Goal: Task Accomplishment & Management: Use online tool/utility

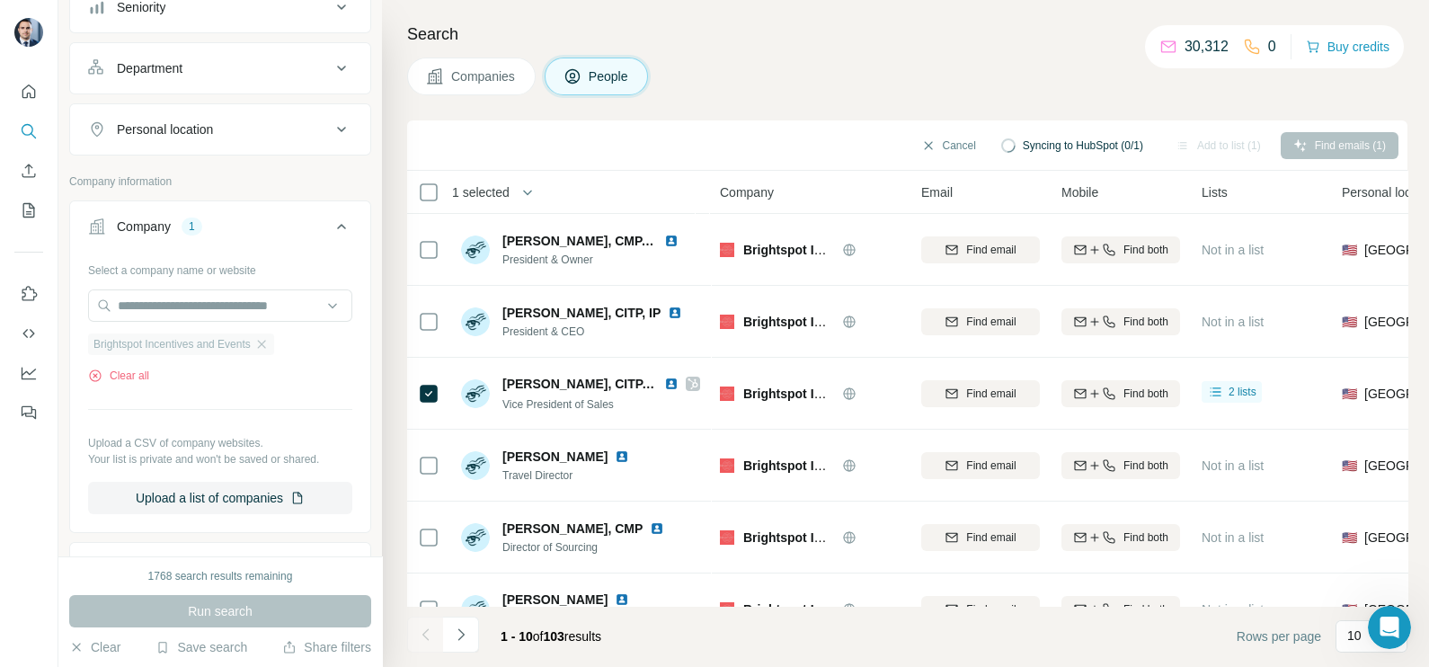
scroll to position [1505, 0]
click at [269, 340] on icon "button" at bounding box center [261, 344] width 14 height 14
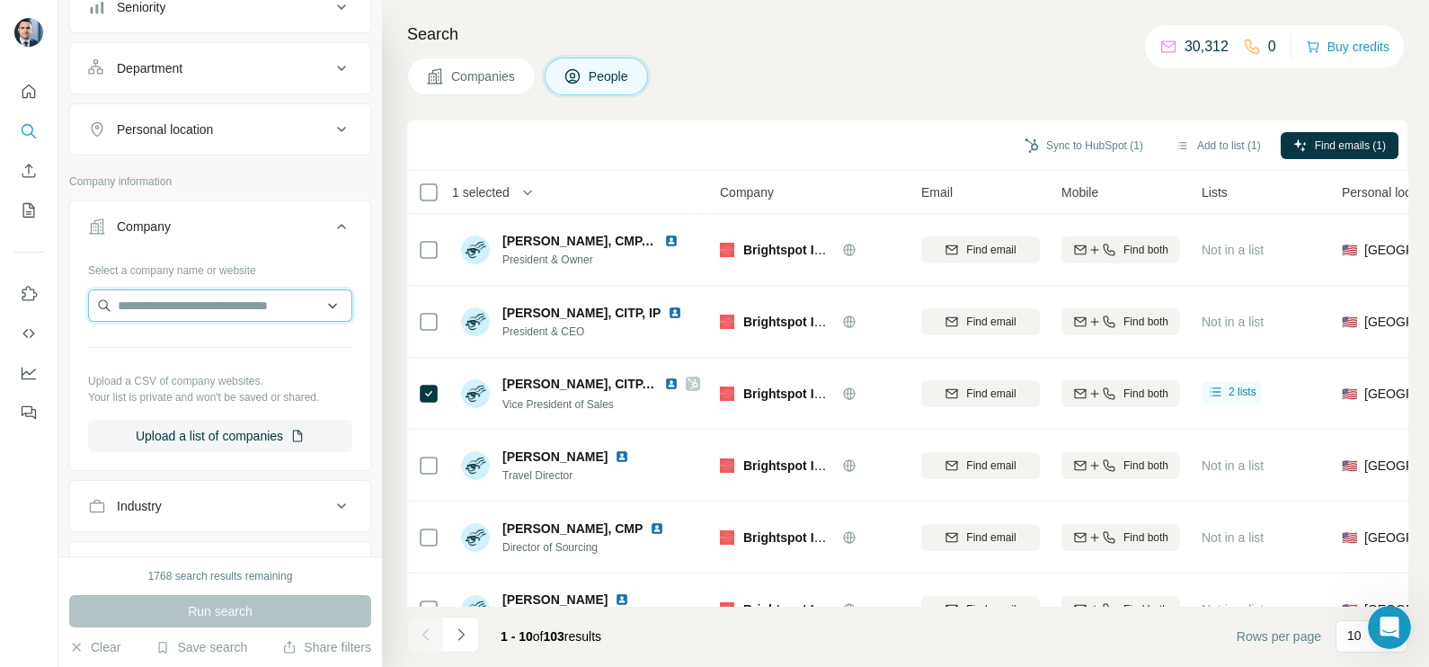
click at [236, 298] on input "text" at bounding box center [220, 305] width 264 height 32
paste input "**********"
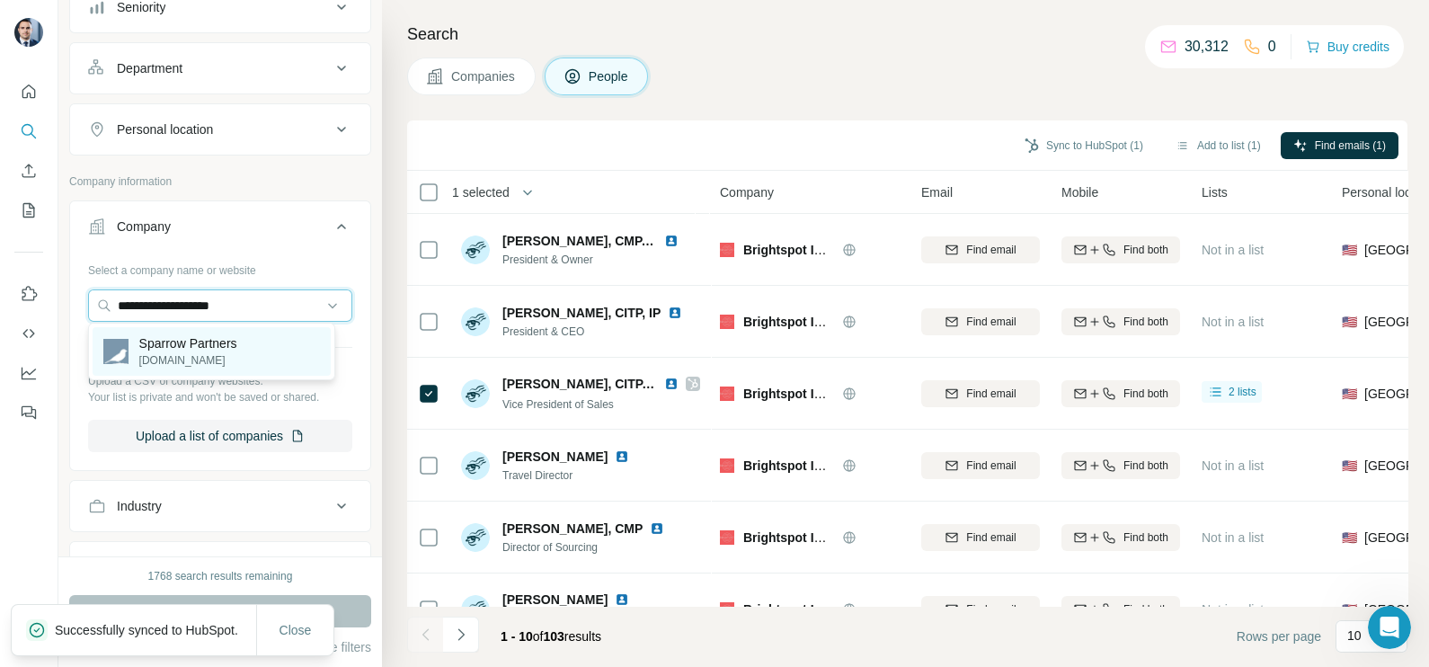
type input "**********"
click at [186, 349] on p "Sparrow Partners" at bounding box center [188, 343] width 98 height 18
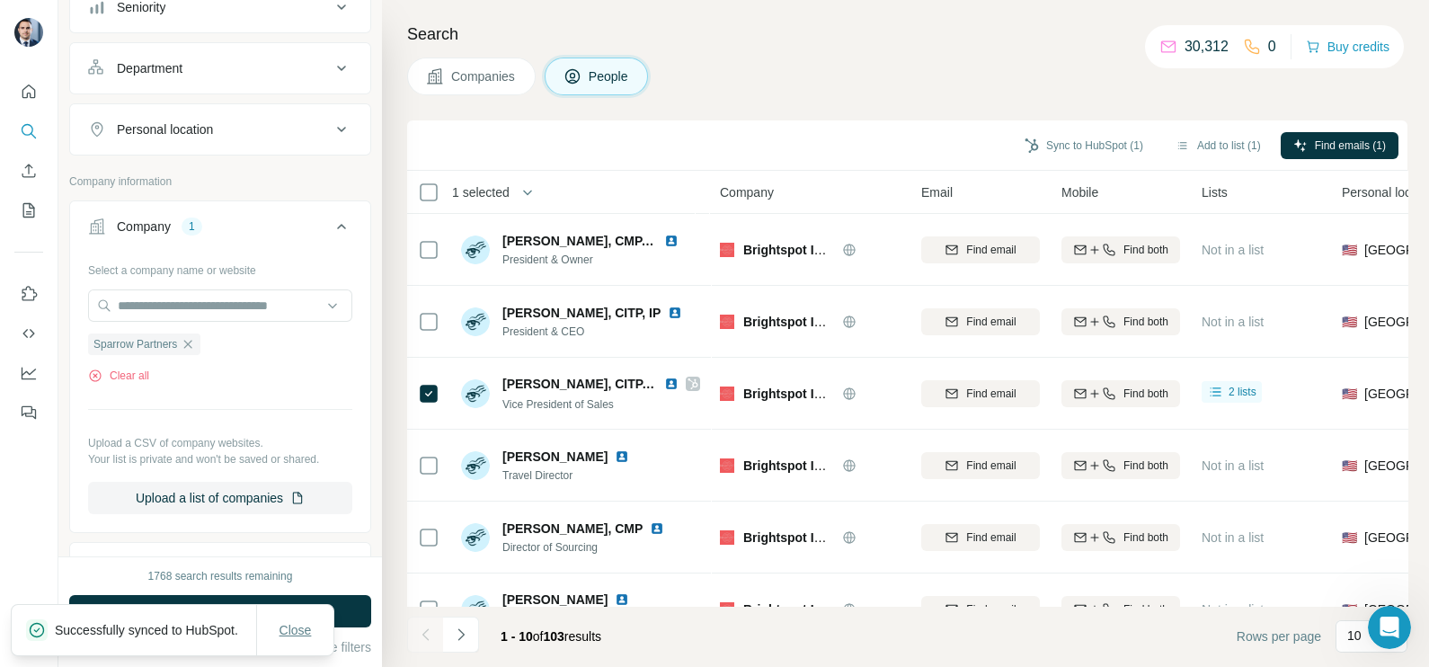
click at [313, 614] on button "Close" at bounding box center [296, 630] width 58 height 32
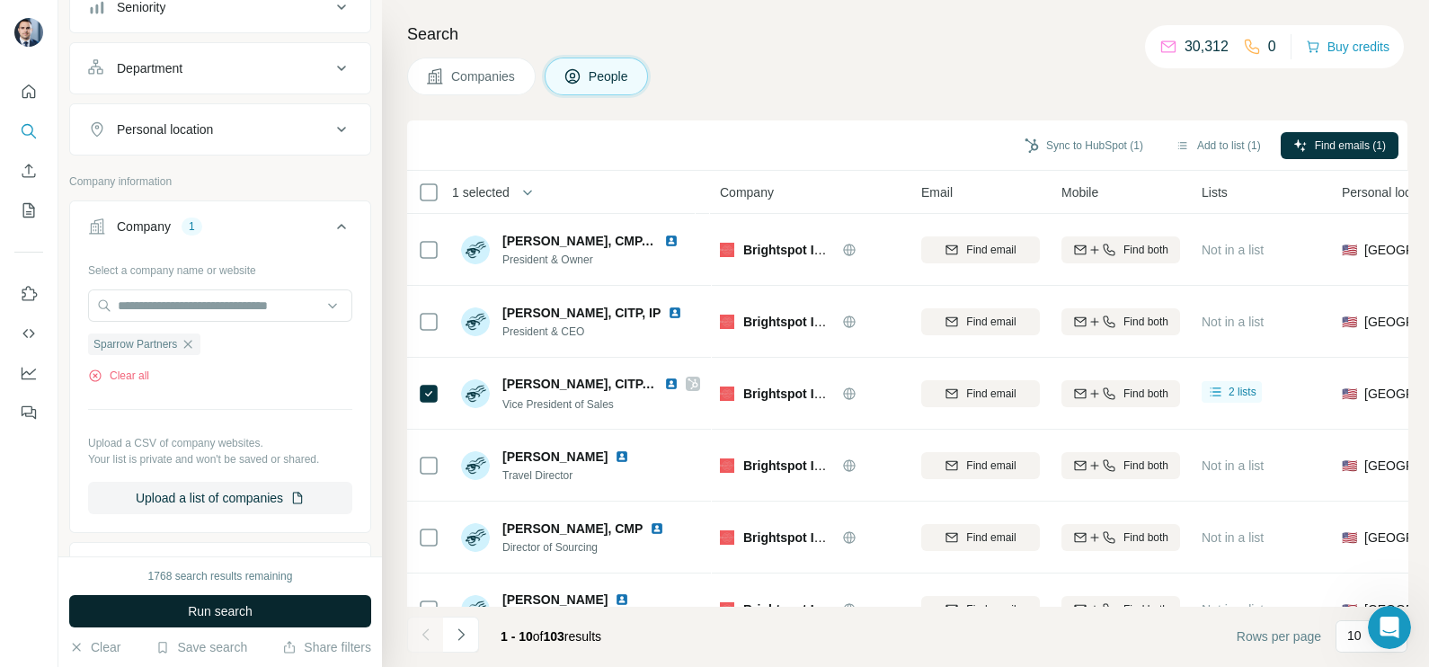
click at [316, 607] on button "Run search" at bounding box center [220, 611] width 302 height 32
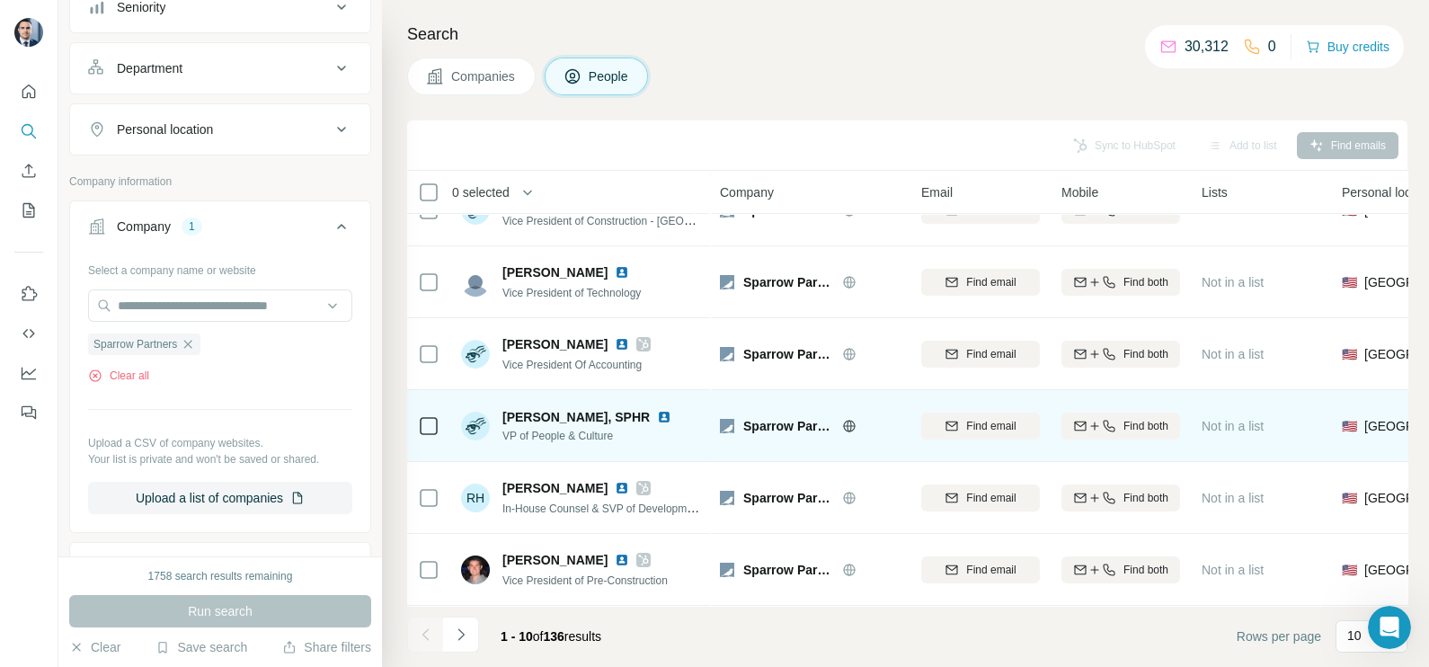
scroll to position [337, 0]
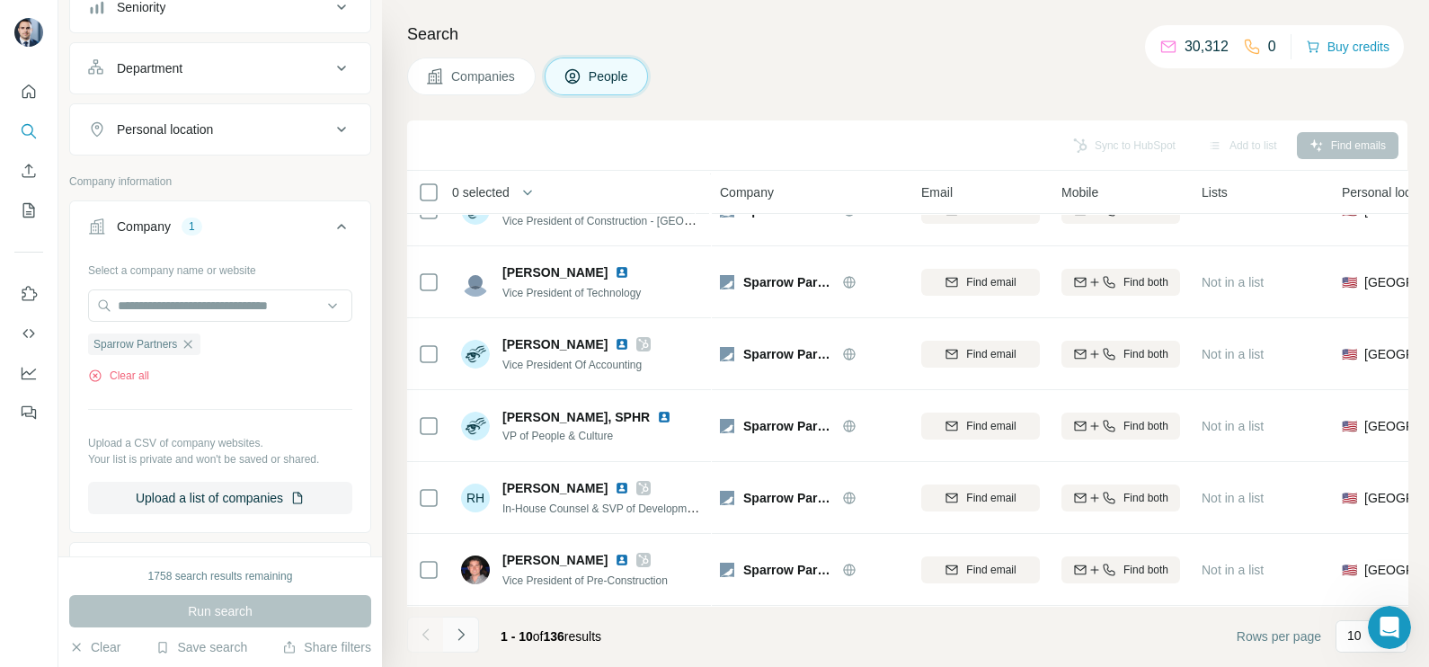
click at [451, 652] on button "Navigate to next page" at bounding box center [461, 635] width 36 height 36
click at [459, 635] on icon "Navigate to next page" at bounding box center [461, 635] width 18 height 18
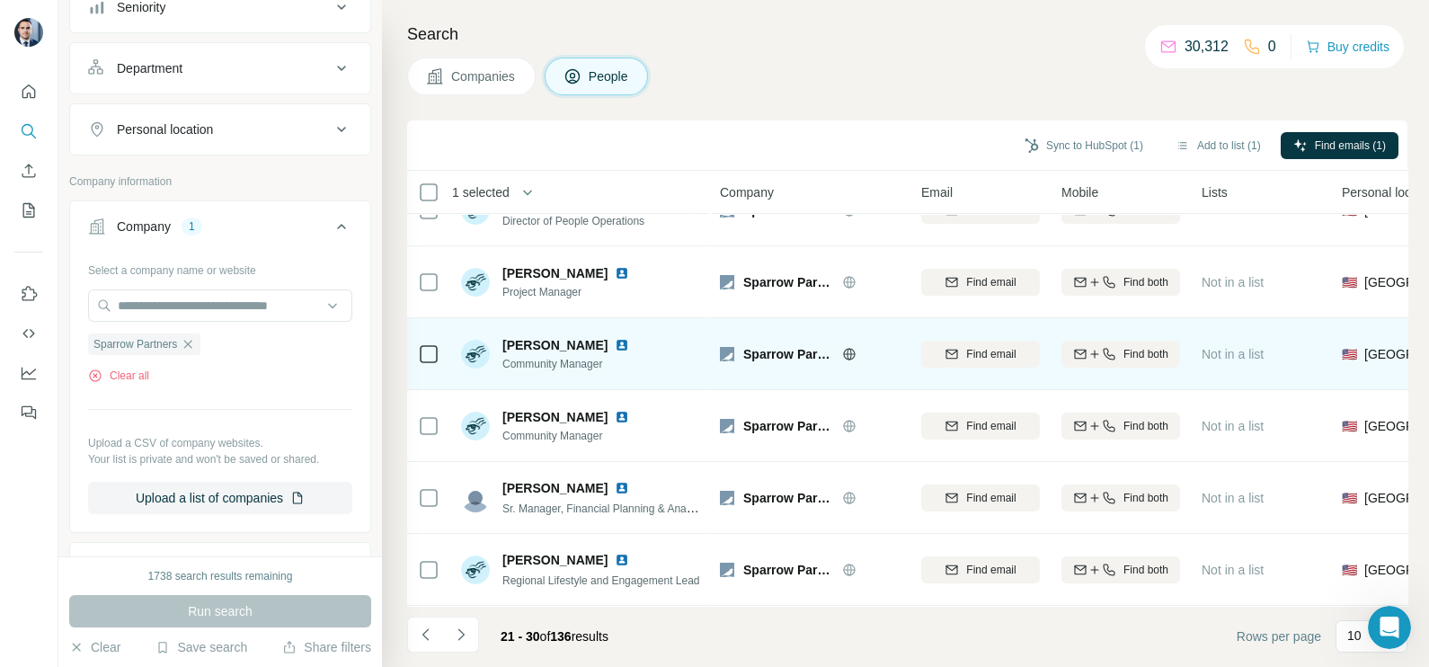
scroll to position [0, 0]
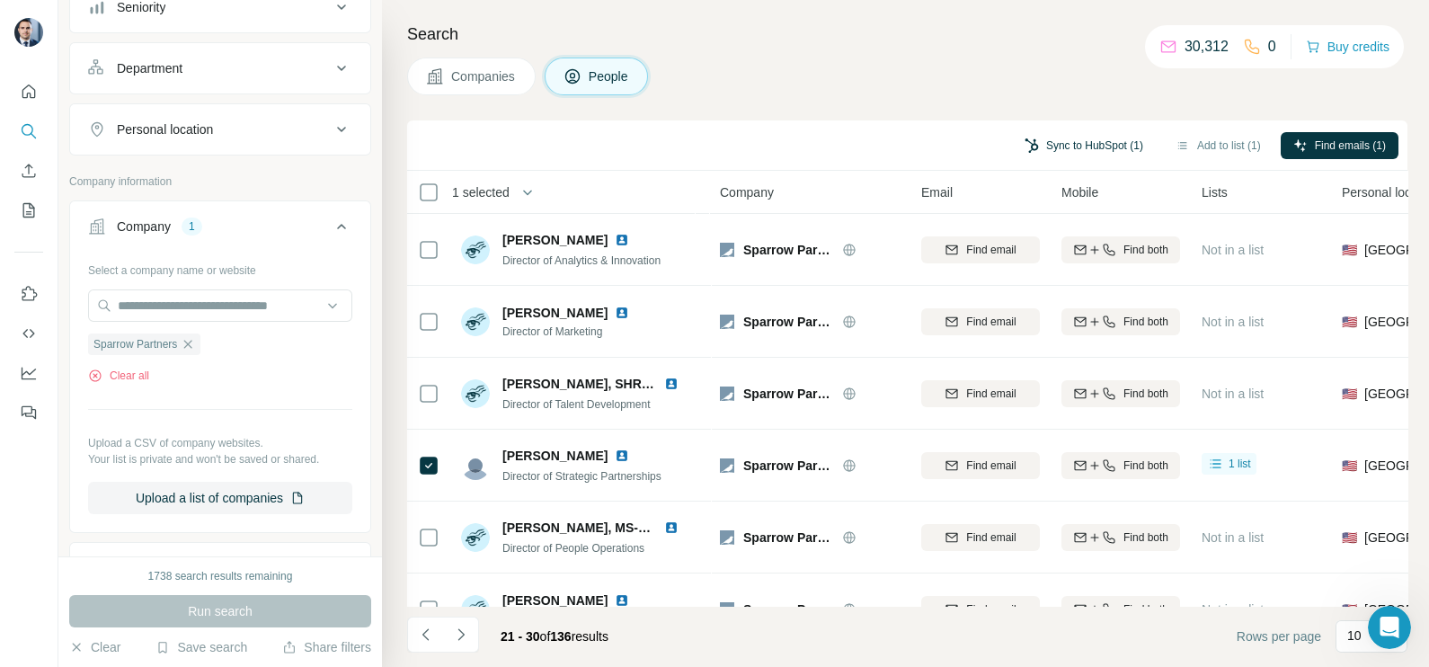
click at [1083, 139] on button "Sync to HubSpot (1)" at bounding box center [1084, 145] width 144 height 27
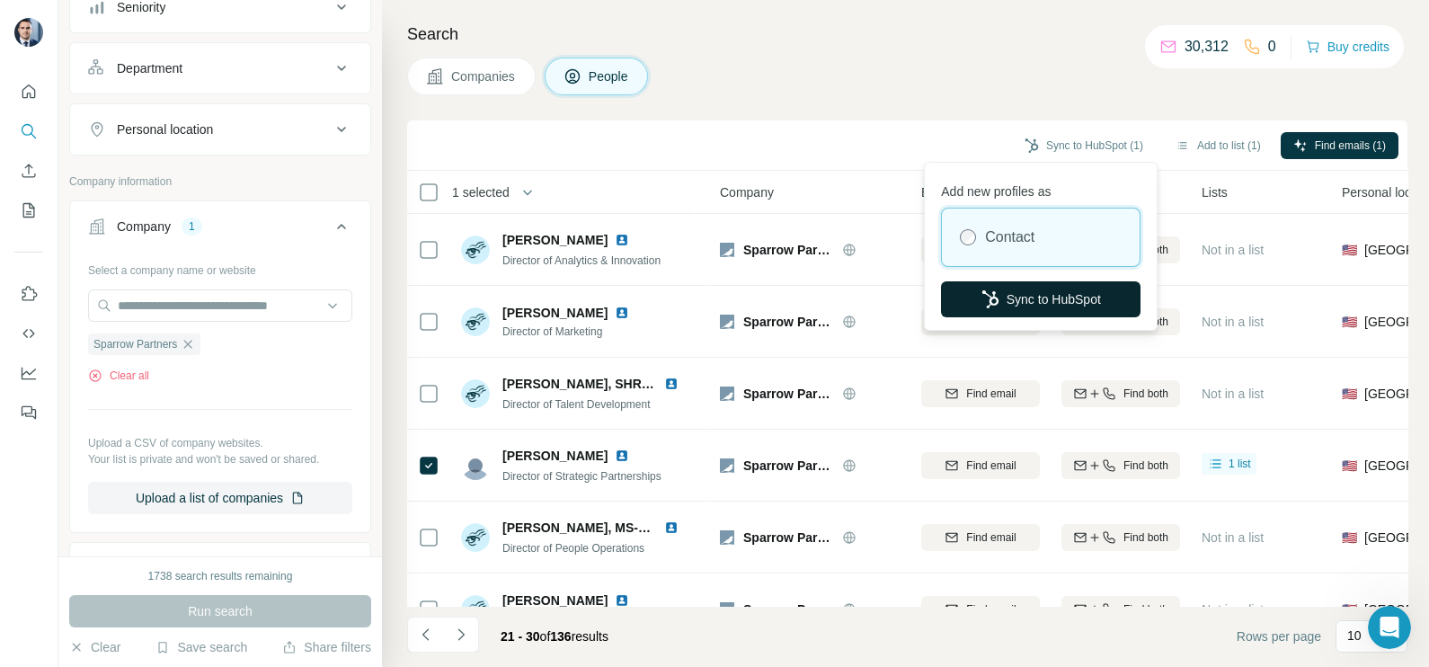
click at [1020, 284] on button "Sync to HubSpot" at bounding box center [1041, 299] width 200 height 36
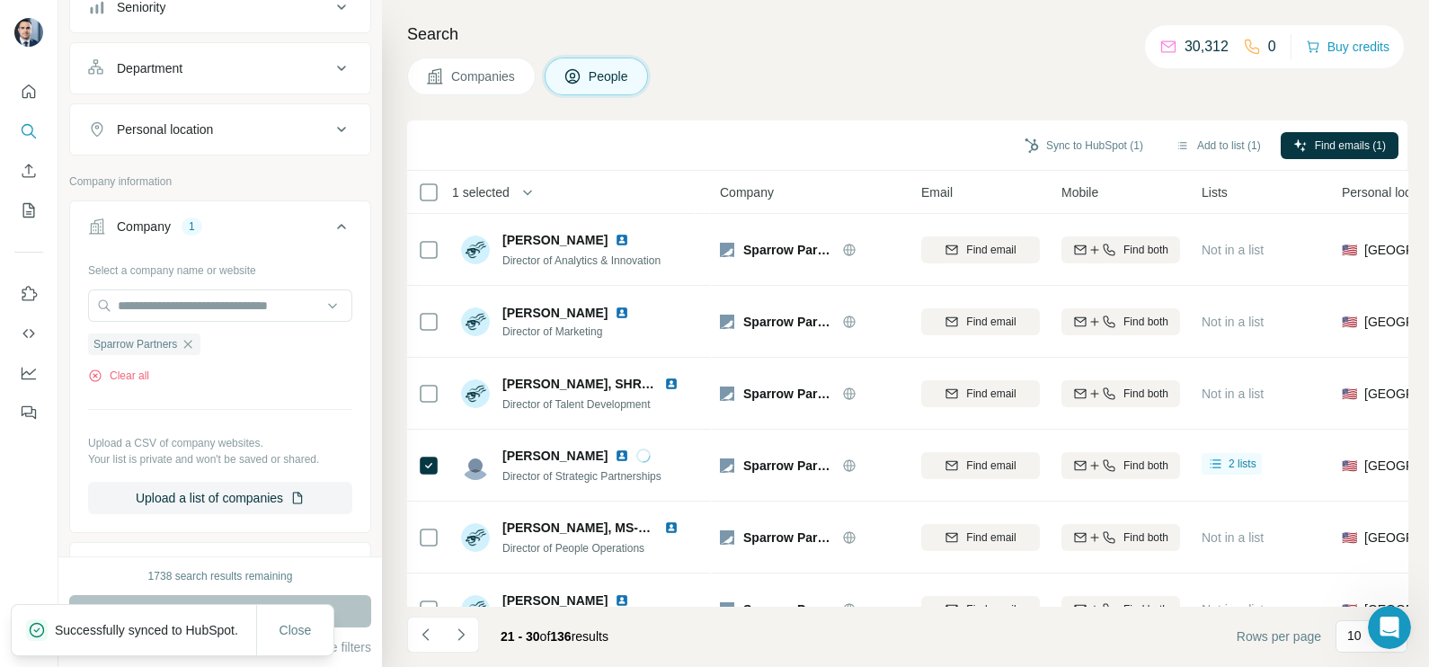
click at [193, 337] on icon "button" at bounding box center [188, 344] width 14 height 14
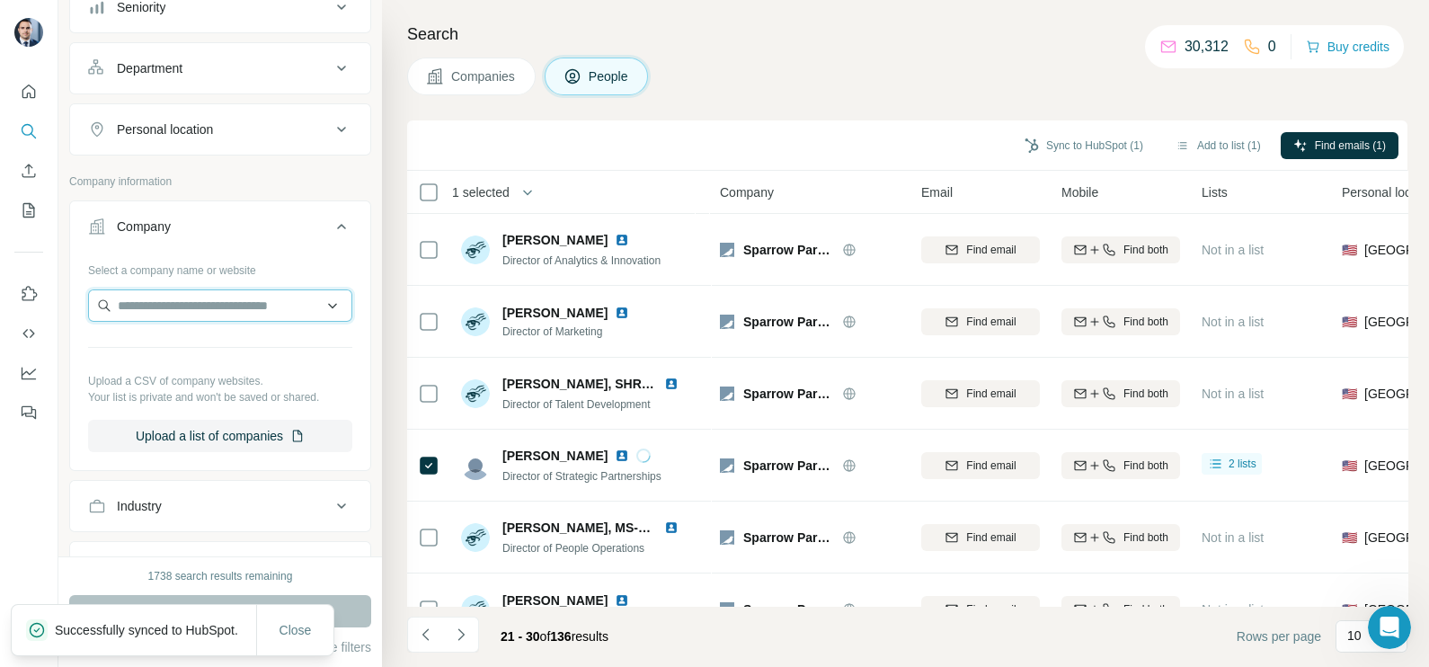
click at [194, 306] on input "text" at bounding box center [220, 305] width 264 height 32
type input "********"
click at [191, 347] on div "AiBEN aiben.io" at bounding box center [212, 351] width 238 height 49
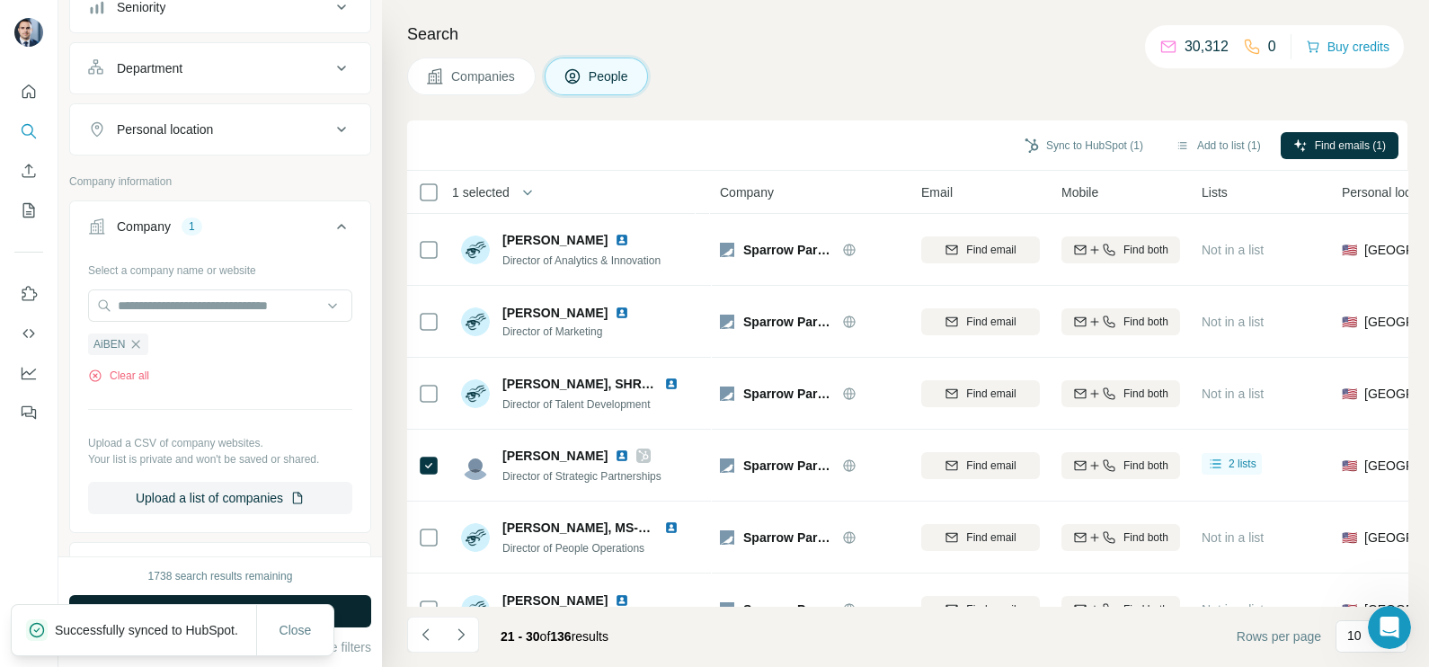
click at [358, 609] on button "Run search" at bounding box center [220, 611] width 302 height 32
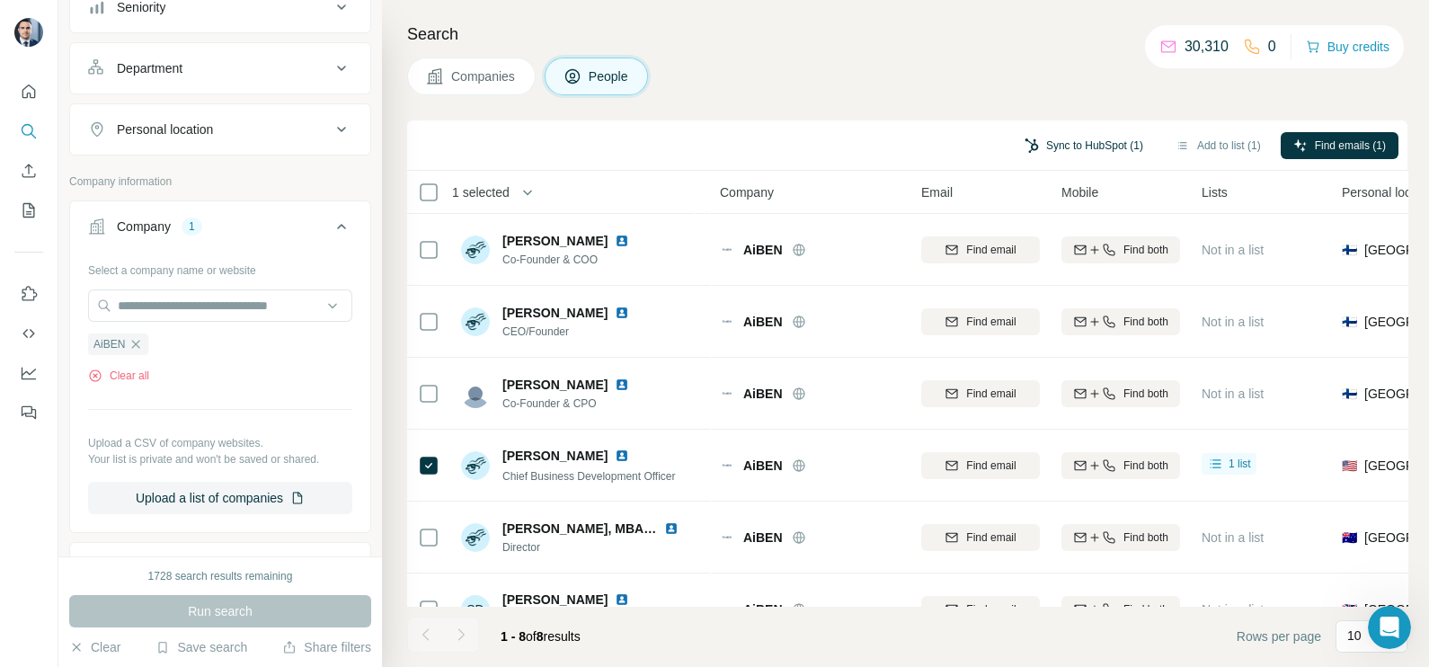
click at [1047, 148] on button "Sync to HubSpot (1)" at bounding box center [1084, 145] width 144 height 27
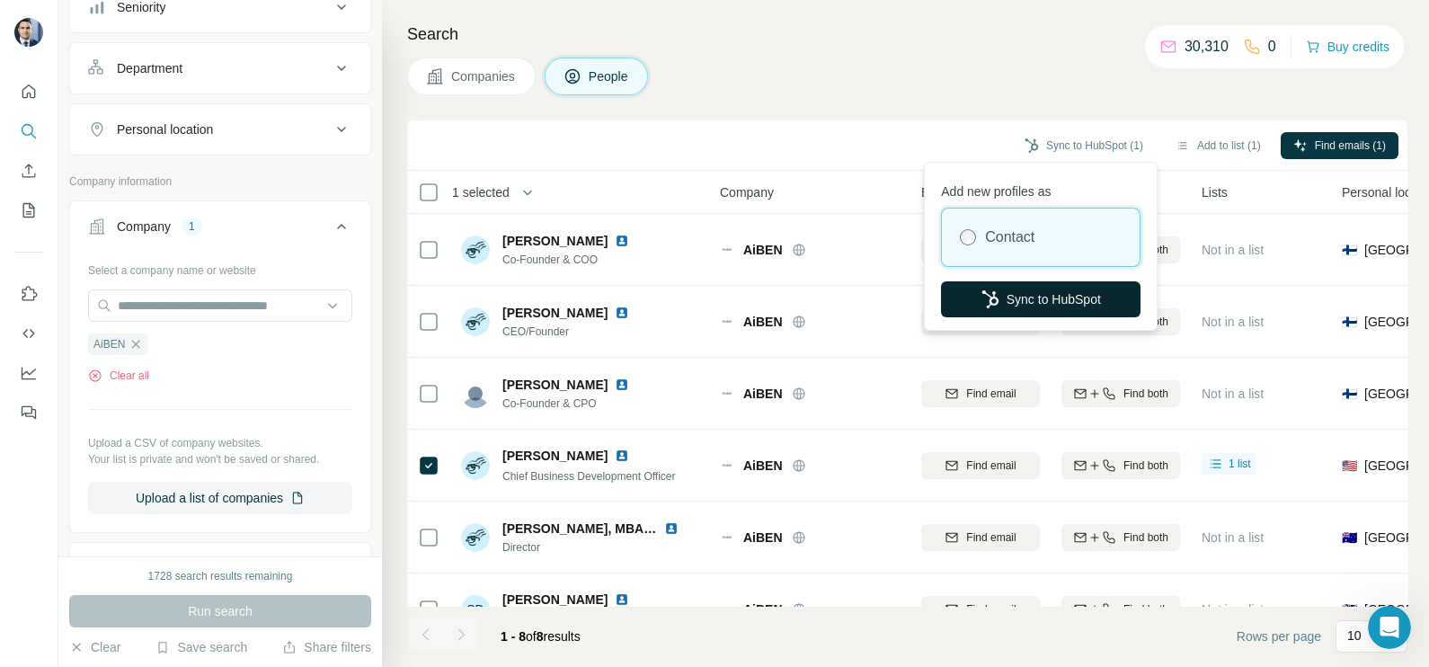
click at [1053, 296] on button "Sync to HubSpot" at bounding box center [1041, 299] width 200 height 36
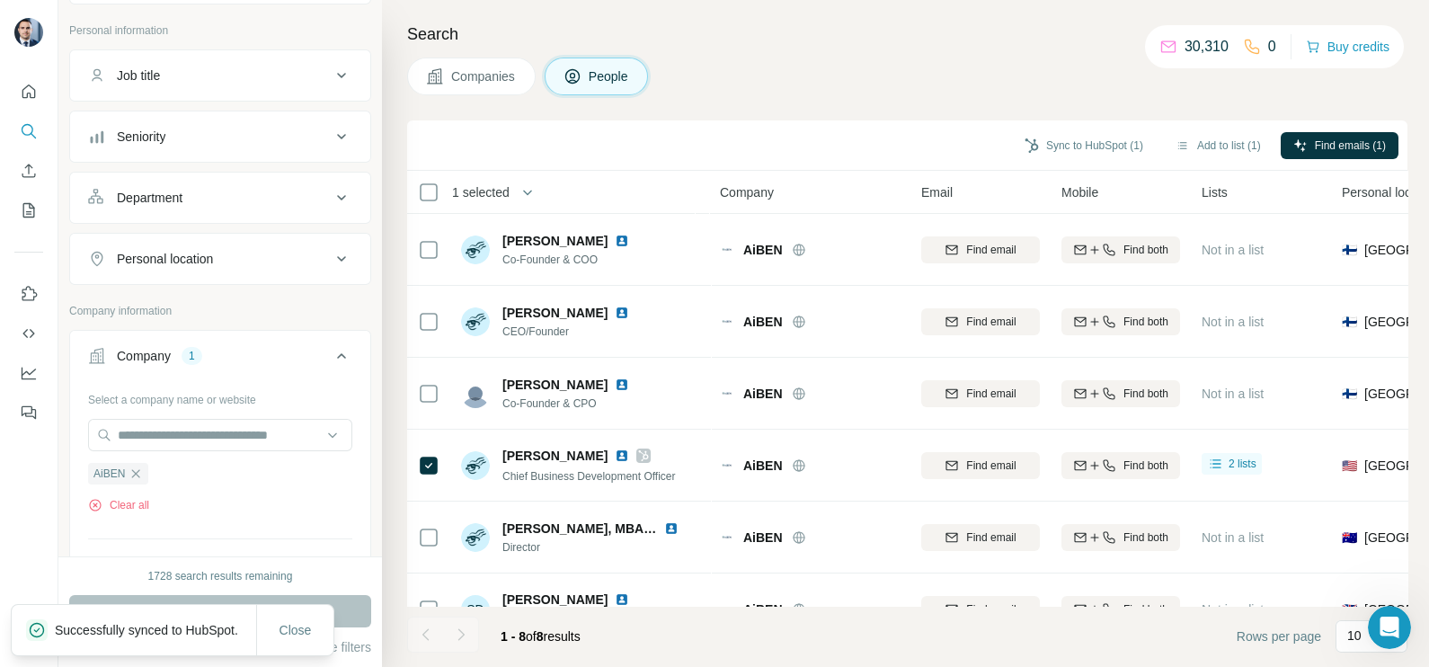
scroll to position [224, 0]
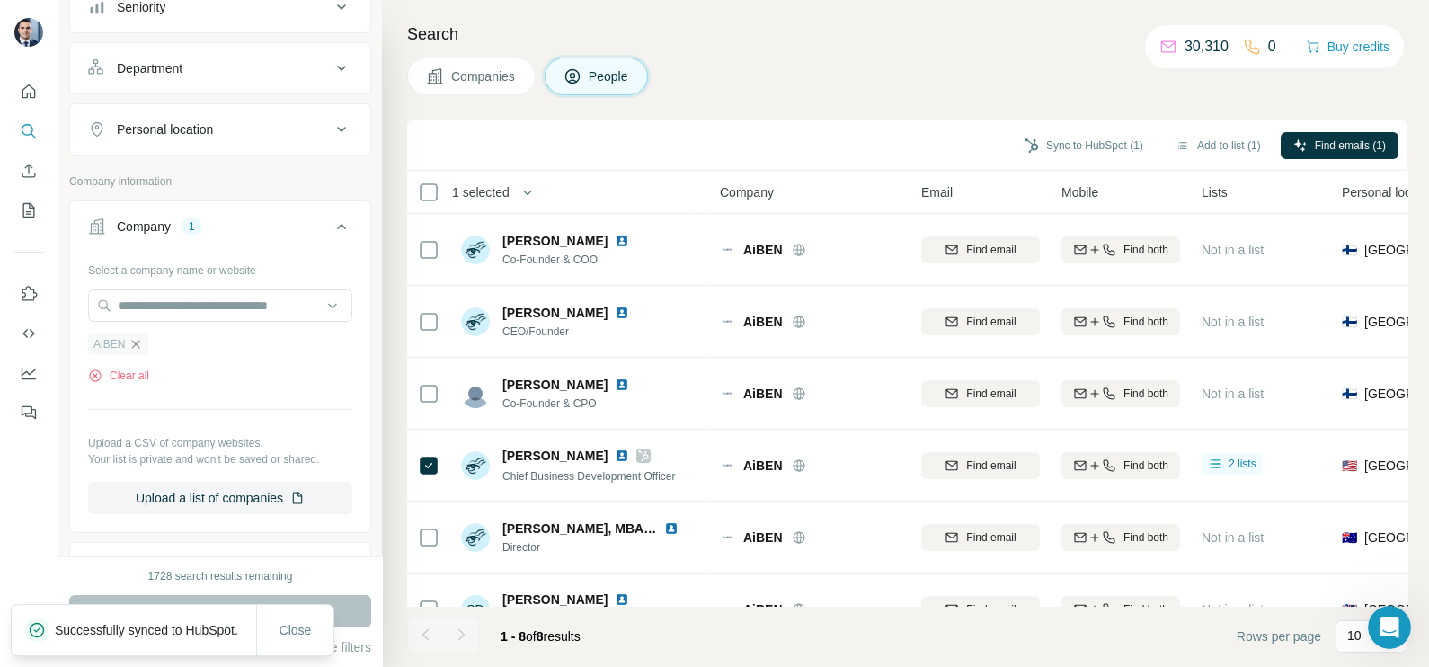
click at [133, 337] on icon "button" at bounding box center [136, 344] width 14 height 14
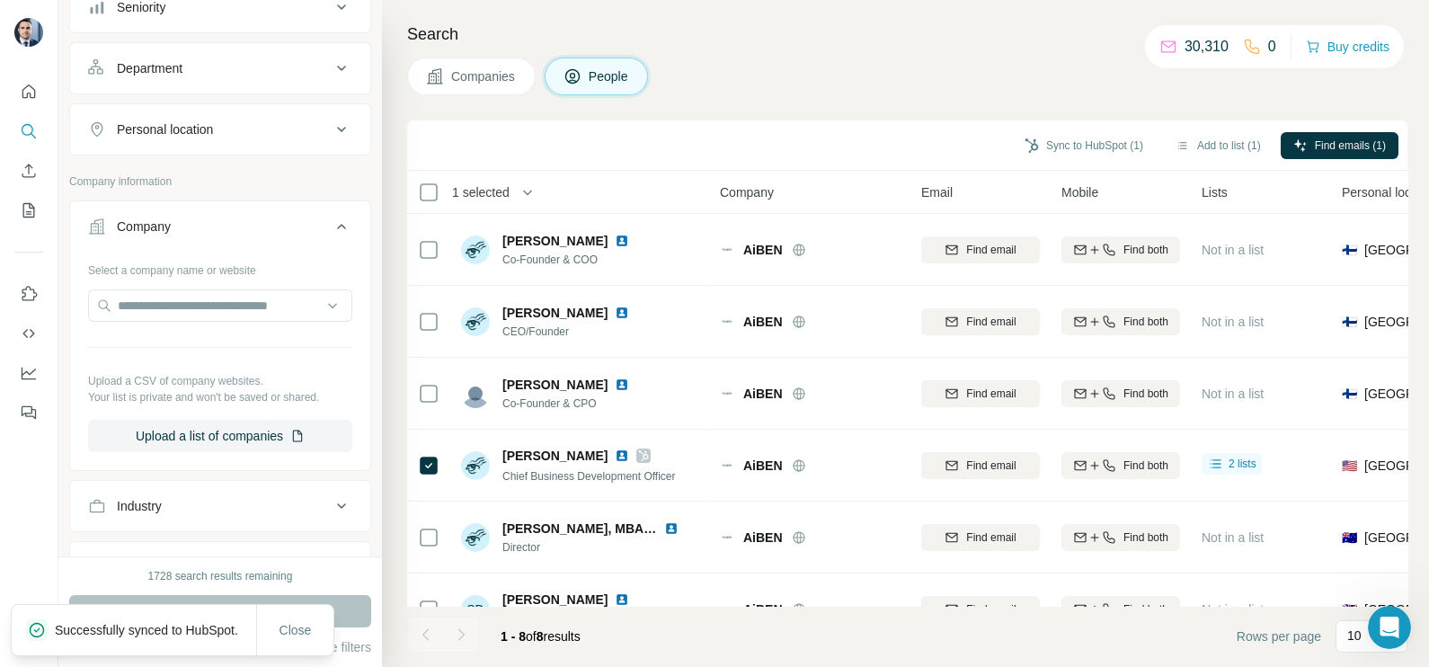
click at [170, 283] on div "Select a company name or website Upload a CSV of company websites. Your list is…" at bounding box center [220, 353] width 264 height 197
click at [176, 290] on input "text" at bounding box center [220, 305] width 264 height 32
paste input "**********"
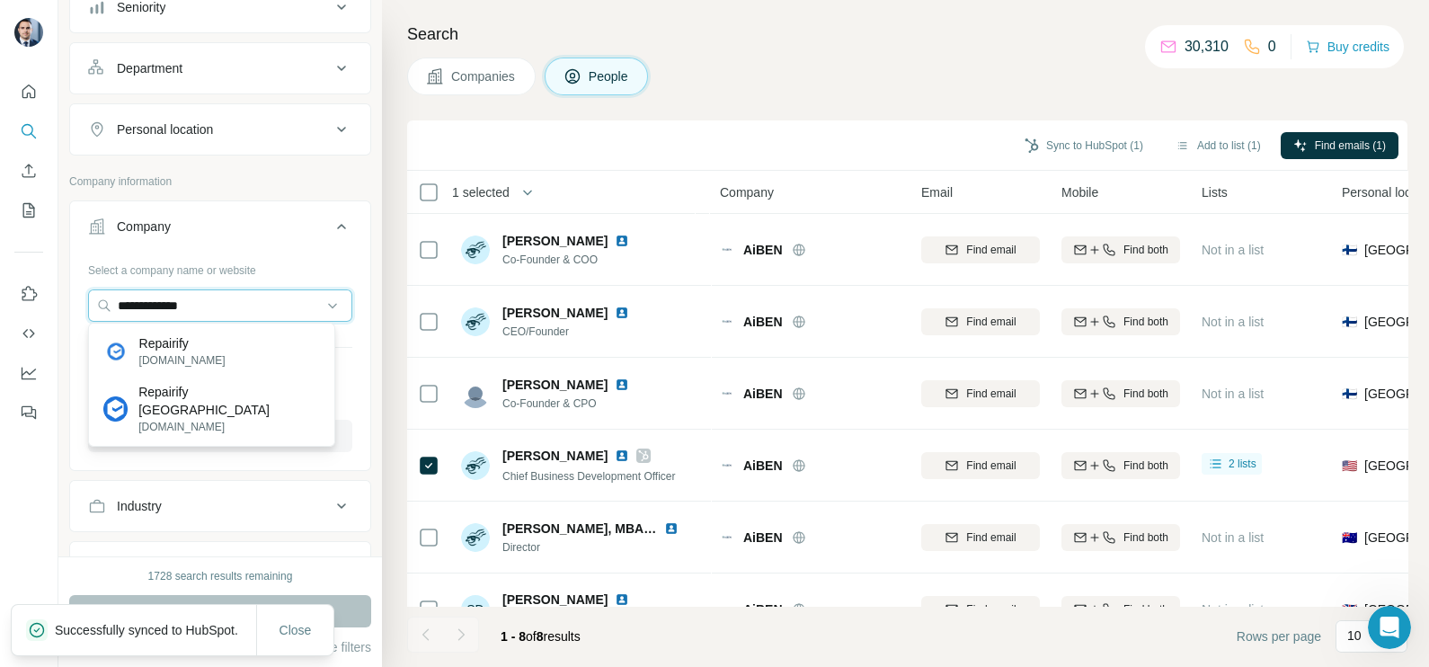
type input "**********"
click at [211, 350] on div "Repairify repairify.com" at bounding box center [212, 351] width 238 height 49
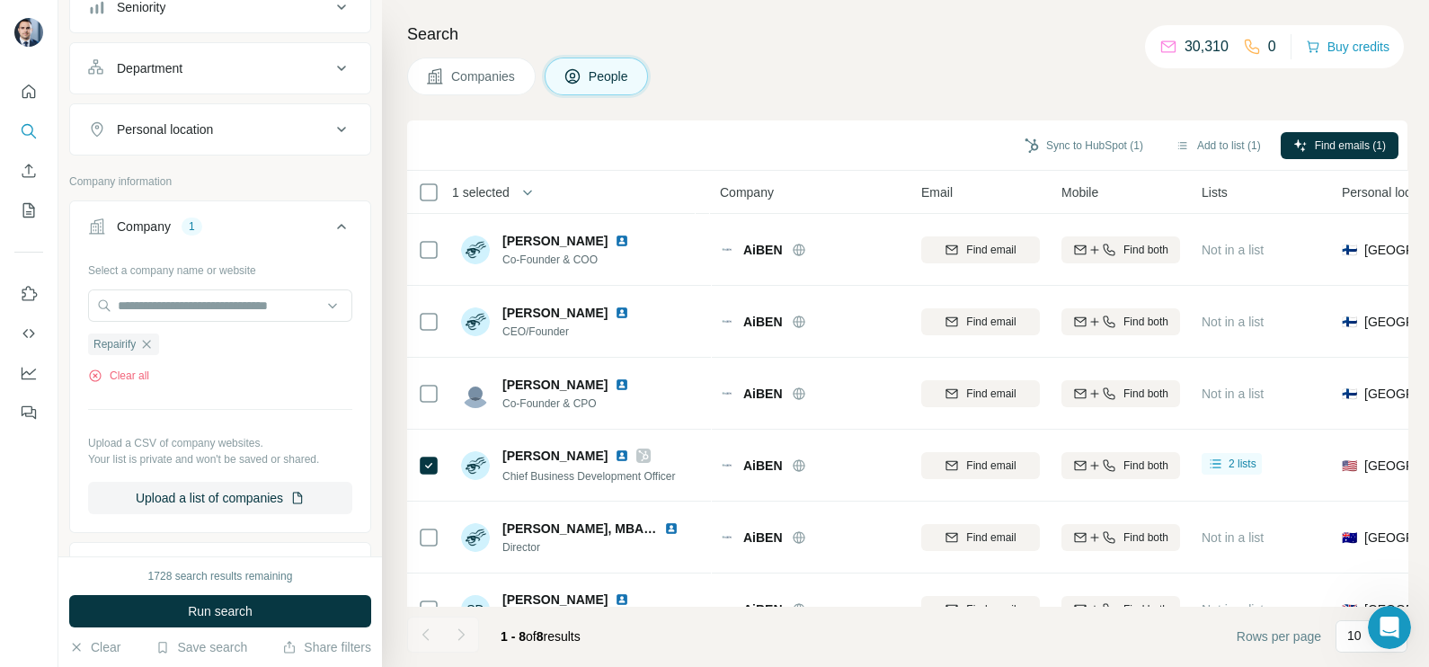
click at [238, 606] on span "Run search" at bounding box center [220, 611] width 65 height 18
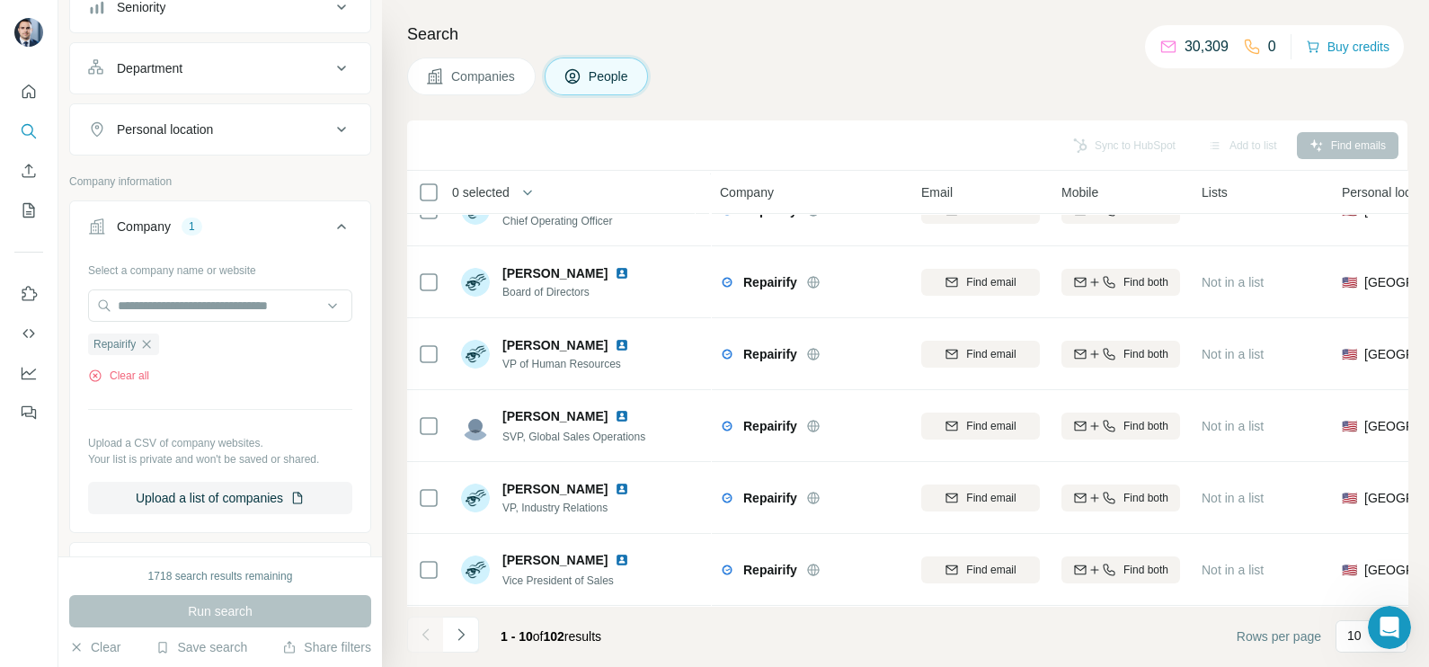
scroll to position [337, 0]
click at [475, 629] on button "Navigate to next page" at bounding box center [461, 635] width 36 height 36
click at [458, 632] on icon "Navigate to next page" at bounding box center [461, 635] width 18 height 18
click at [466, 638] on icon "Navigate to next page" at bounding box center [461, 635] width 18 height 18
click at [457, 641] on icon "Navigate to next page" at bounding box center [461, 635] width 18 height 18
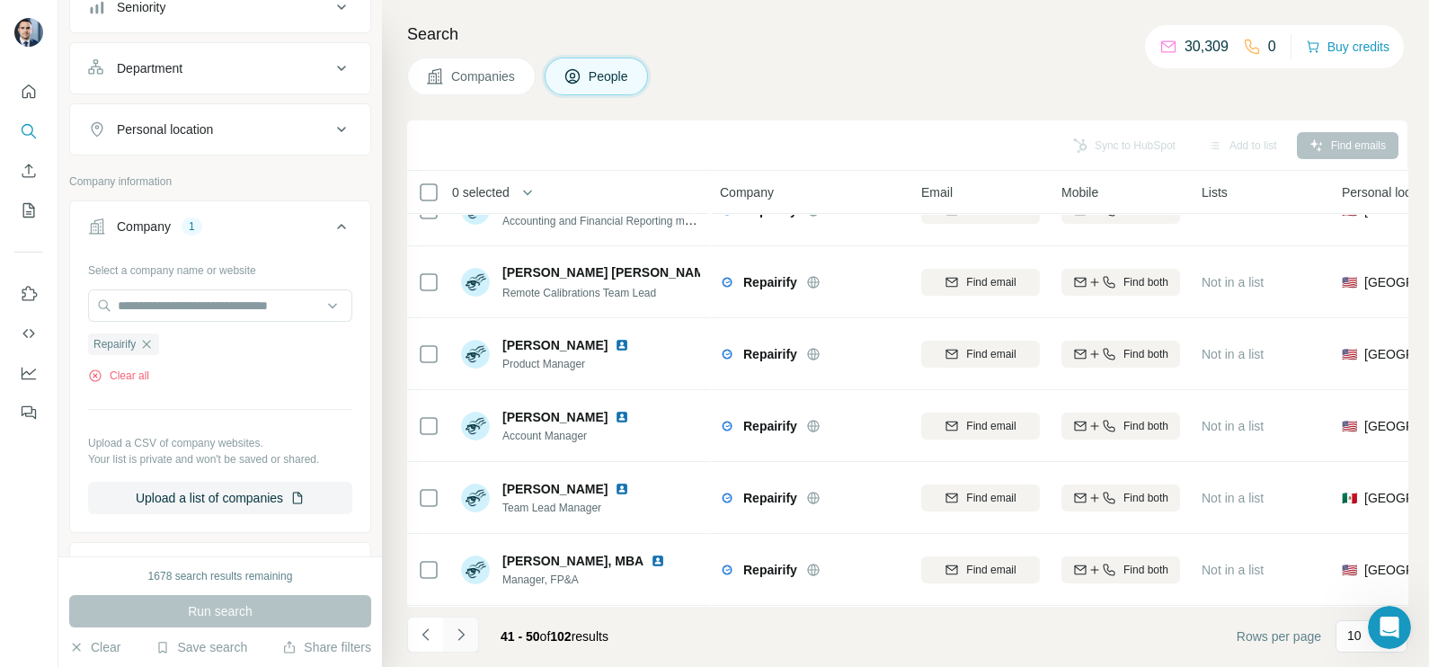
click at [457, 642] on icon "Navigate to next page" at bounding box center [461, 635] width 18 height 18
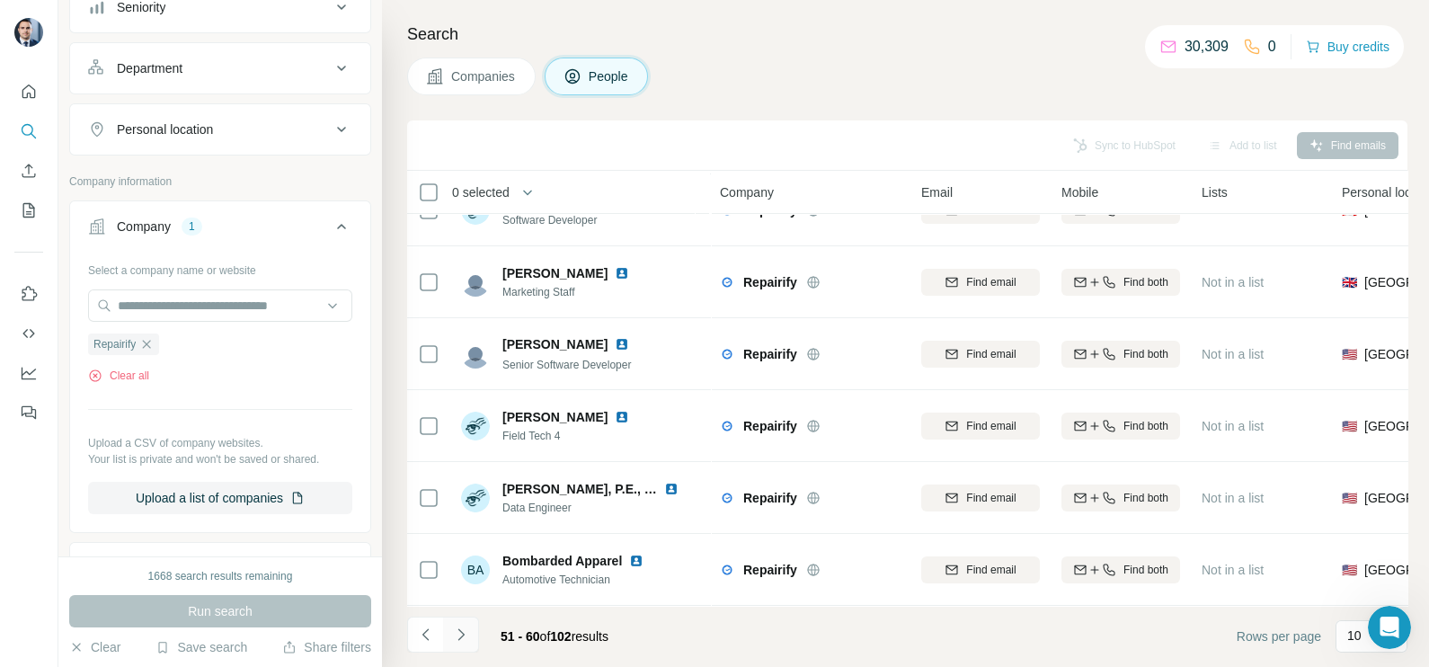
click at [471, 633] on button "Navigate to next page" at bounding box center [461, 635] width 36 height 36
click at [481, 625] on div "61 - 70 of 102 results" at bounding box center [515, 637] width 216 height 40
click at [469, 631] on button "Navigate to next page" at bounding box center [461, 635] width 36 height 36
click at [466, 631] on icon "Navigate to next page" at bounding box center [461, 635] width 18 height 18
click at [457, 629] on icon "Navigate to next page" at bounding box center [461, 635] width 18 height 18
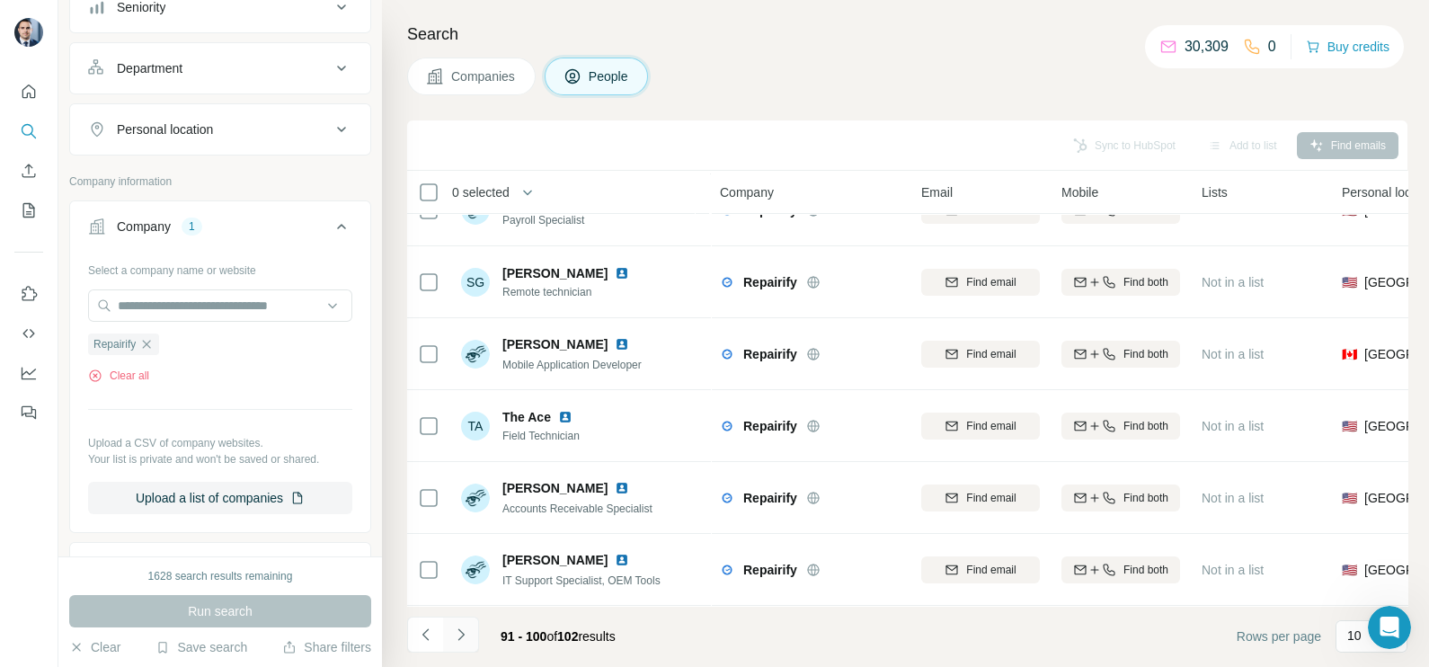
click at [464, 636] on icon "Navigate to next page" at bounding box center [461, 635] width 18 height 18
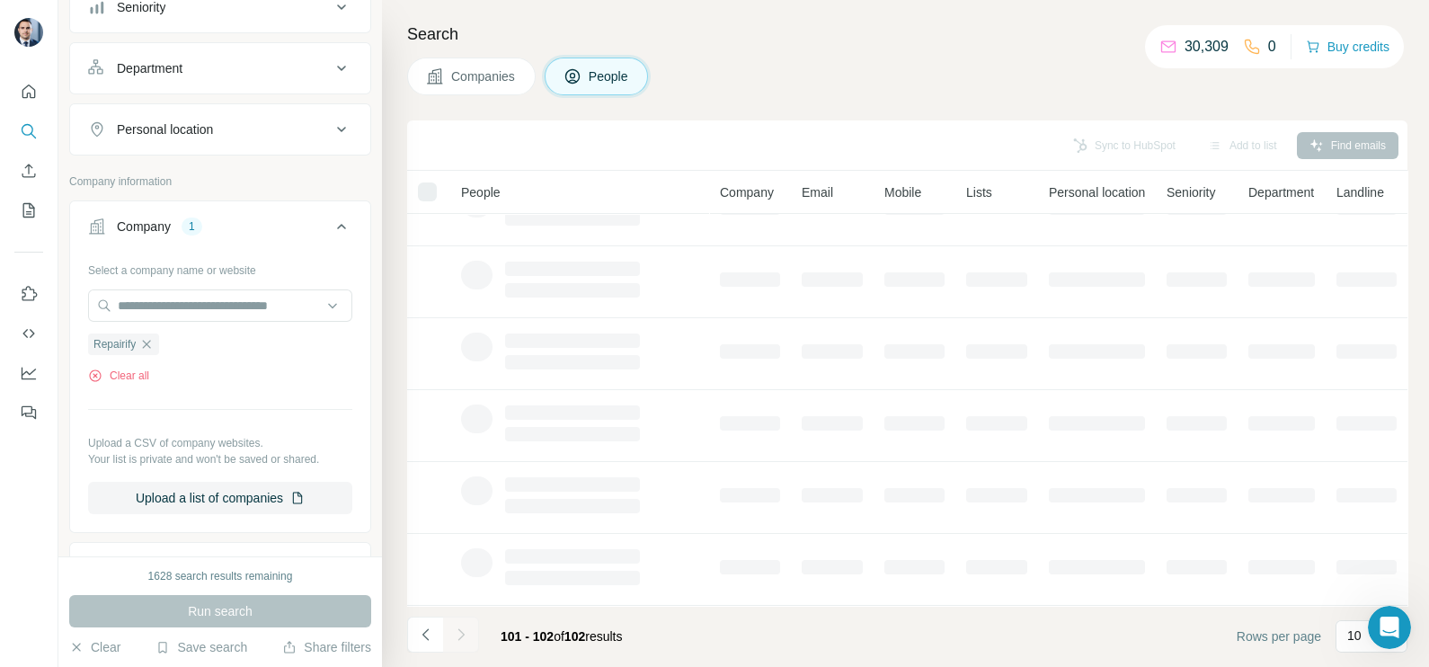
scroll to position [0, 0]
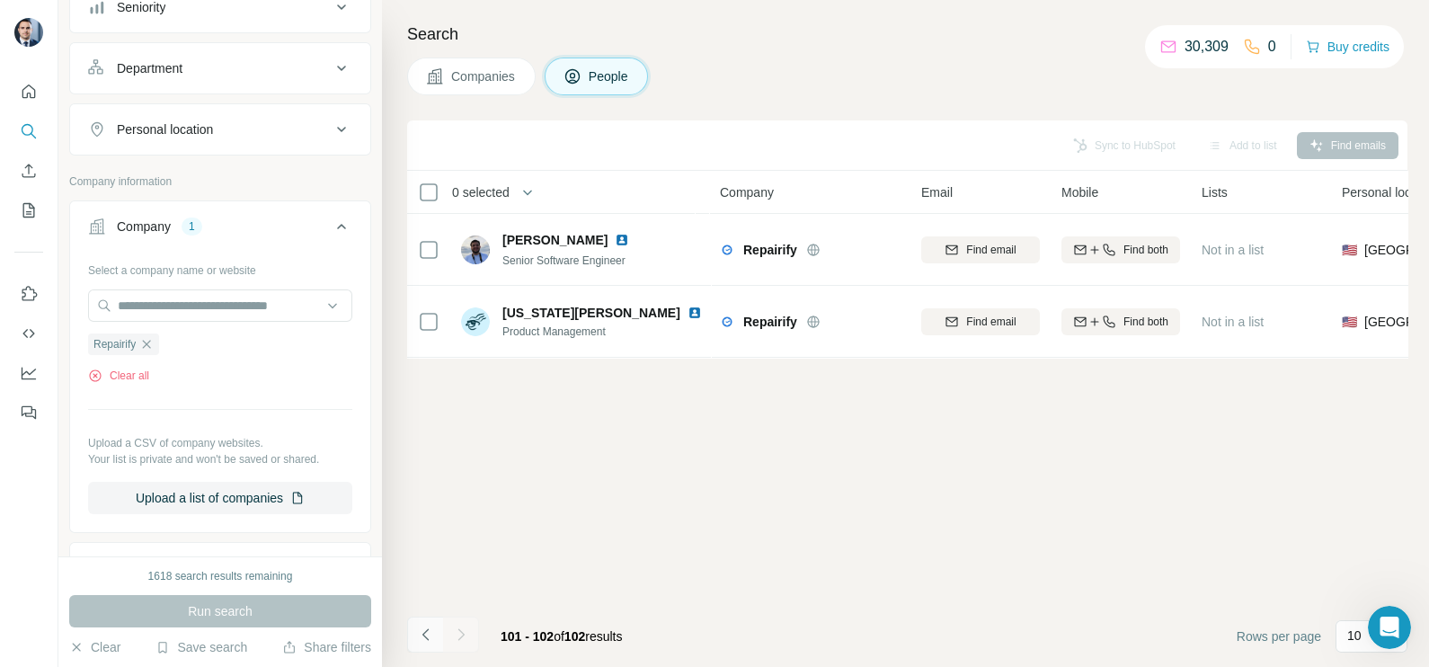
click at [431, 644] on button "Navigate to previous page" at bounding box center [425, 635] width 36 height 36
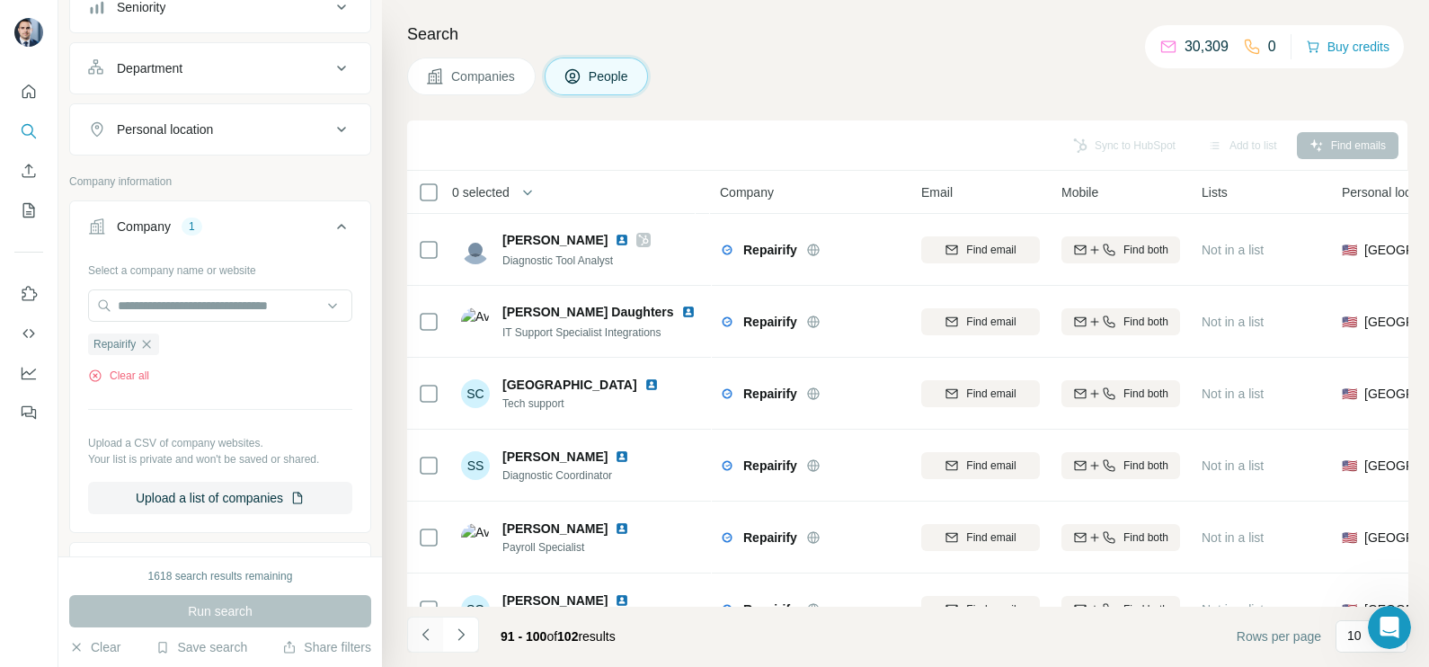
click at [431, 644] on button "Navigate to previous page" at bounding box center [425, 635] width 36 height 36
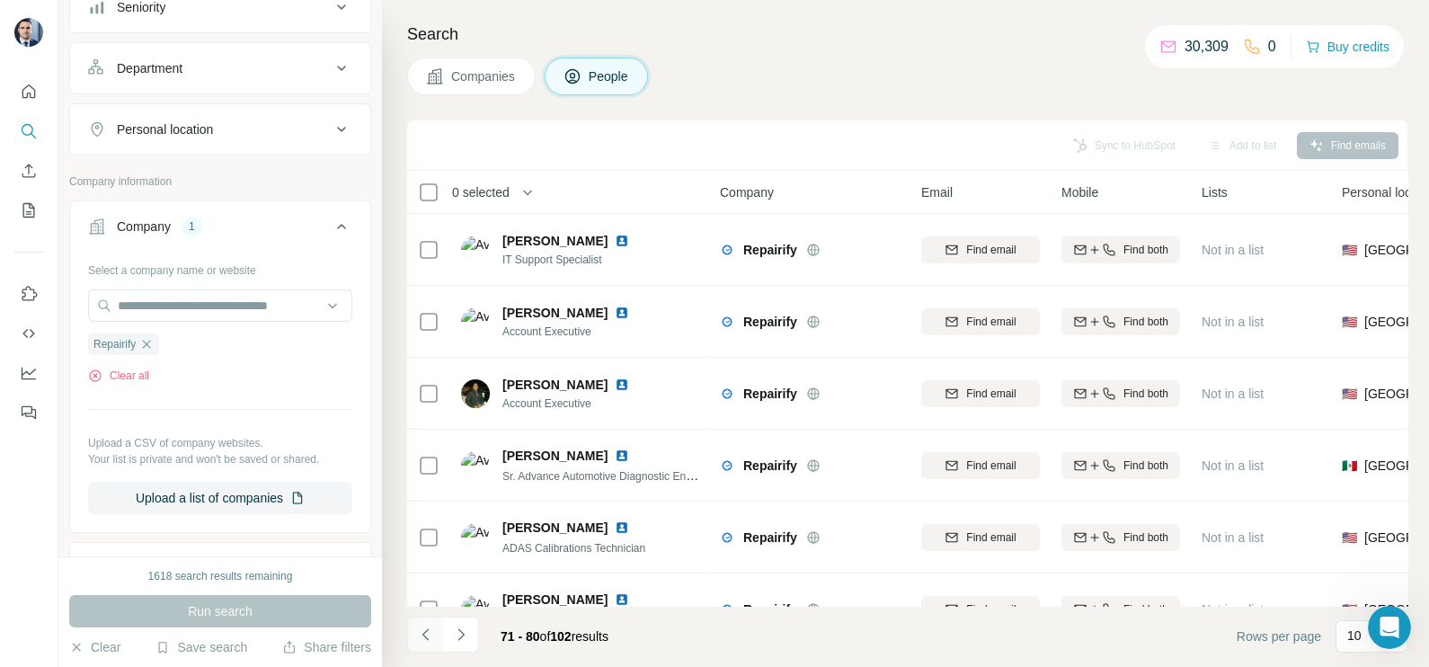
click at [431, 644] on button "Navigate to previous page" at bounding box center [425, 635] width 36 height 36
click at [151, 347] on icon "button" at bounding box center [146, 344] width 14 height 14
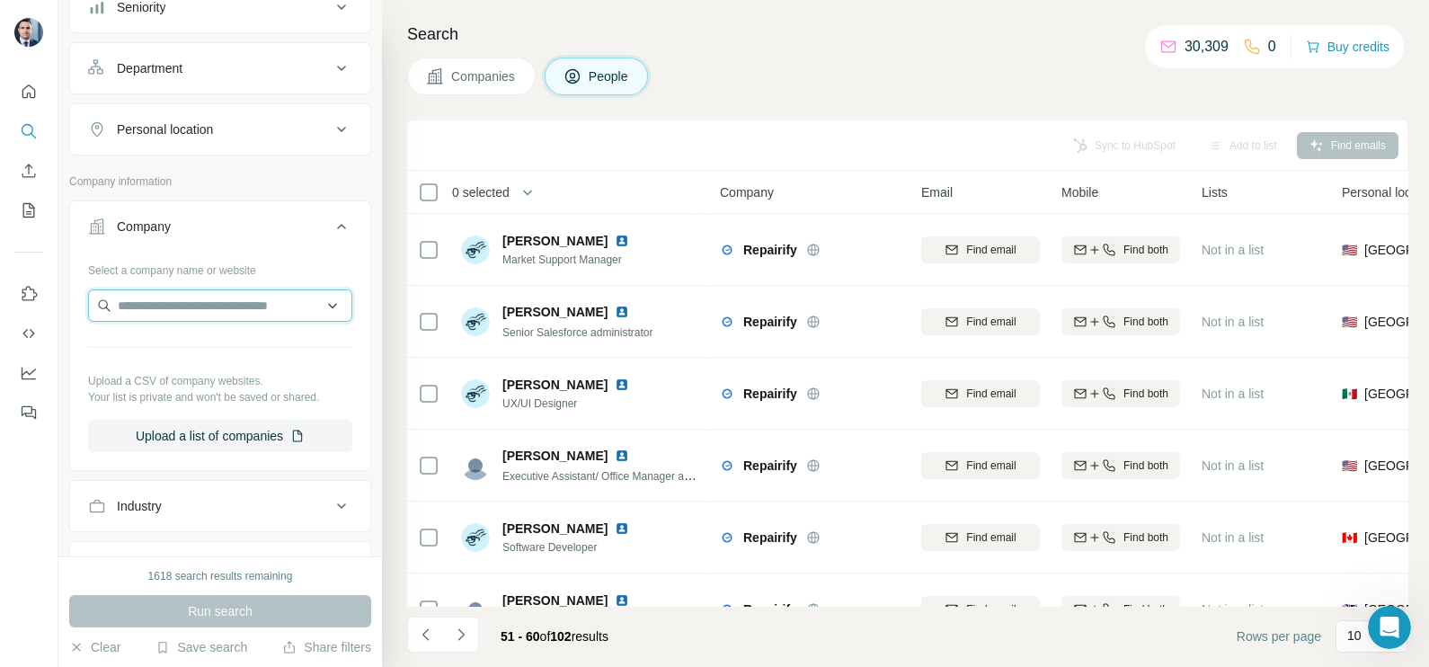
click at [173, 295] on input "text" at bounding box center [220, 305] width 264 height 32
type input "**********"
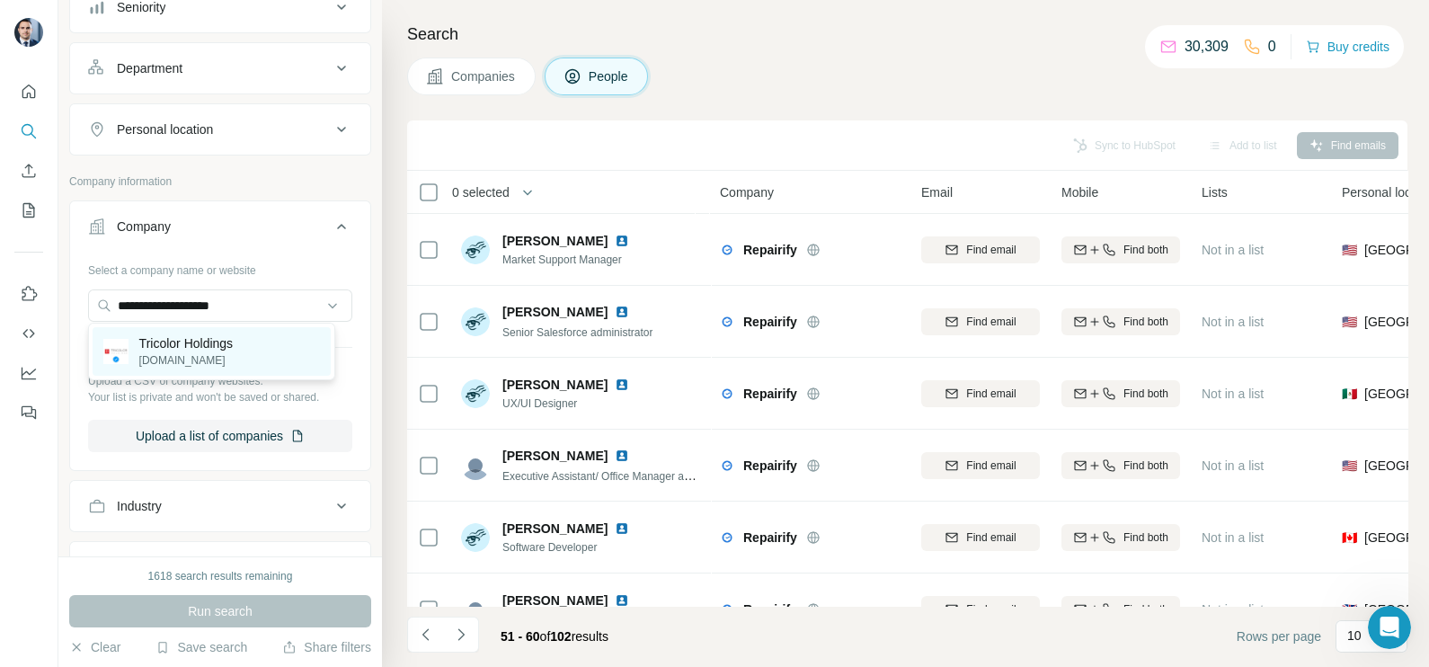
click at [195, 346] on p "Tricolor Holdings" at bounding box center [186, 343] width 94 height 18
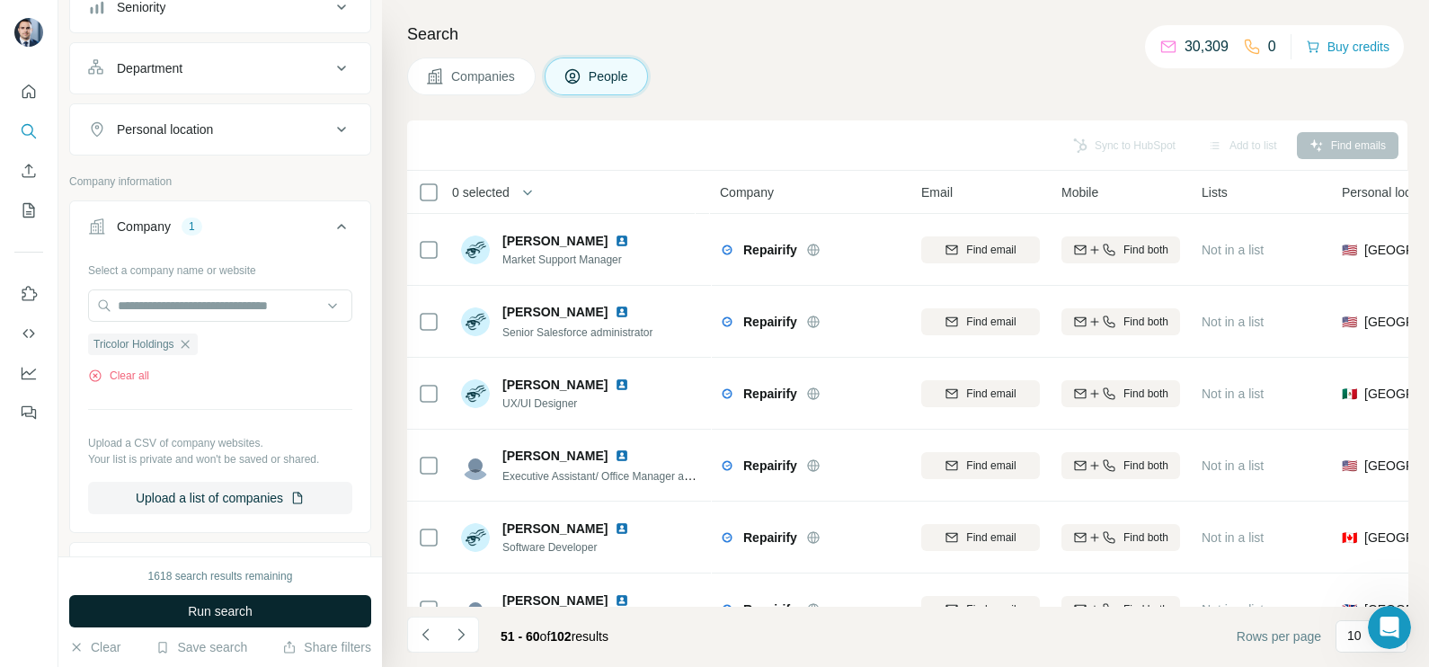
click at [238, 599] on button "Run search" at bounding box center [220, 611] width 302 height 32
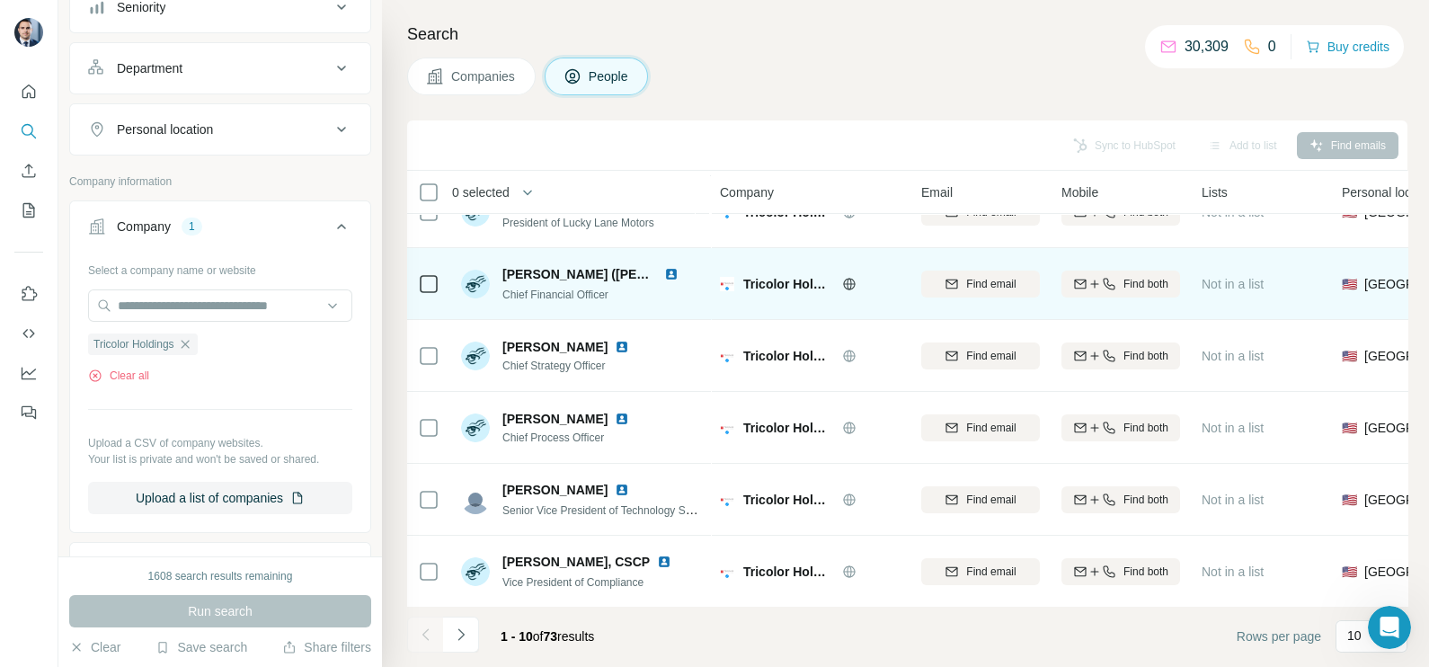
scroll to position [337, 0]
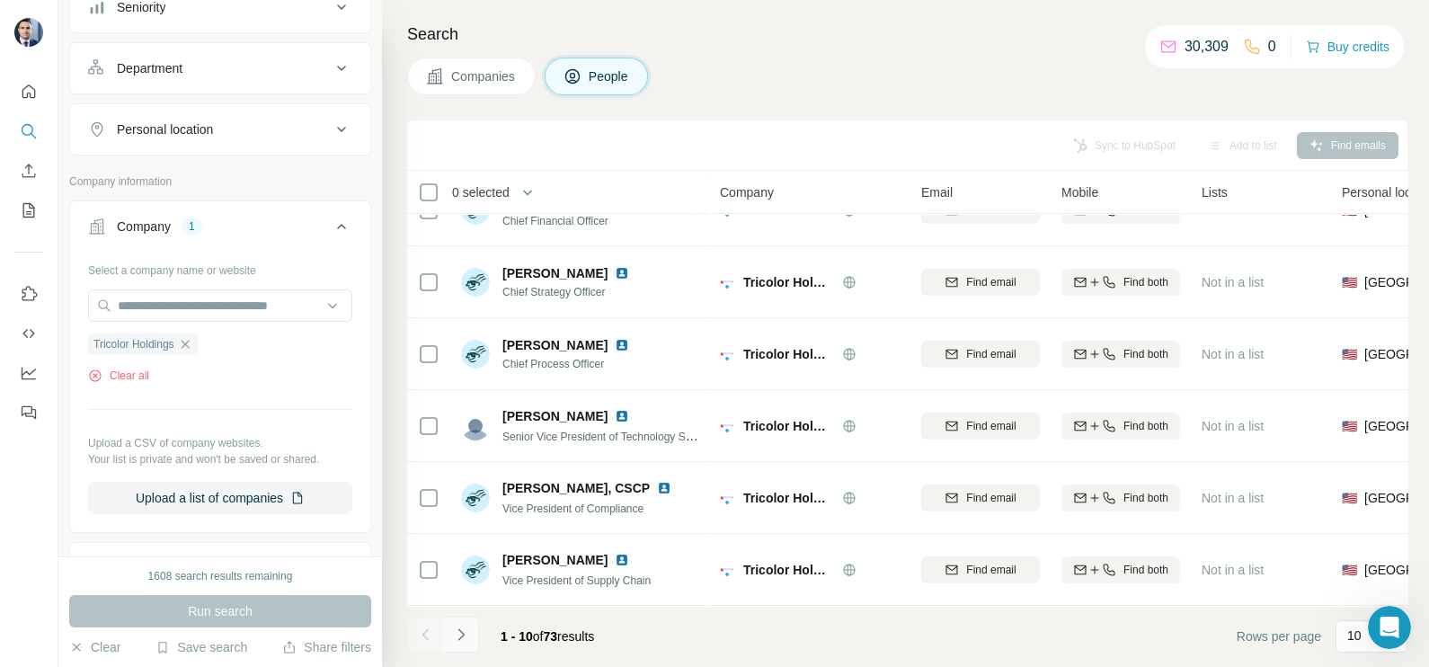
click at [462, 639] on icon "Navigate to next page" at bounding box center [461, 635] width 18 height 18
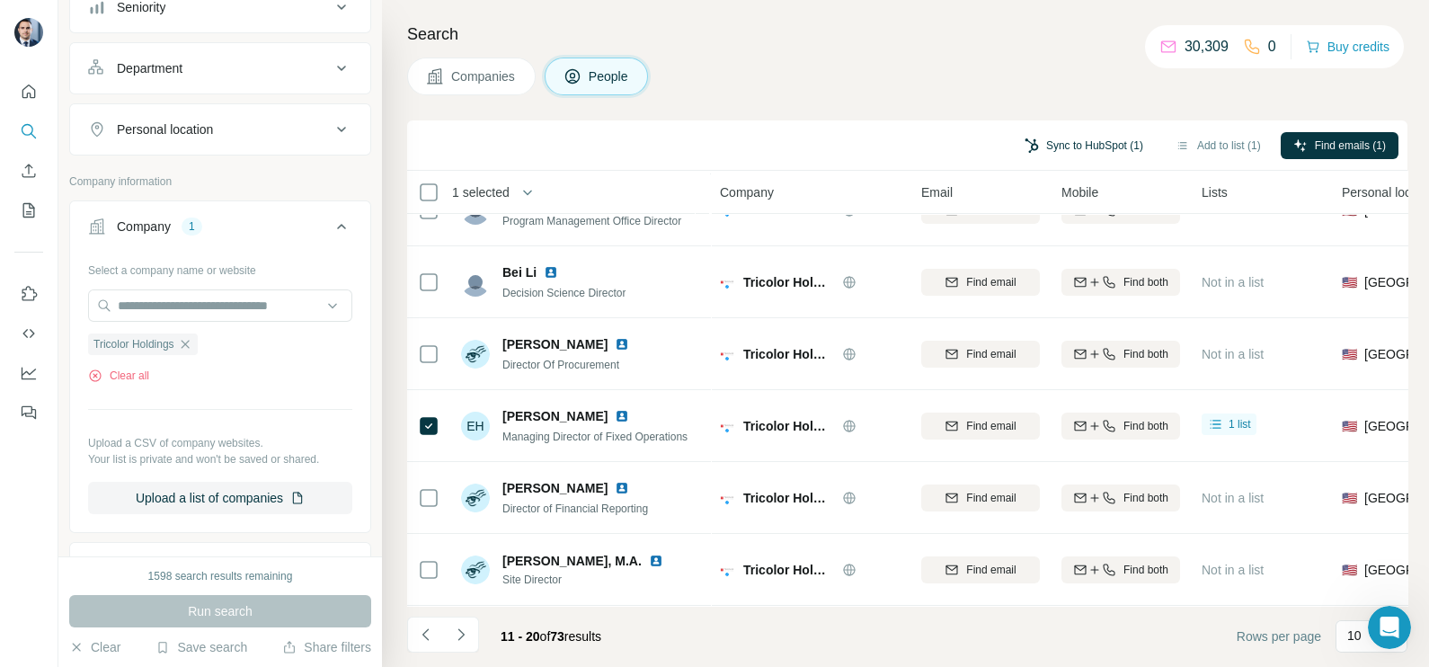
click at [1106, 147] on button "Sync to HubSpot (1)" at bounding box center [1084, 145] width 144 height 27
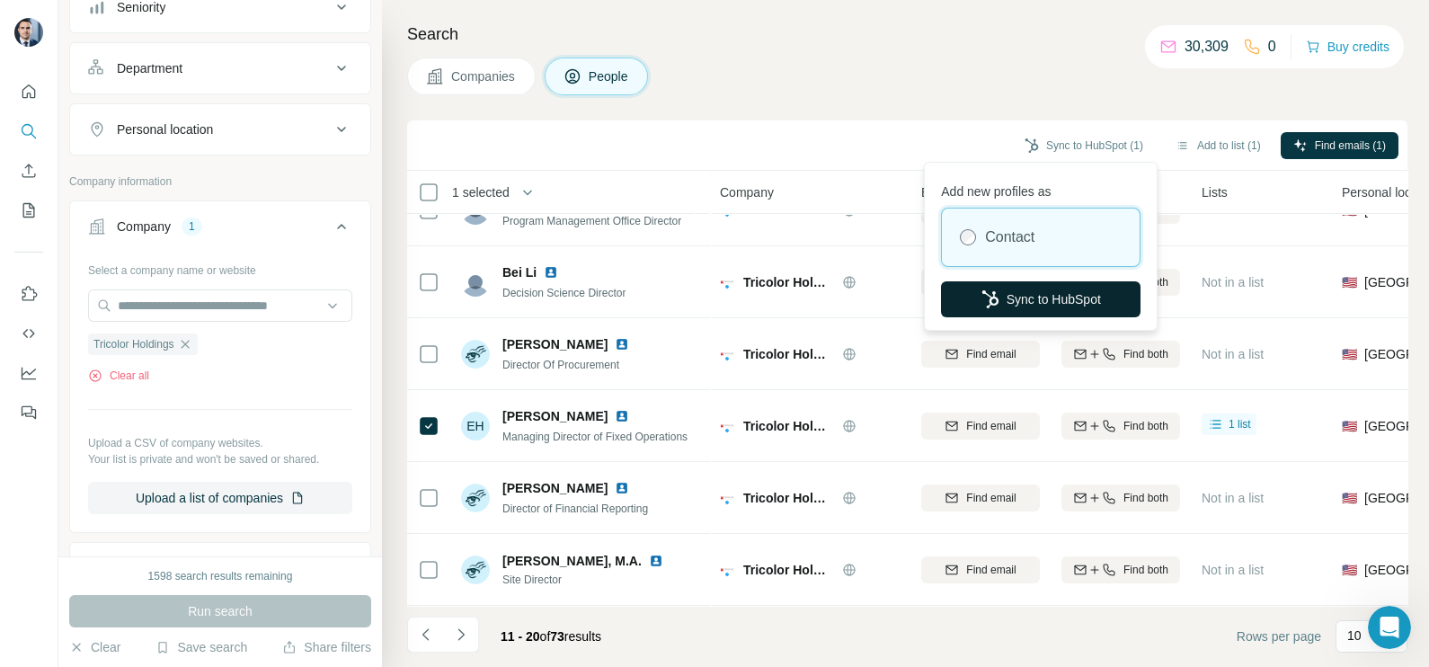
click at [1055, 294] on button "Sync to HubSpot" at bounding box center [1041, 299] width 200 height 36
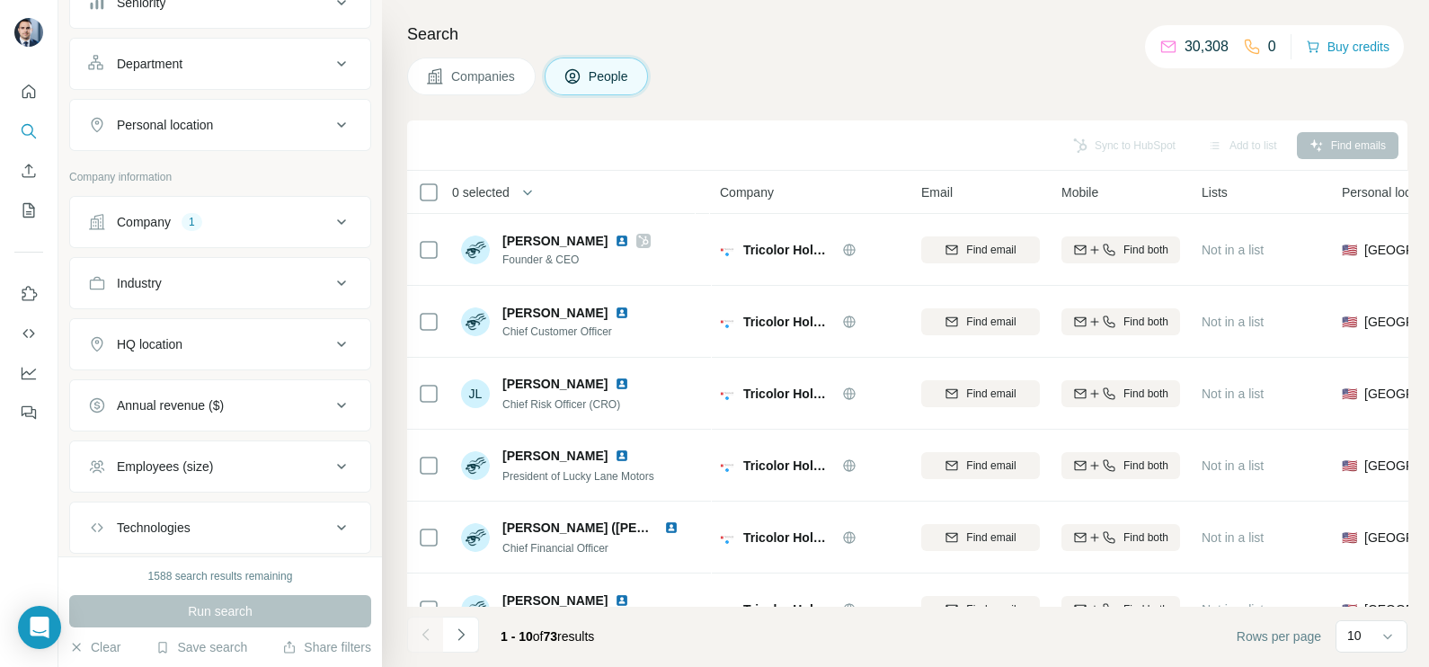
scroll to position [107, 0]
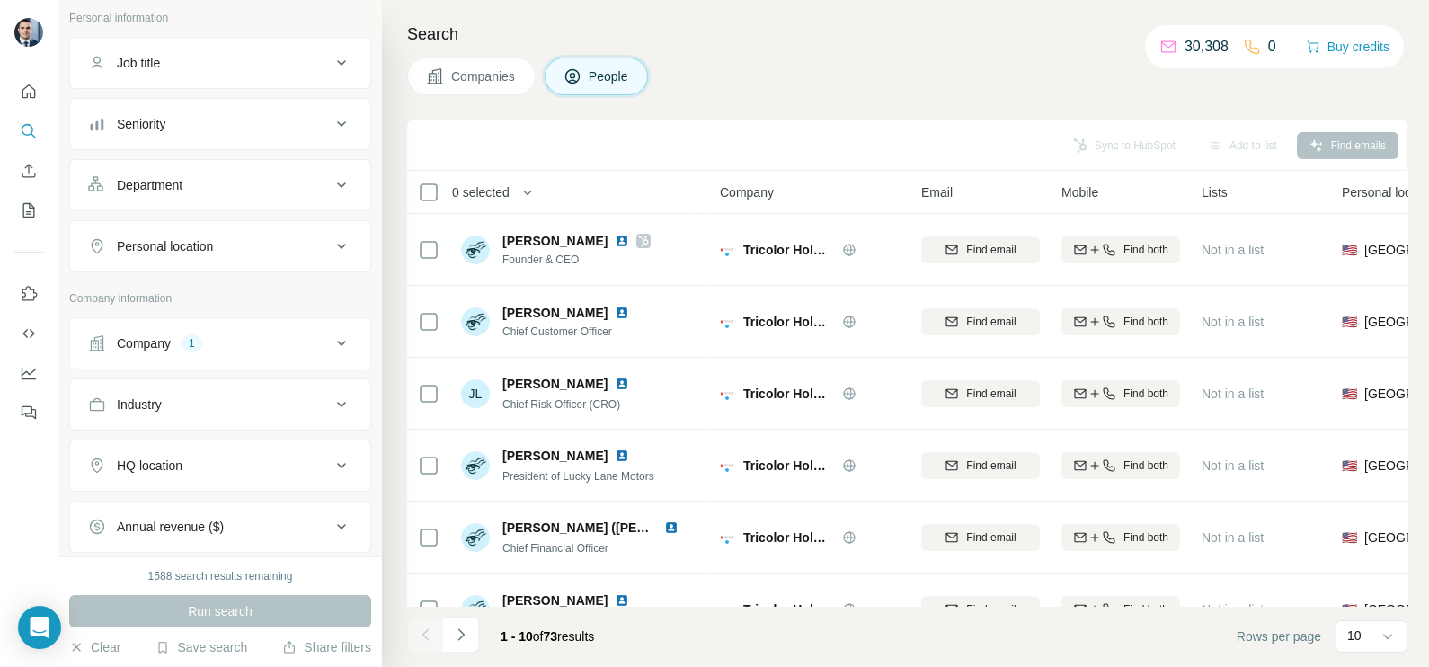
click at [333, 335] on icon at bounding box center [342, 344] width 22 height 22
click at [211, 459] on ul "Tricolor Holdings" at bounding box center [220, 460] width 264 height 22
click at [191, 458] on icon "button" at bounding box center [185, 461] width 14 height 14
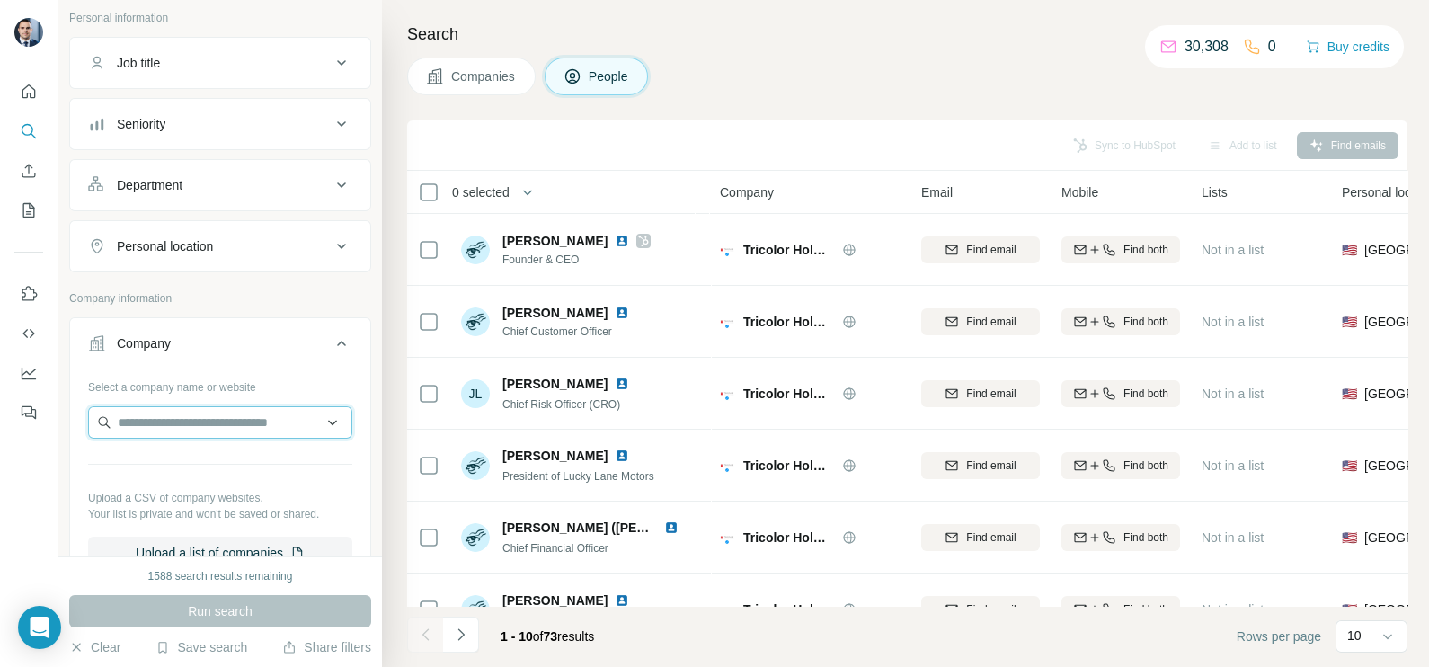
click at [185, 429] on input "text" at bounding box center [220, 422] width 264 height 32
paste input "**********"
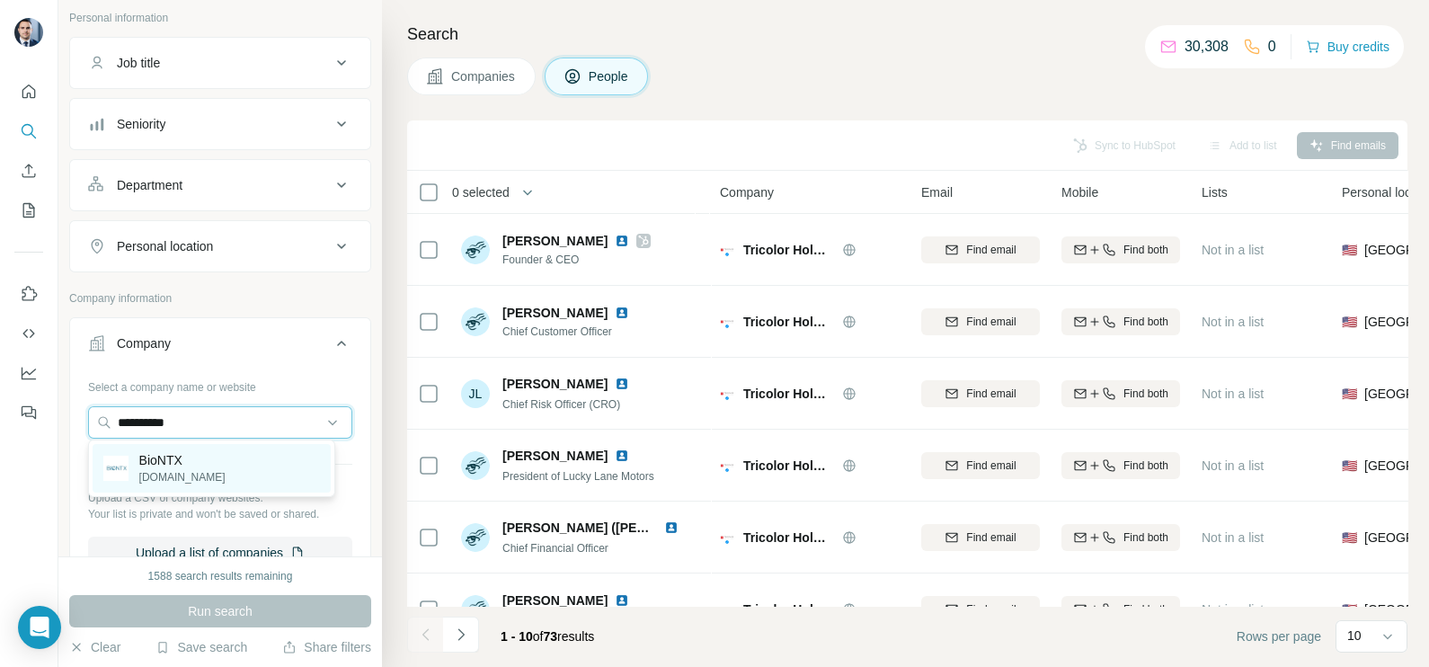
type input "**********"
click at [181, 467] on p "BioNTX" at bounding box center [182, 460] width 86 height 18
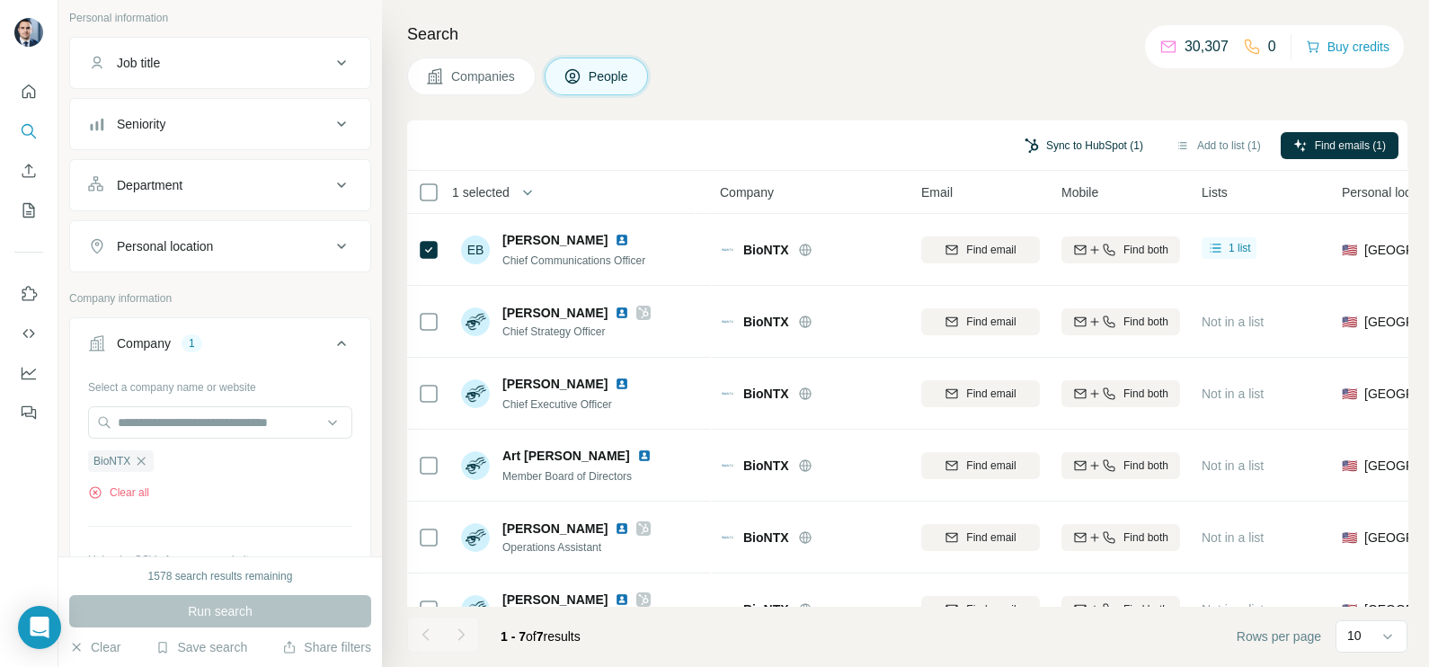
click at [1083, 153] on button "Sync to HubSpot (1)" at bounding box center [1084, 145] width 144 height 27
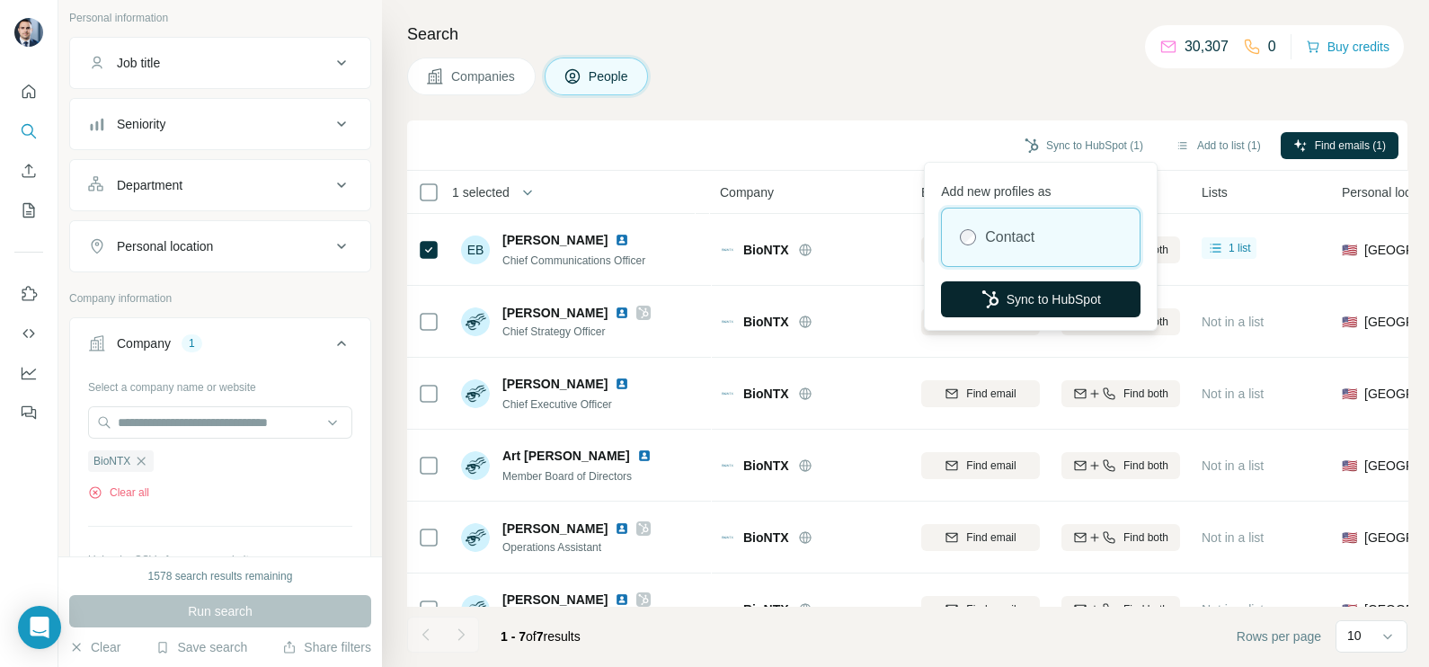
click at [1055, 288] on button "Sync to HubSpot" at bounding box center [1041, 299] width 200 height 36
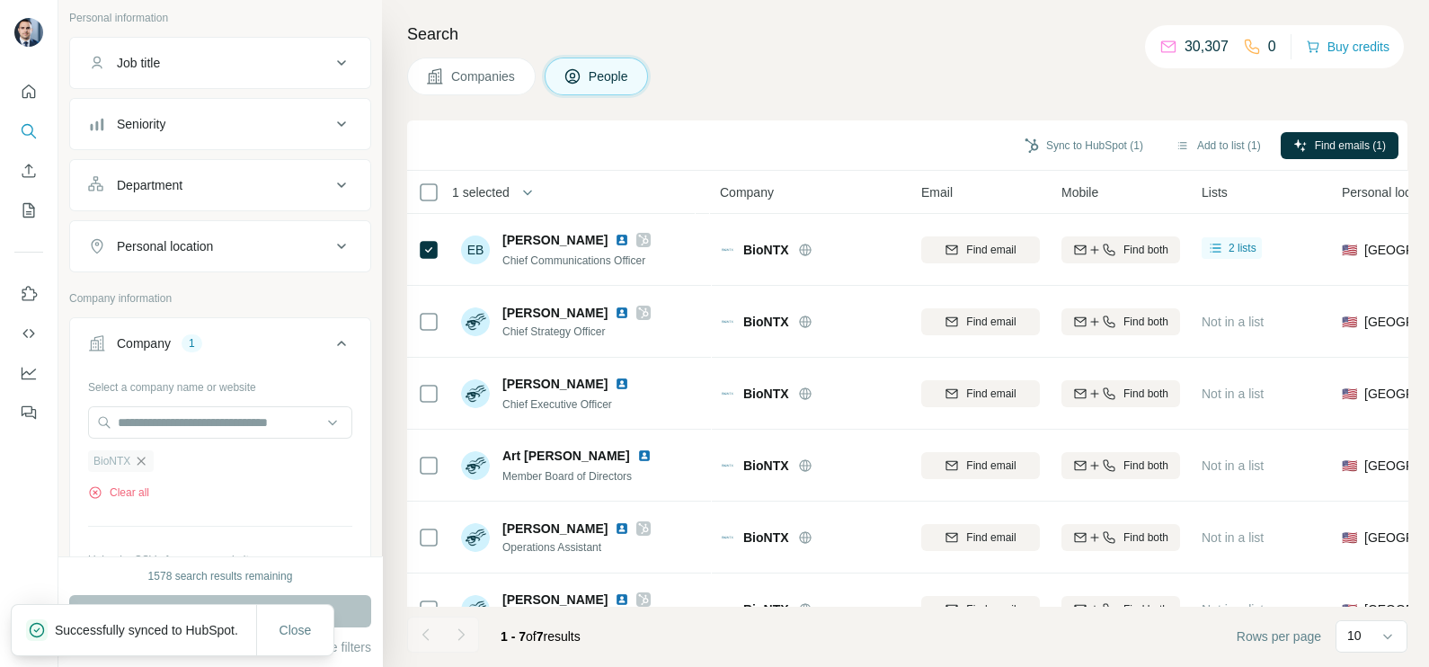
click at [144, 464] on icon "button" at bounding box center [141, 461] width 14 height 14
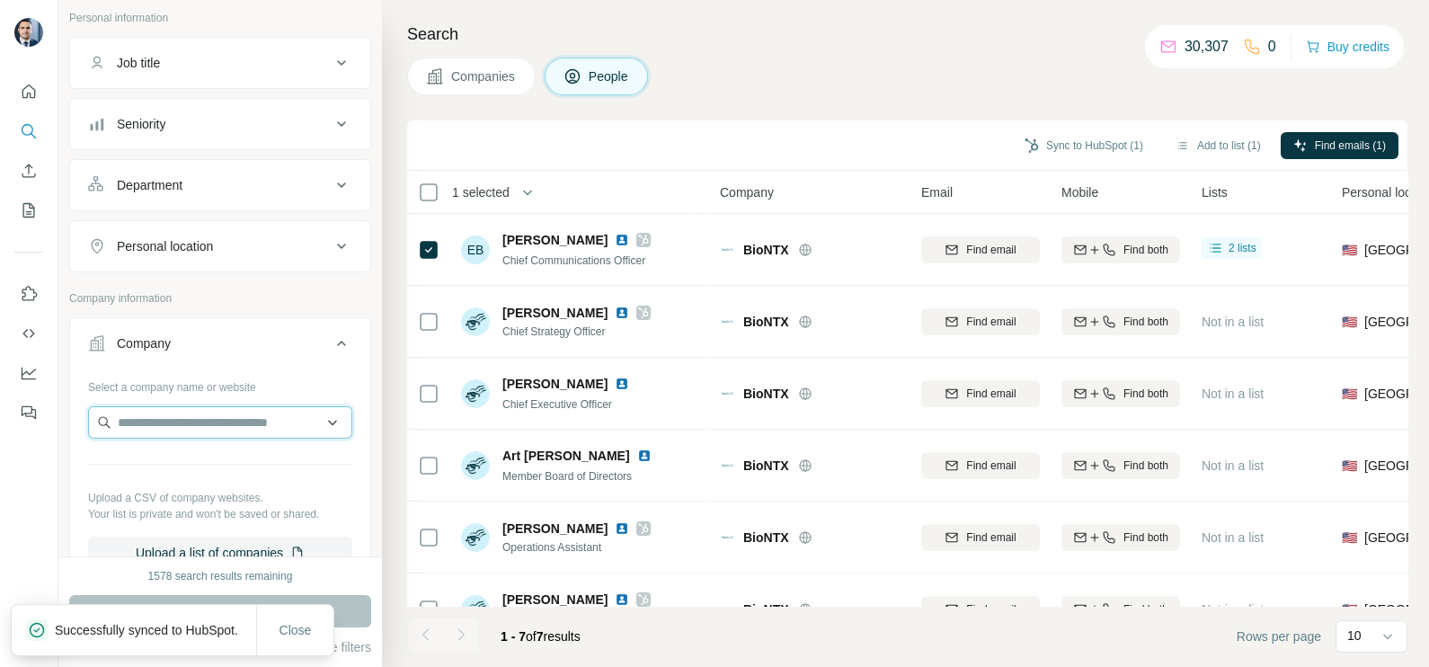
click at [172, 423] on input "text" at bounding box center [220, 422] width 264 height 32
paste input "**********"
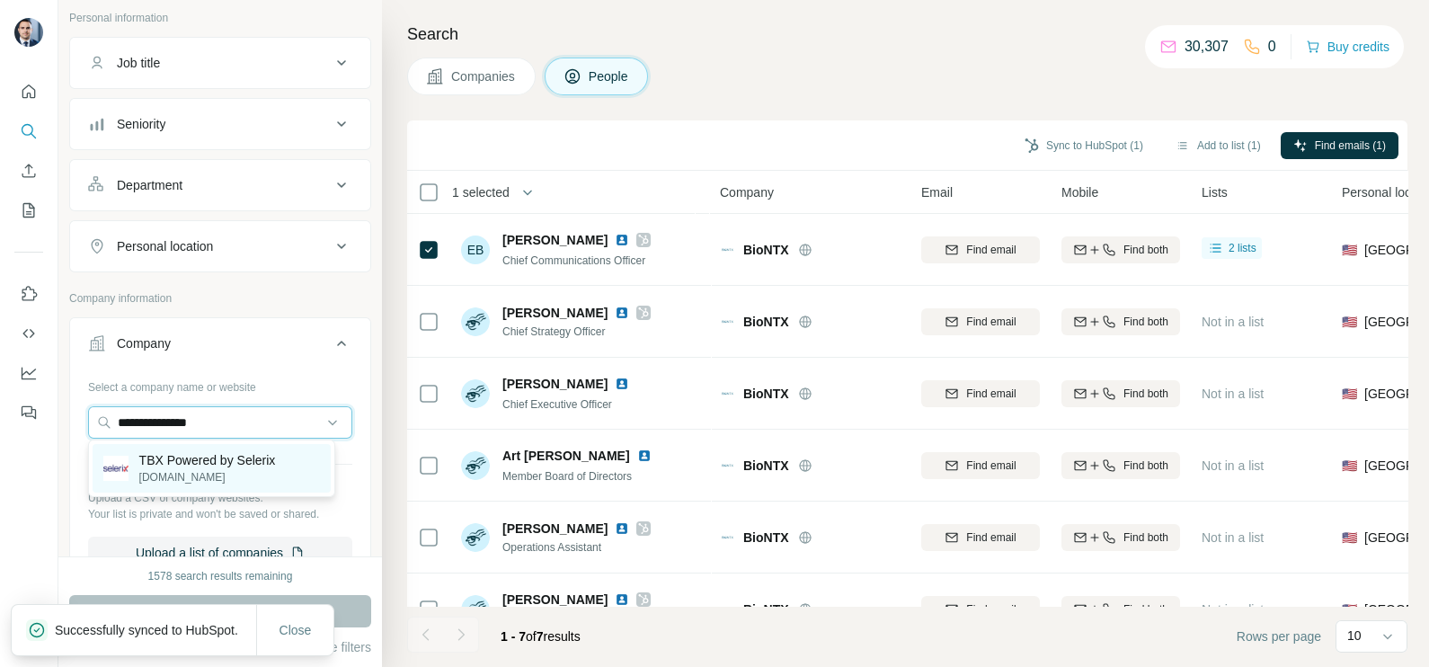
type input "**********"
click at [234, 453] on p "TBX Powered by Selerix" at bounding box center [207, 460] width 137 height 18
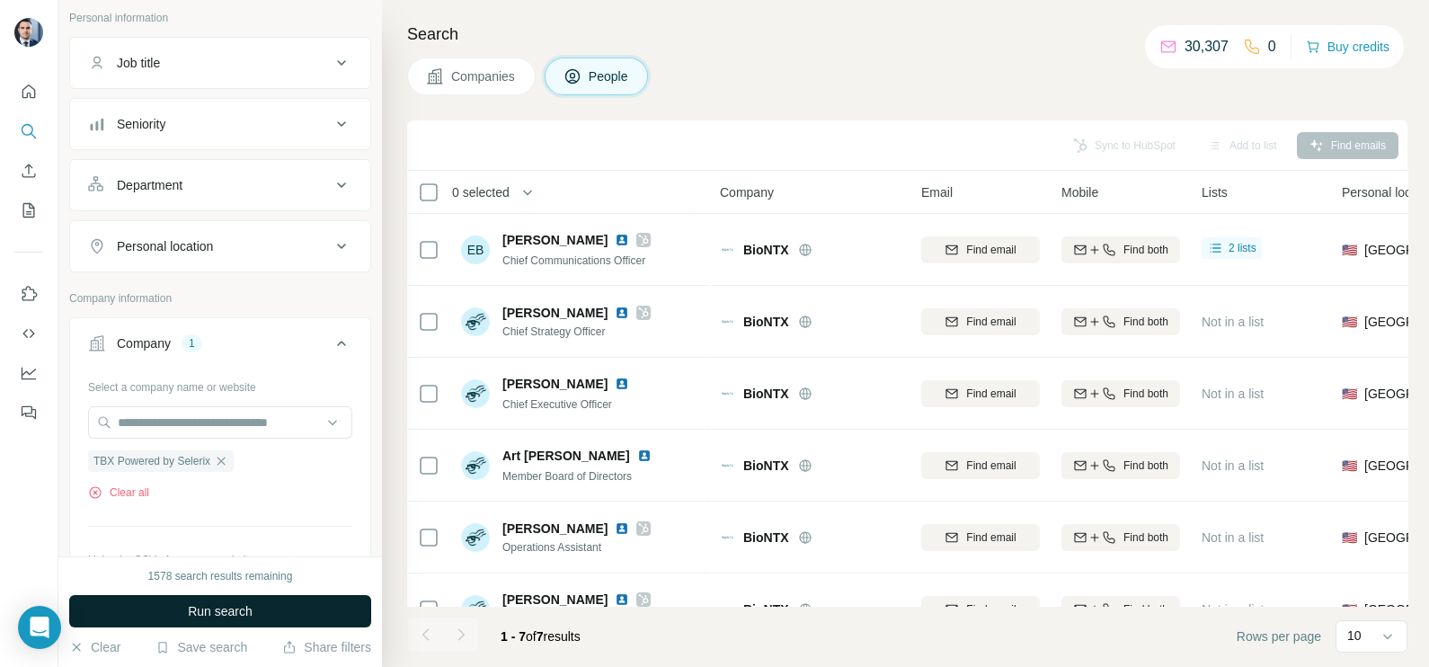
click at [234, 611] on span "Run search" at bounding box center [220, 611] width 65 height 18
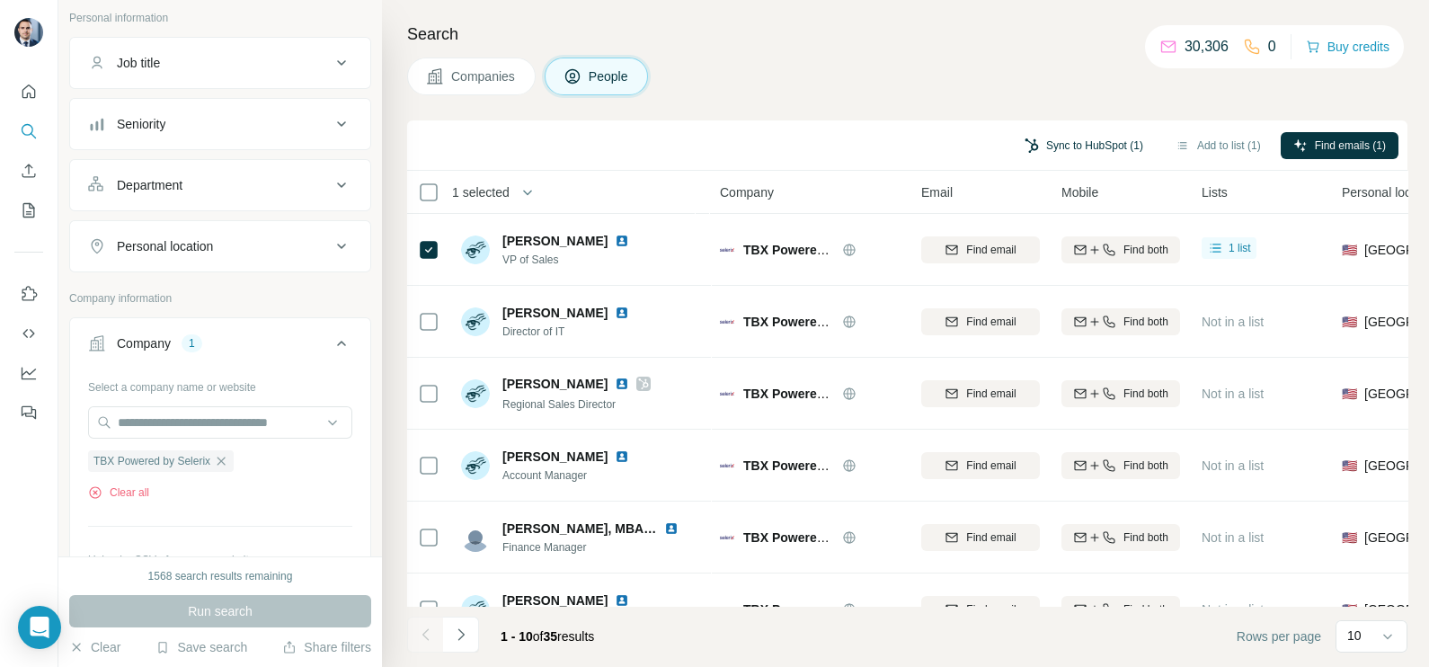
click at [1107, 138] on button "Sync to HubSpot (1)" at bounding box center [1084, 145] width 144 height 27
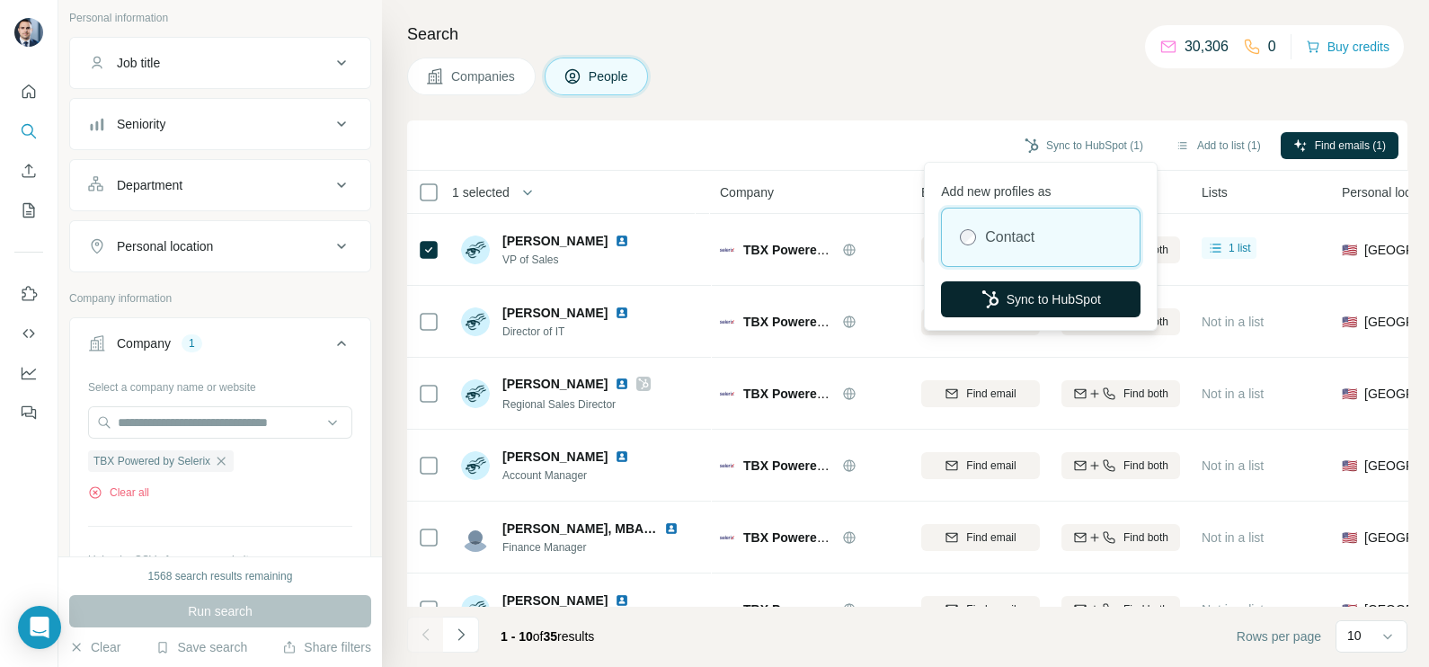
click at [1046, 293] on button "Sync to HubSpot" at bounding box center [1041, 299] width 200 height 36
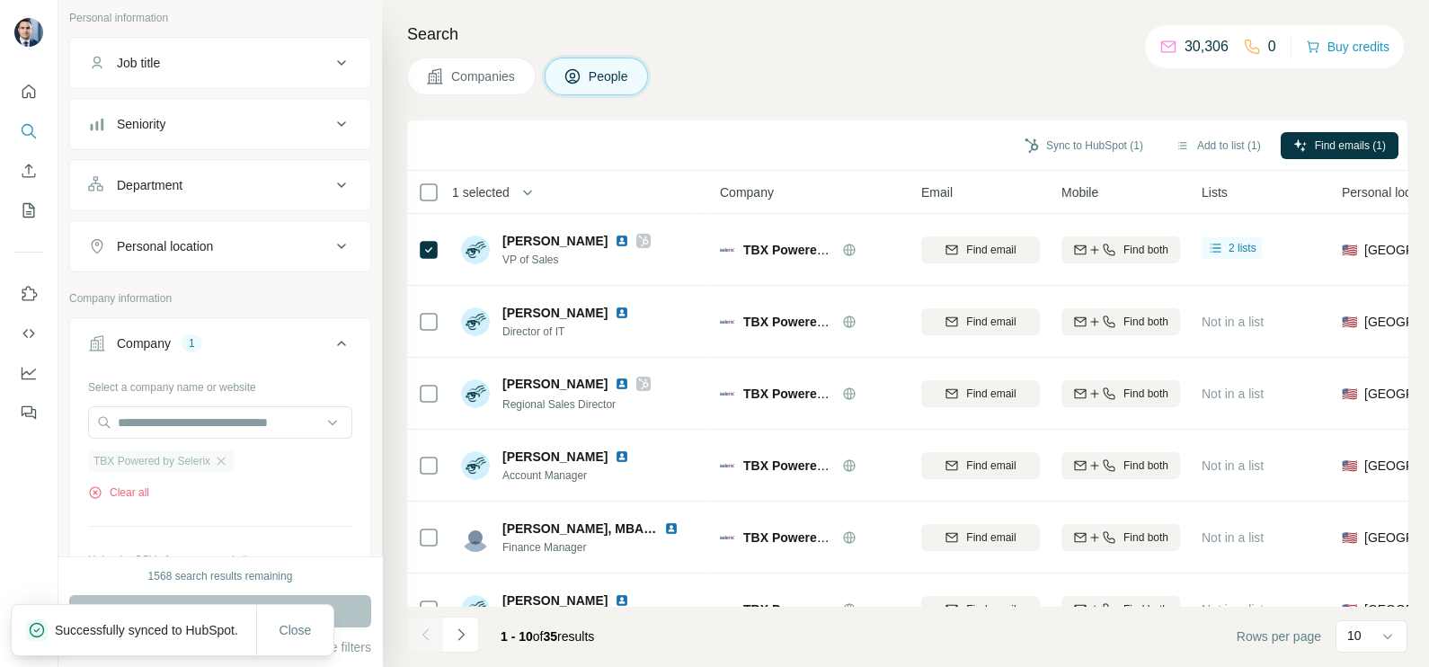
click at [234, 453] on div "TBX Powered by Selerix" at bounding box center [161, 461] width 146 height 22
click at [221, 456] on icon "button" at bounding box center [221, 461] width 14 height 14
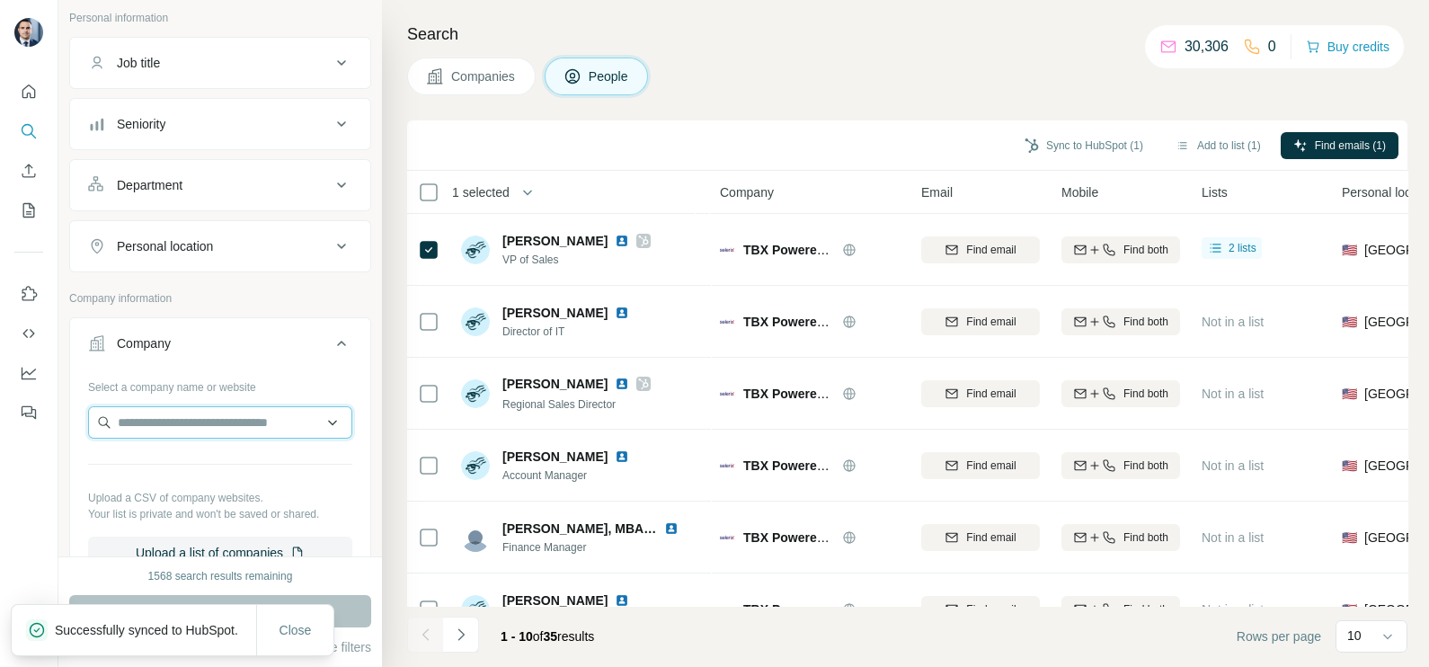
click at [198, 424] on input "text" at bounding box center [220, 422] width 264 height 32
paste input "**********"
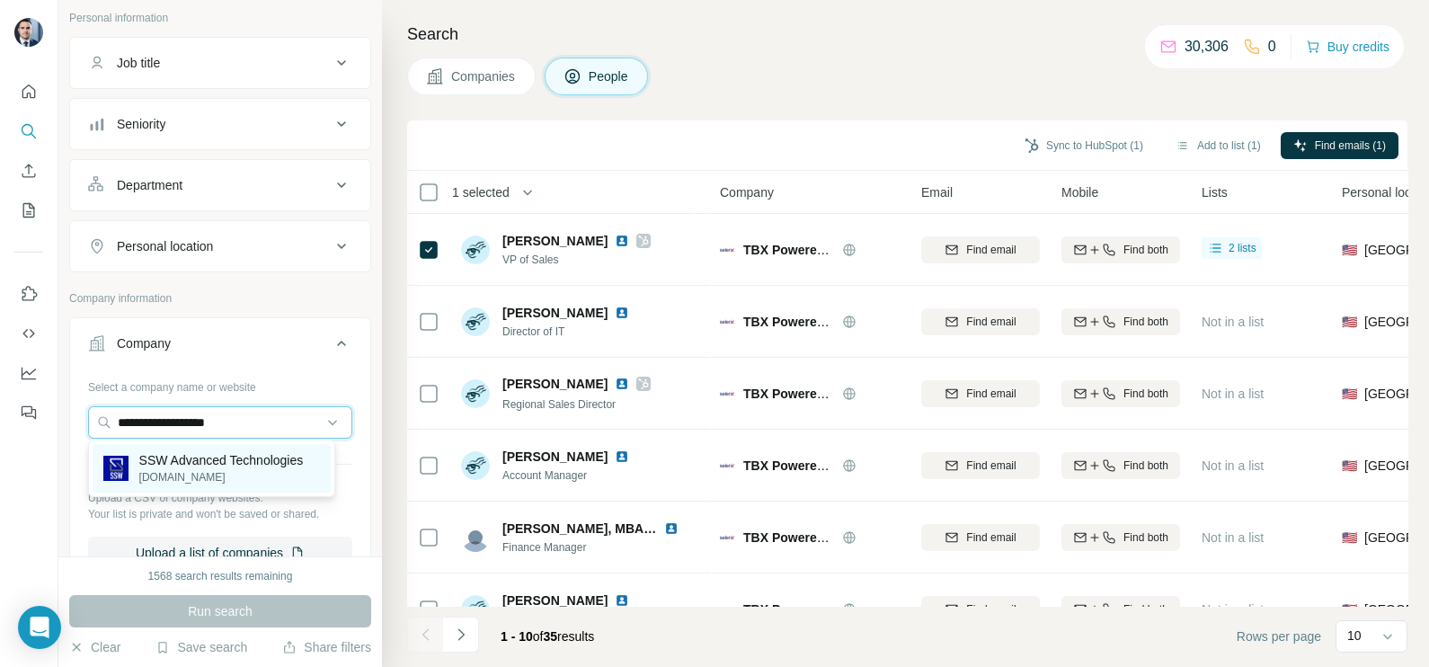
type input "**********"
click at [222, 466] on p "SSW Advanced Technologies" at bounding box center [221, 460] width 164 height 18
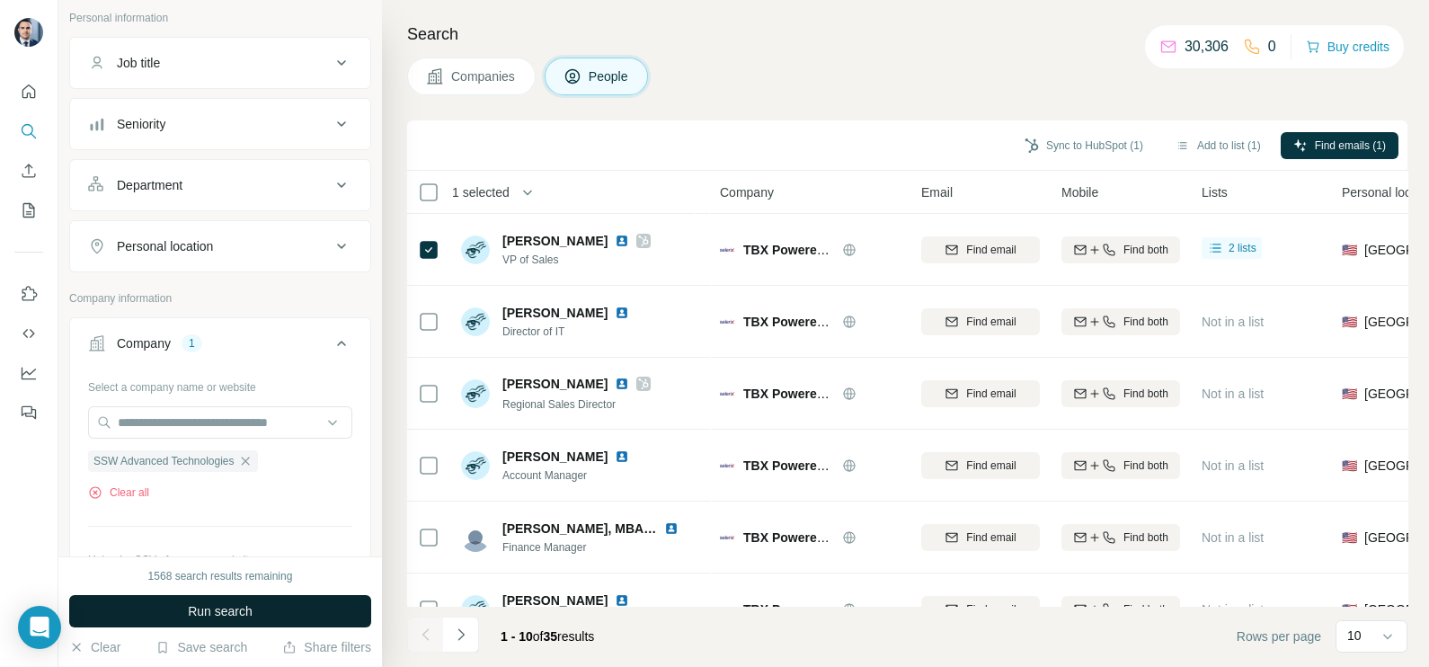
click at [228, 616] on span "Run search" at bounding box center [220, 611] width 65 height 18
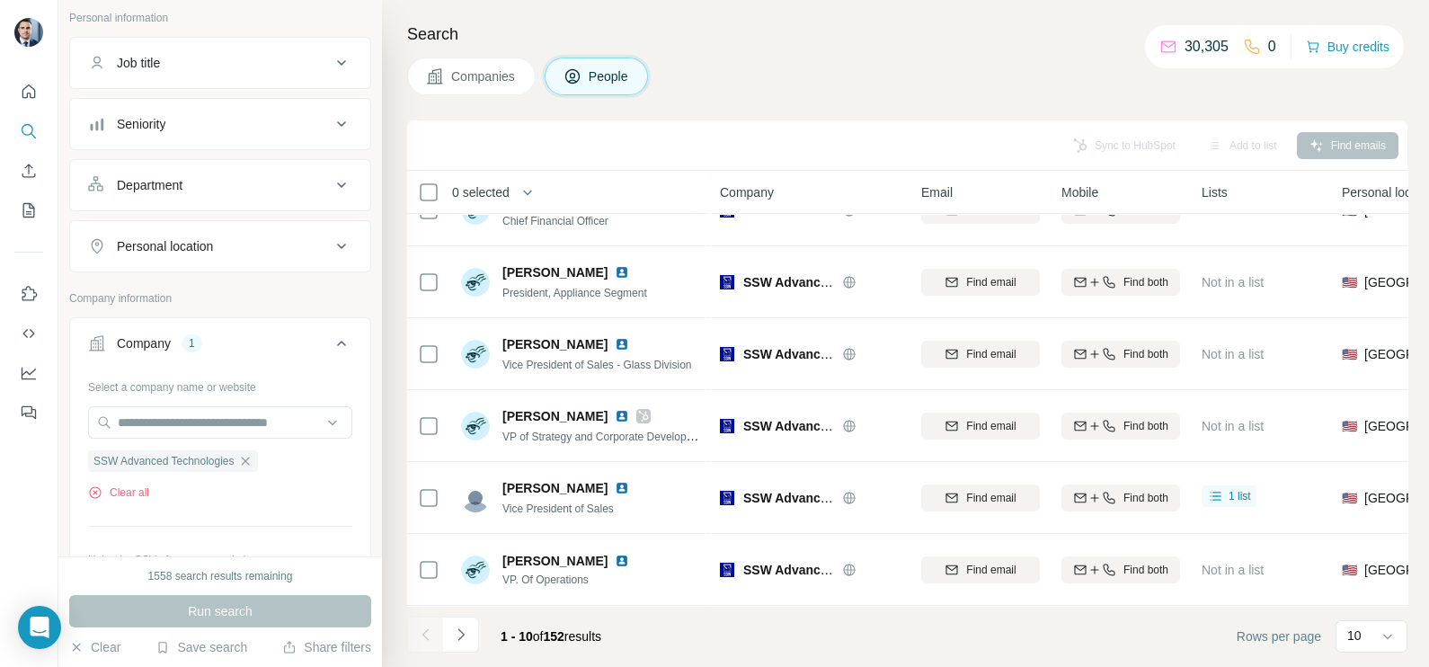
scroll to position [337, 0]
click at [1071, 160] on div "Sync to HubSpot (1)" at bounding box center [1084, 147] width 144 height 31
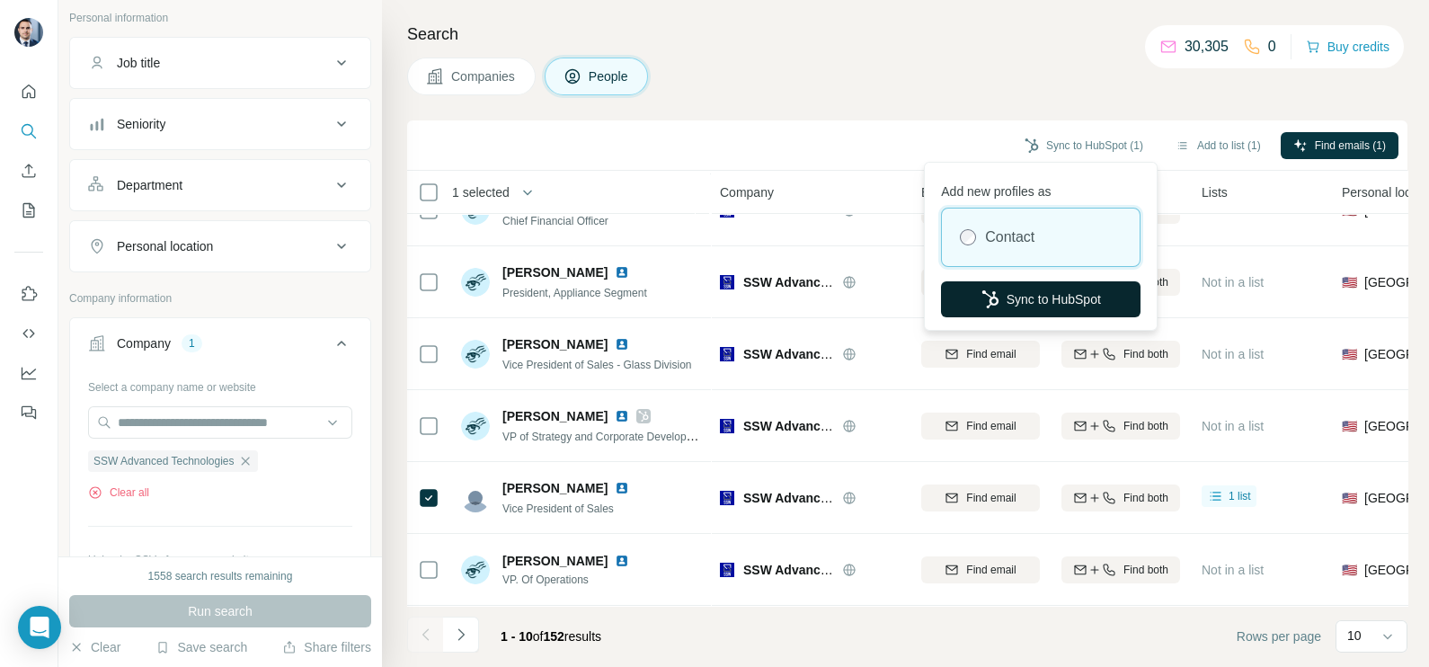
click at [1046, 305] on button "Sync to HubSpot" at bounding box center [1041, 299] width 200 height 36
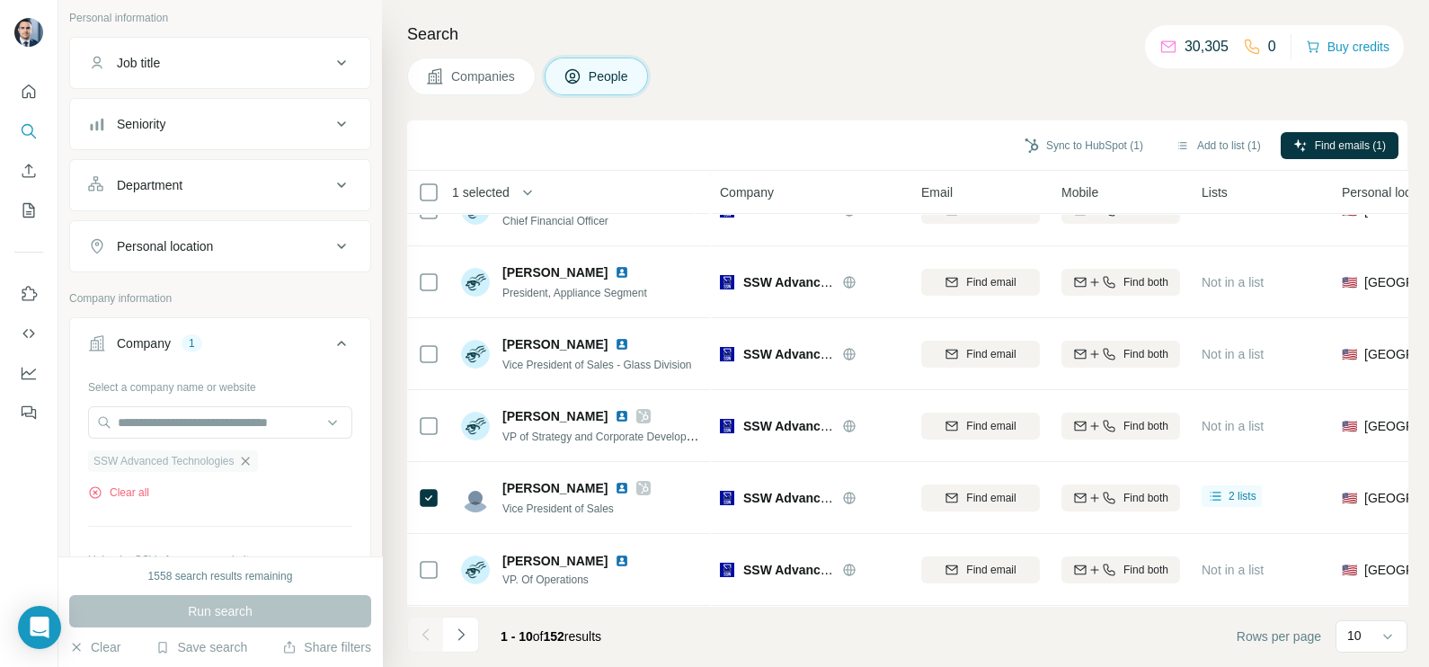
click at [252, 461] on icon "button" at bounding box center [245, 461] width 14 height 14
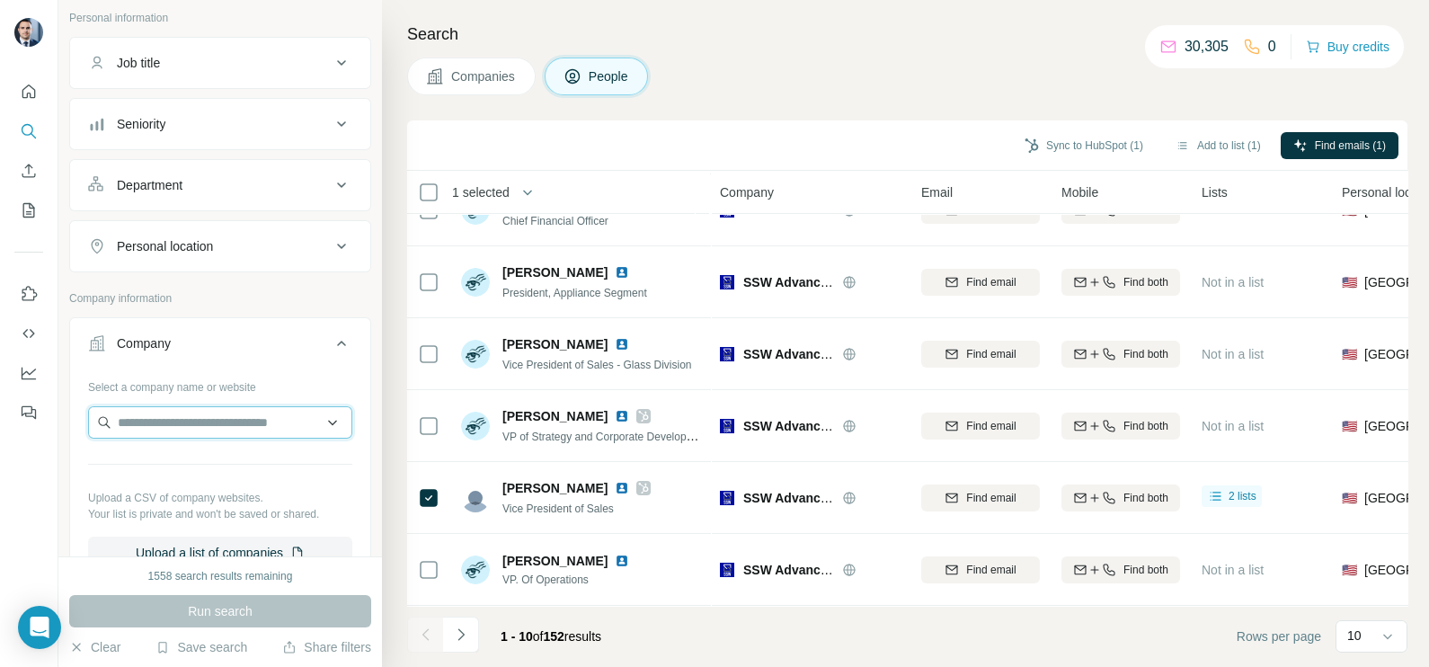
click at [205, 422] on input "text" at bounding box center [220, 422] width 264 height 32
paste input "**********"
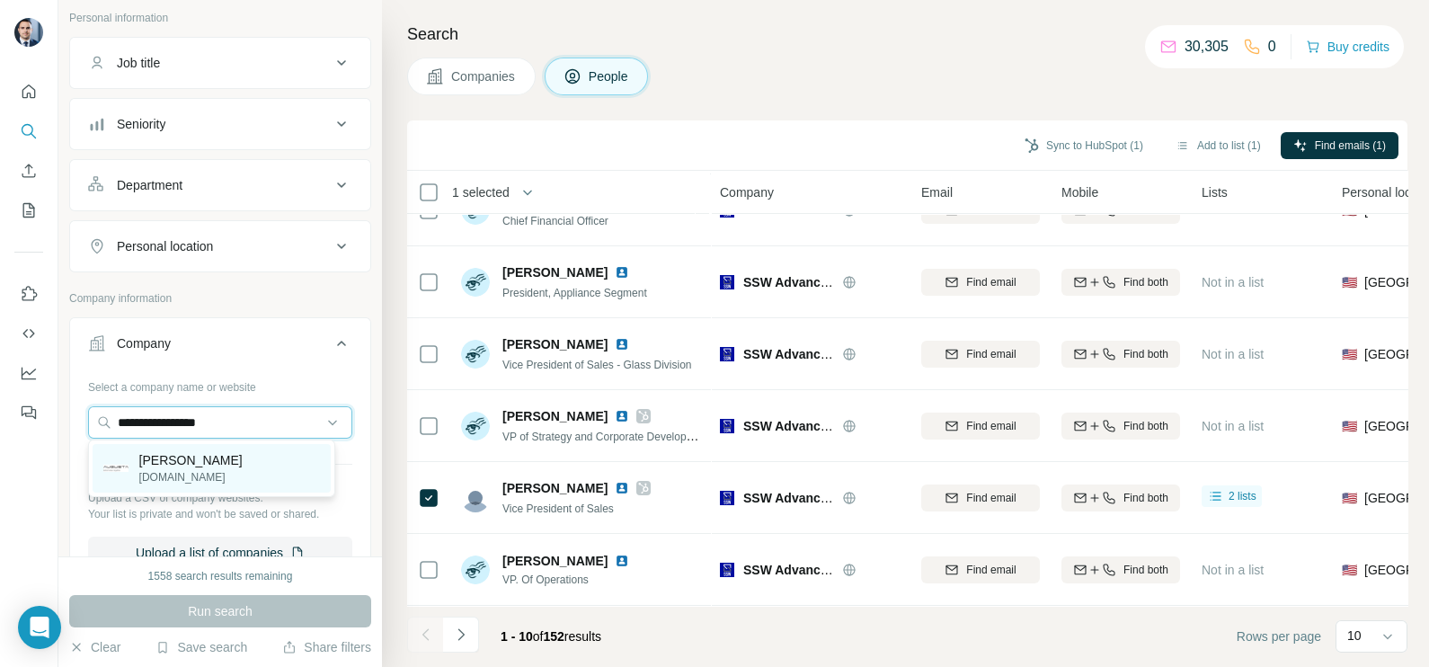
type input "**********"
click at [206, 454] on p "[PERSON_NAME]" at bounding box center [190, 460] width 103 height 18
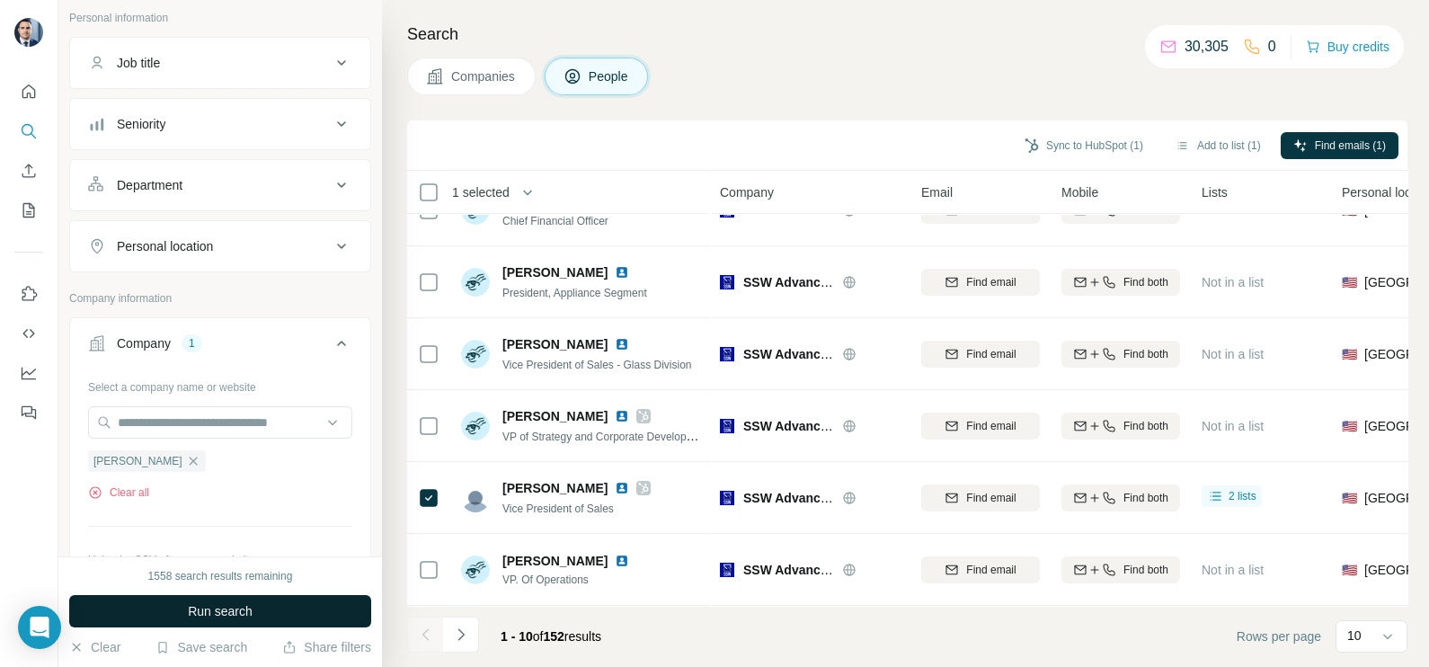
click at [279, 603] on button "Run search" at bounding box center [220, 611] width 302 height 32
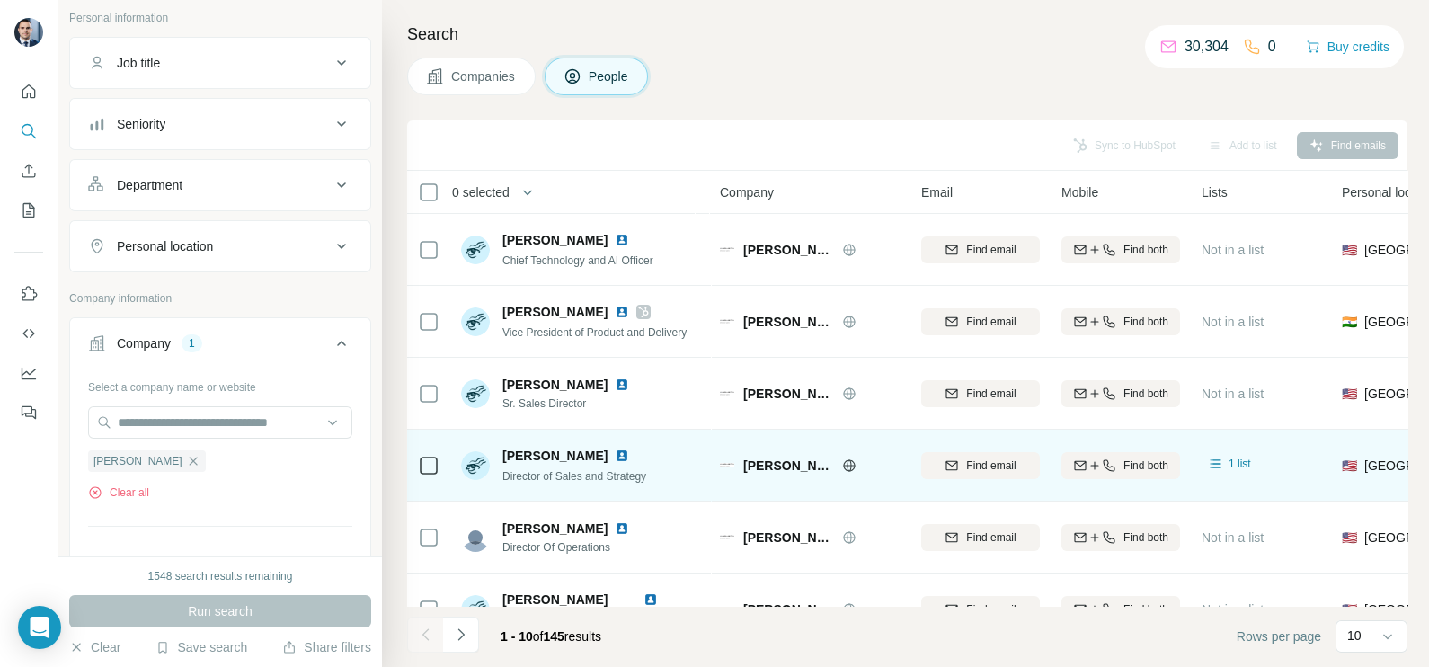
click at [427, 475] on icon at bounding box center [429, 466] width 22 height 22
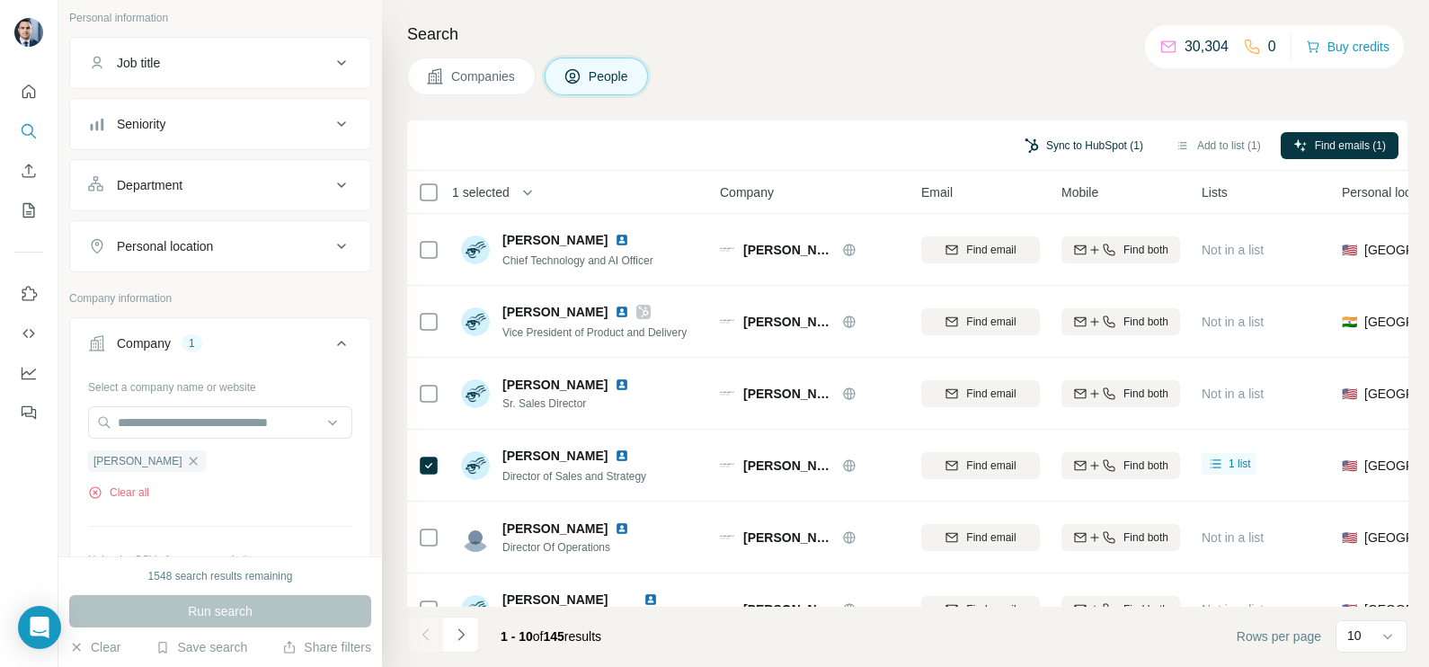
click at [1105, 144] on button "Sync to HubSpot (1)" at bounding box center [1084, 145] width 144 height 27
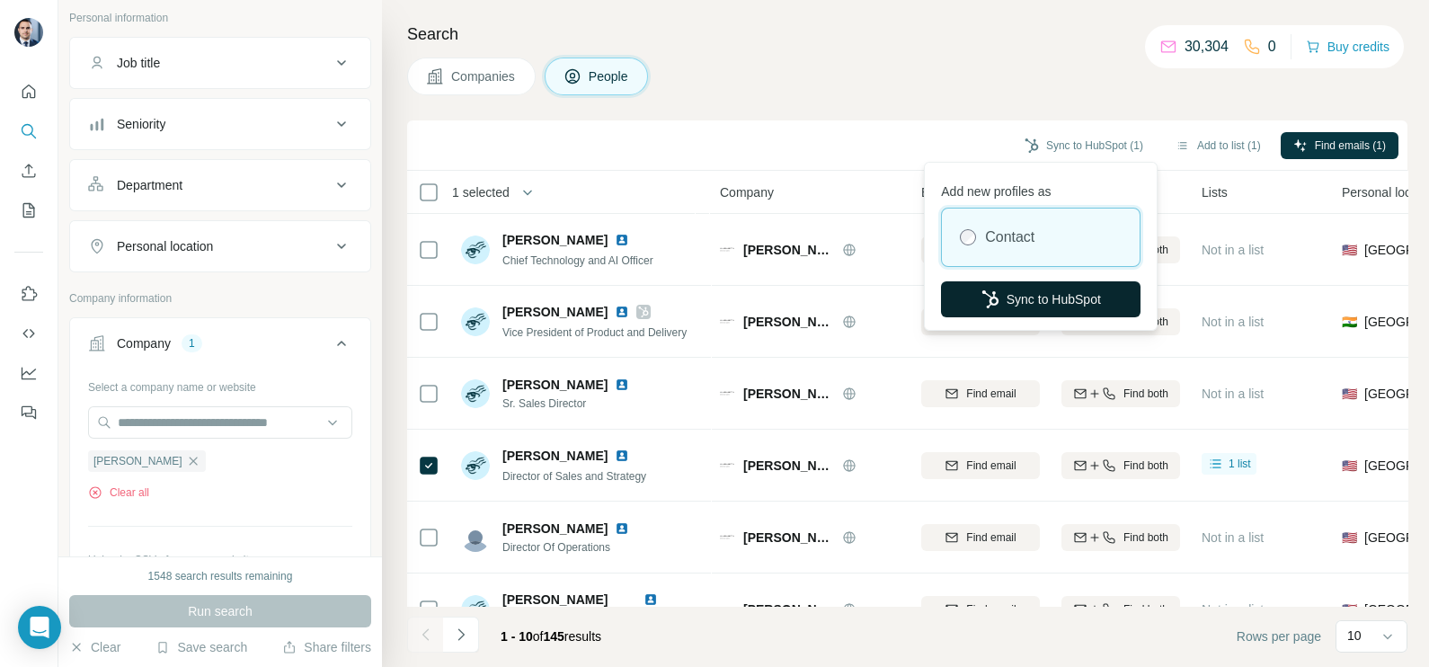
click at [1047, 301] on button "Sync to HubSpot" at bounding box center [1041, 299] width 200 height 36
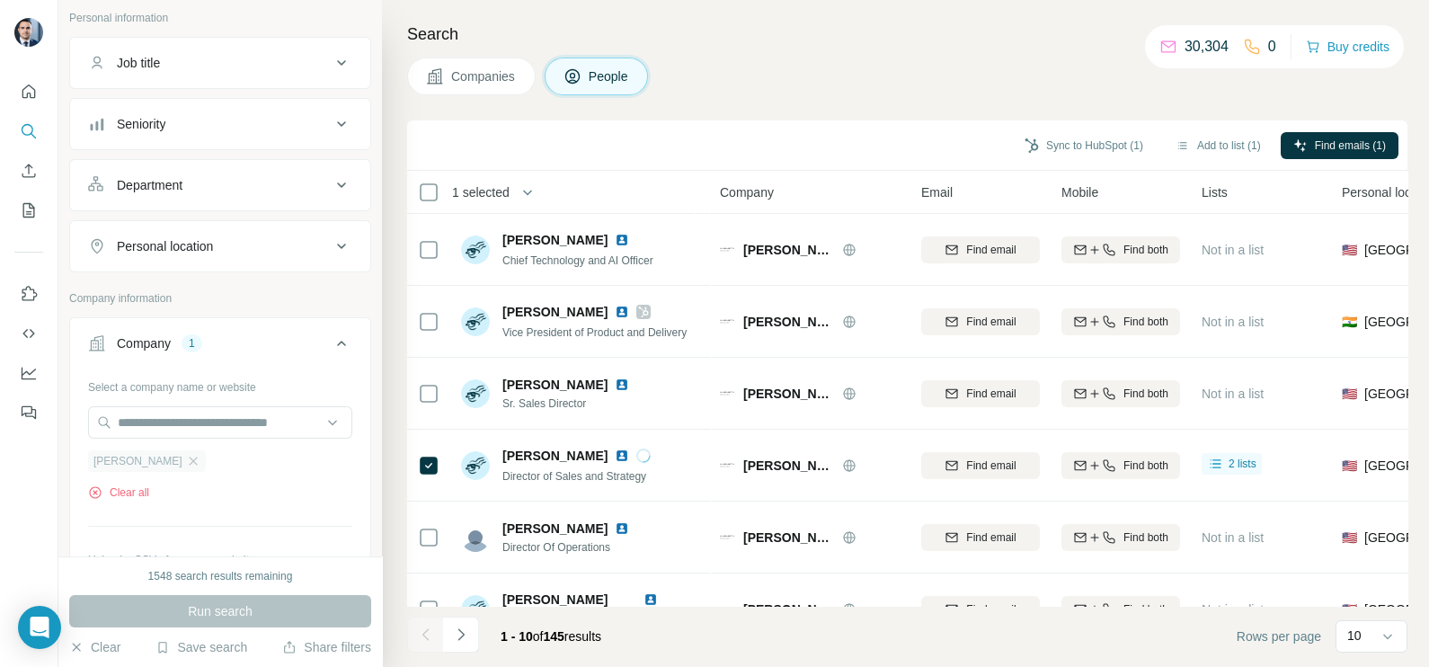
click at [180, 466] on div "[PERSON_NAME]" at bounding box center [147, 461] width 118 height 22
click at [186, 459] on icon "button" at bounding box center [193, 461] width 14 height 14
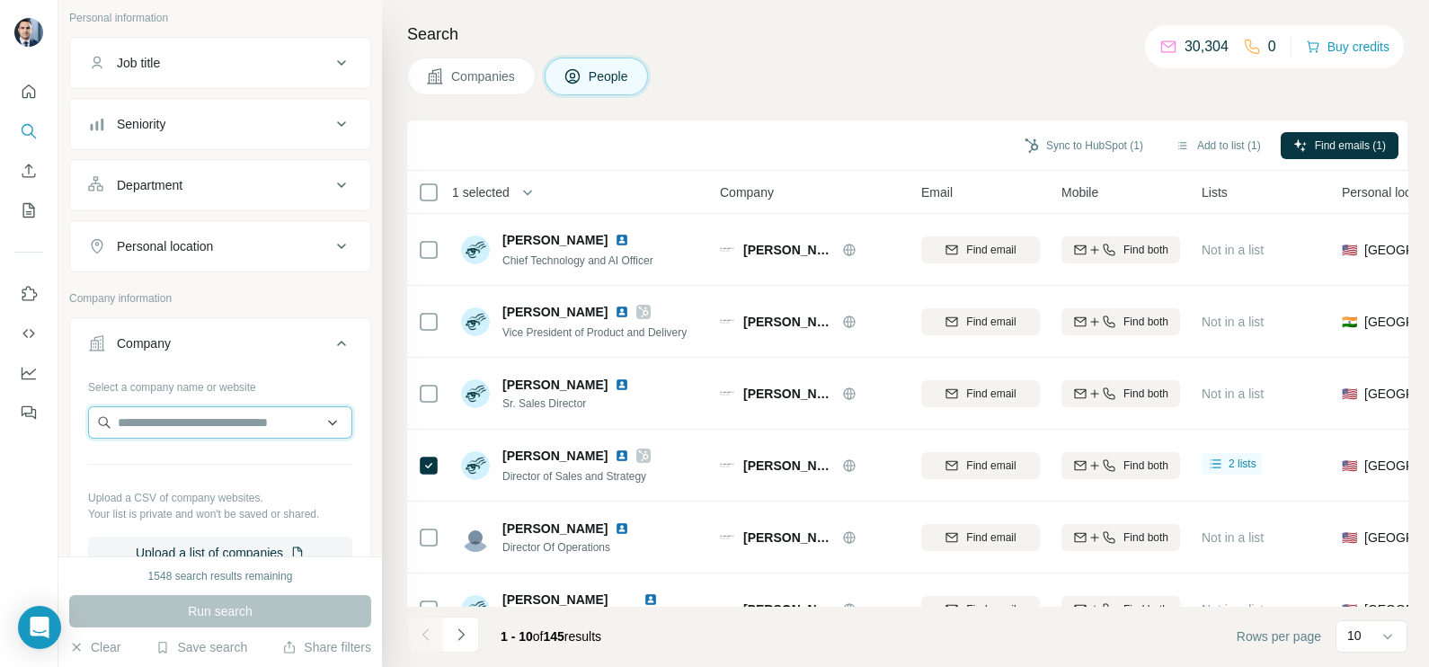
click at [192, 411] on input "text" at bounding box center [220, 422] width 264 height 32
paste input "**********"
type input "**********"
click at [184, 466] on p "Astro Sheet Metal" at bounding box center [189, 460] width 100 height 18
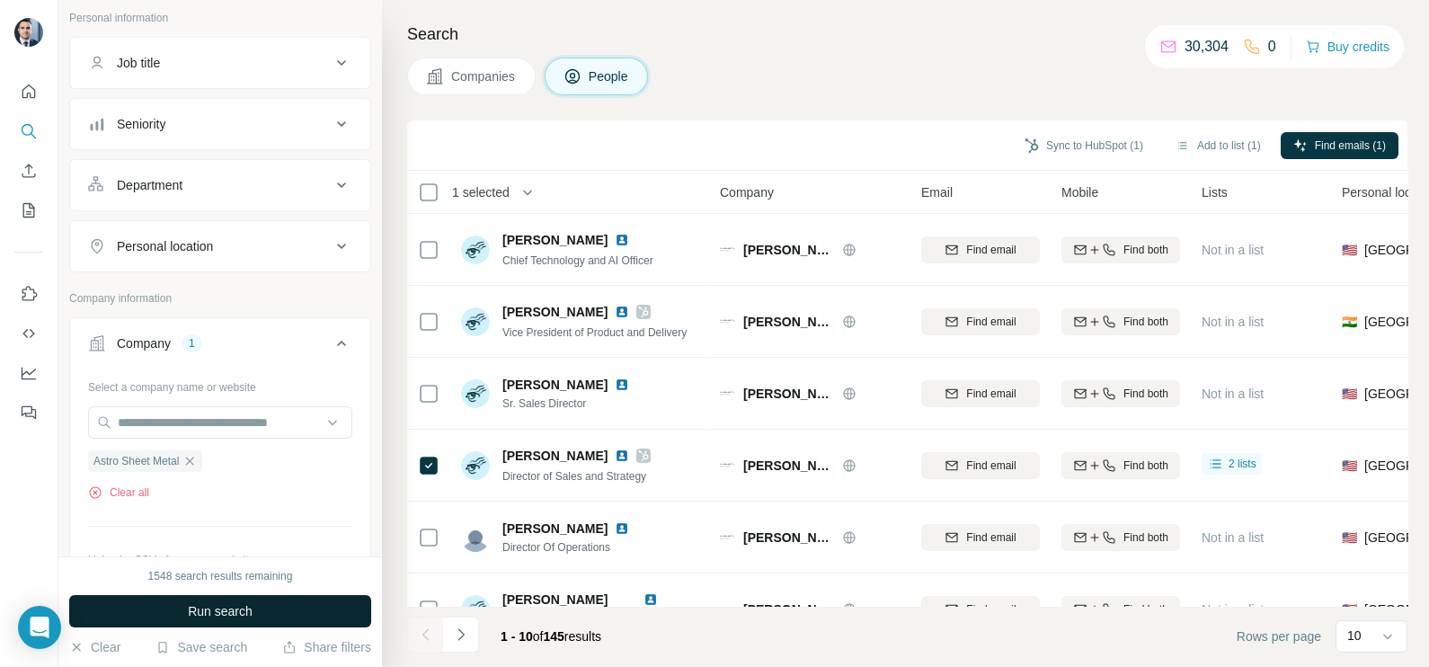
click at [254, 599] on button "Run search" at bounding box center [220, 611] width 302 height 32
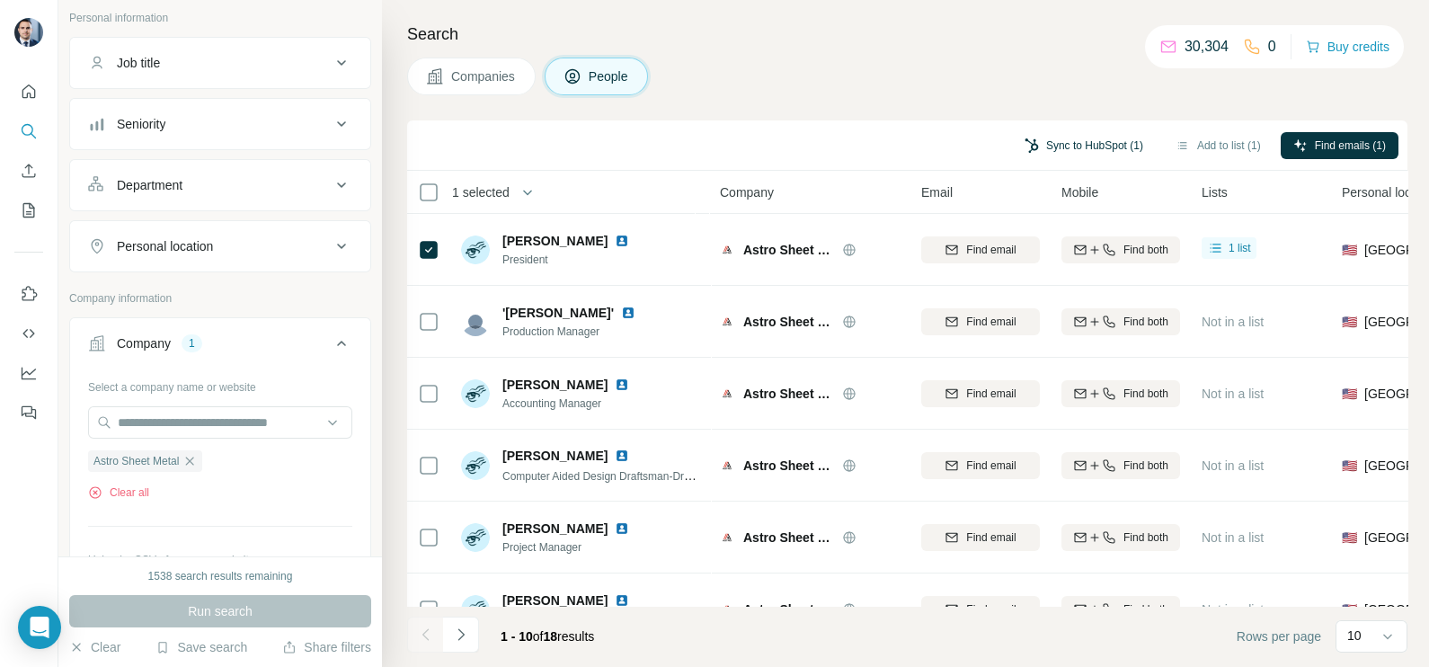
click at [1075, 148] on button "Sync to HubSpot (1)" at bounding box center [1084, 145] width 144 height 27
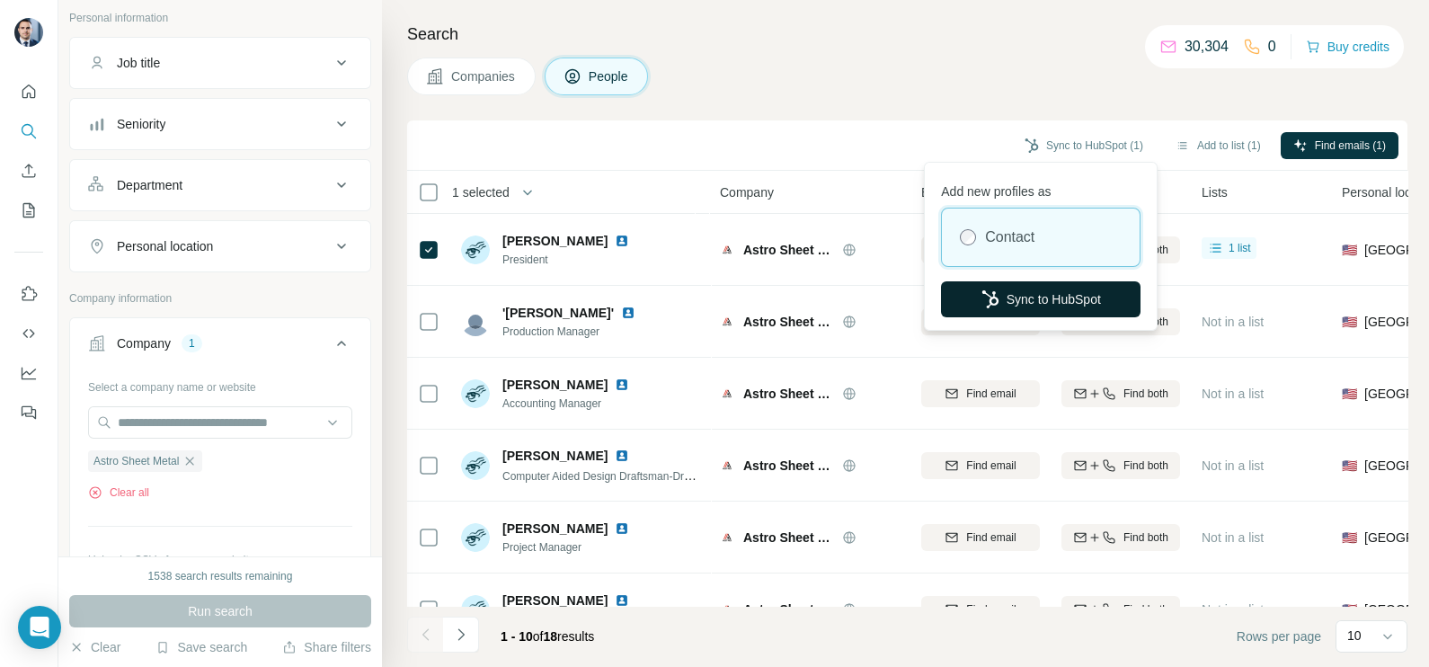
click at [1011, 288] on button "Sync to HubSpot" at bounding box center [1041, 299] width 200 height 36
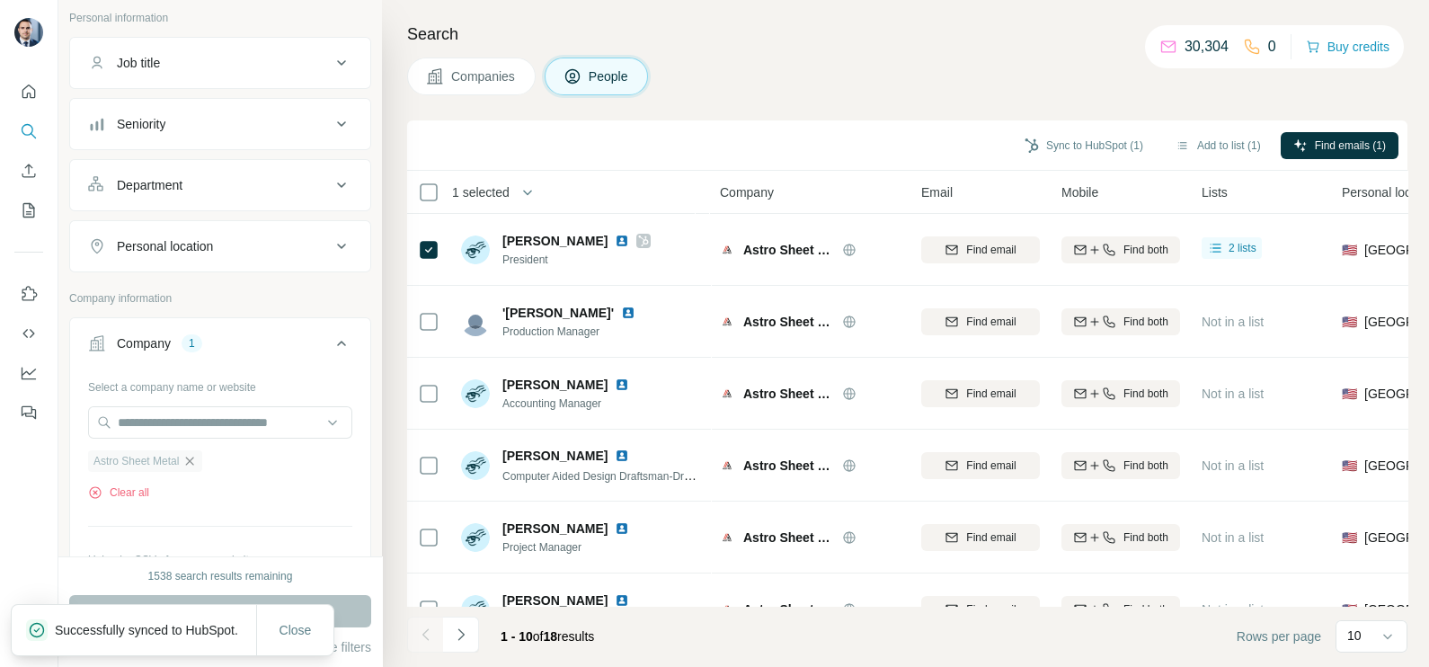
click at [194, 460] on icon "button" at bounding box center [190, 461] width 8 height 8
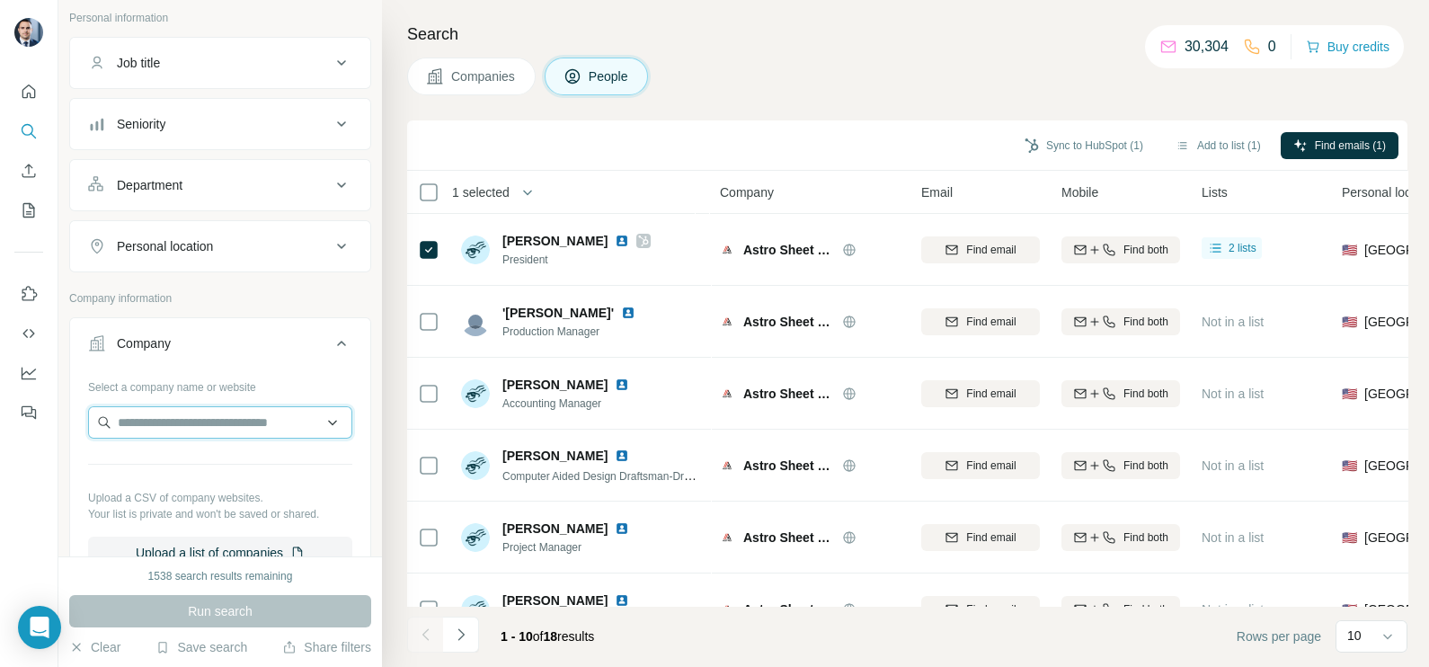
click at [197, 413] on input "text" at bounding box center [220, 422] width 264 height 32
paste input "*********"
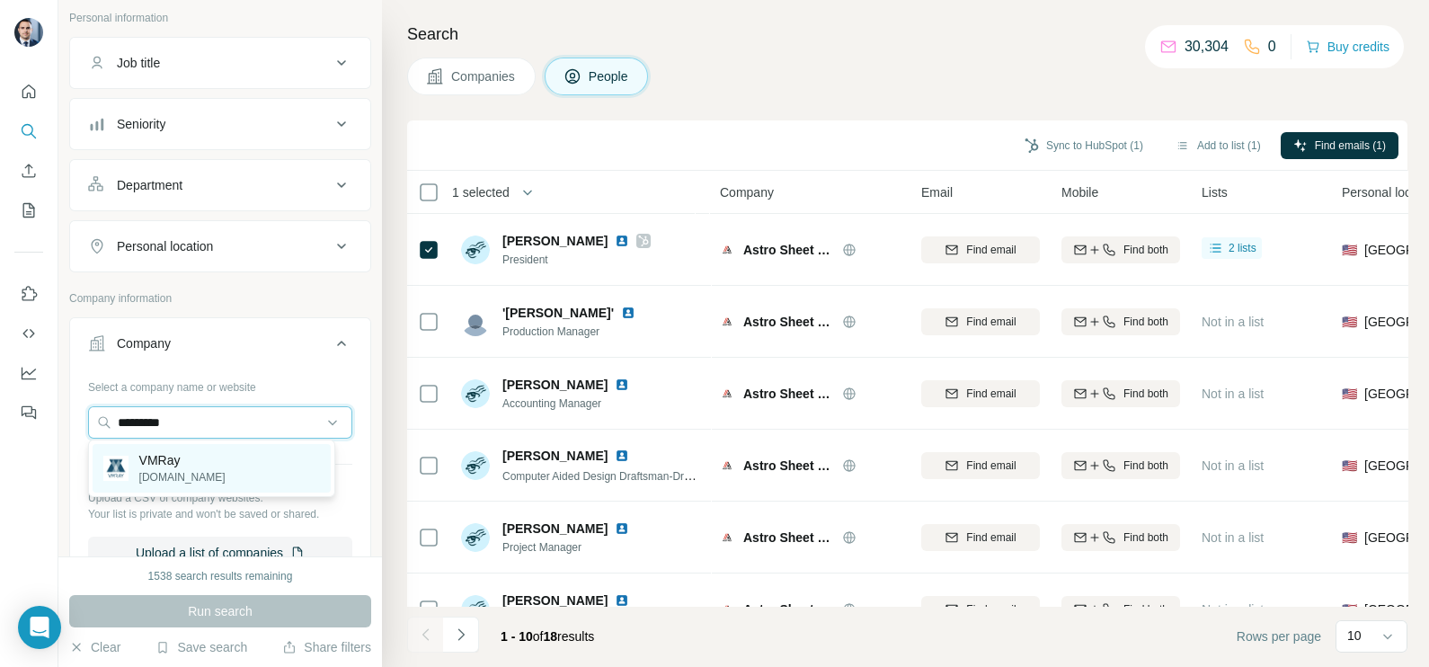
type input "*********"
click at [197, 475] on div "VMRay [DOMAIN_NAME]" at bounding box center [212, 468] width 238 height 49
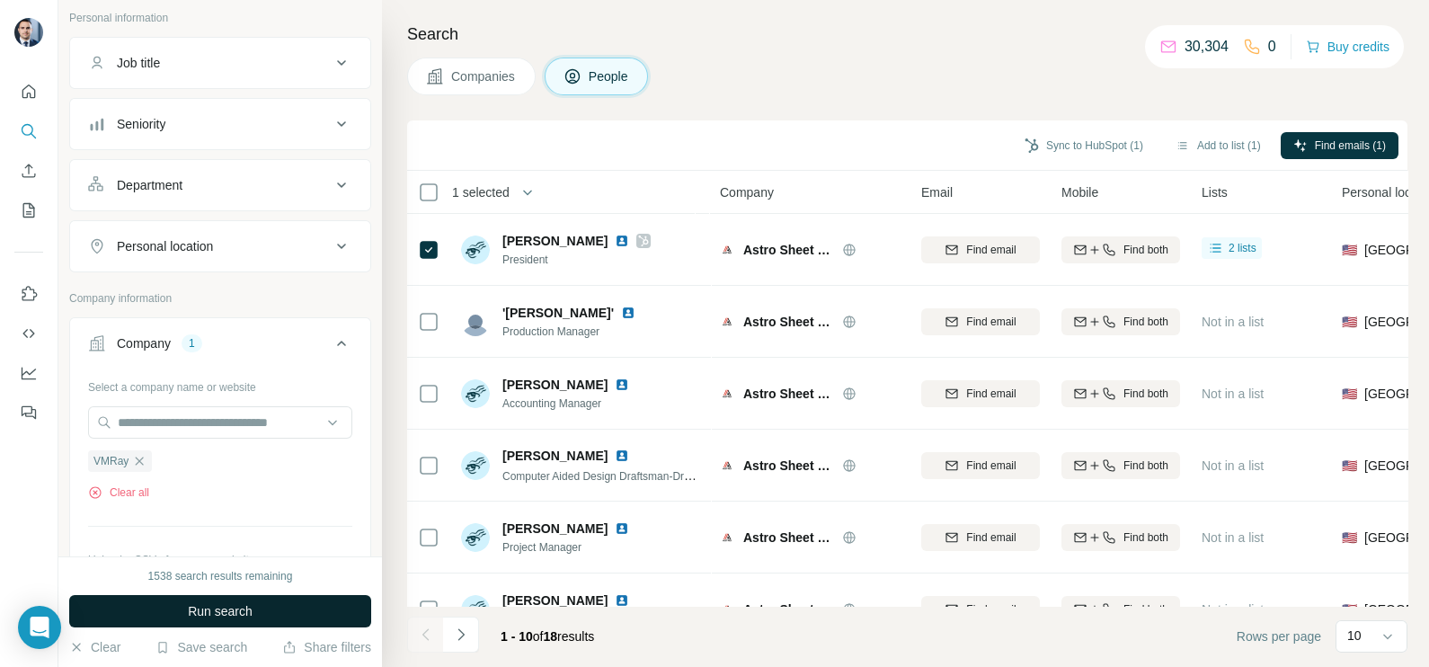
click at [243, 608] on span "Run search" at bounding box center [220, 611] width 65 height 18
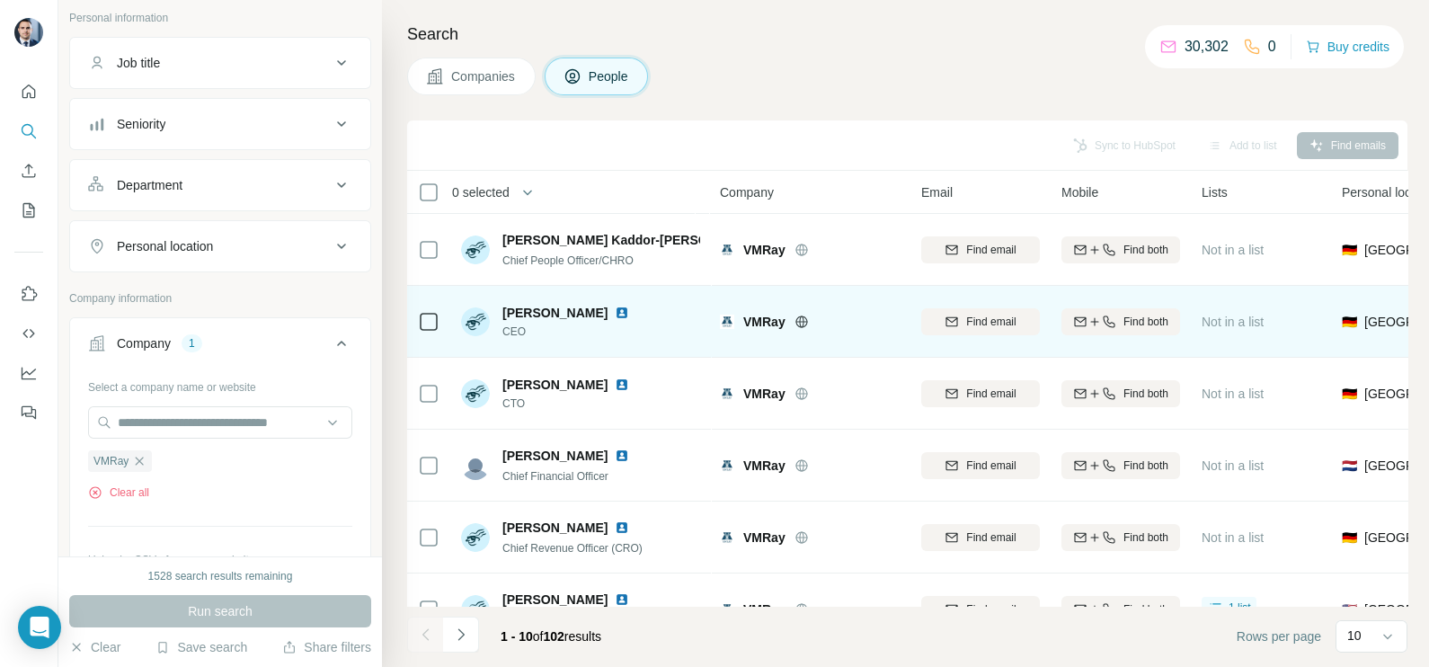
scroll to position [224, 0]
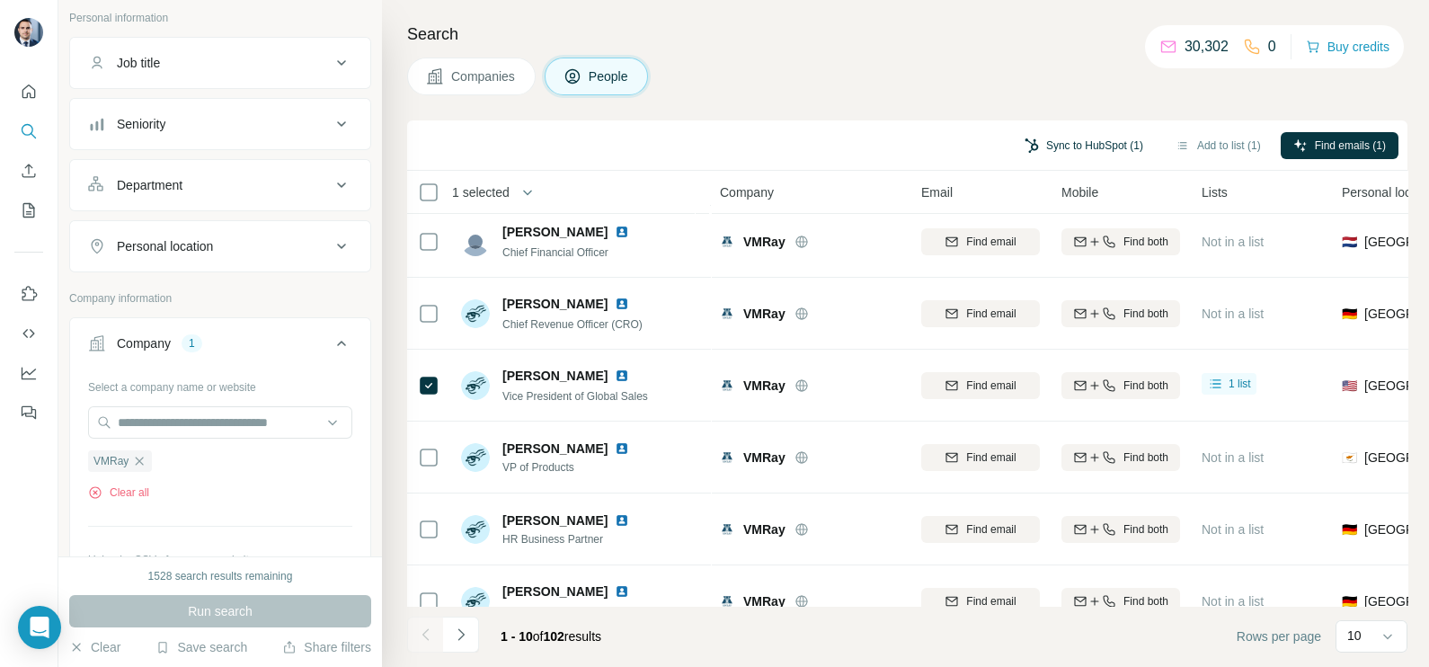
click at [1043, 153] on button "Sync to HubSpot (1)" at bounding box center [1084, 145] width 144 height 27
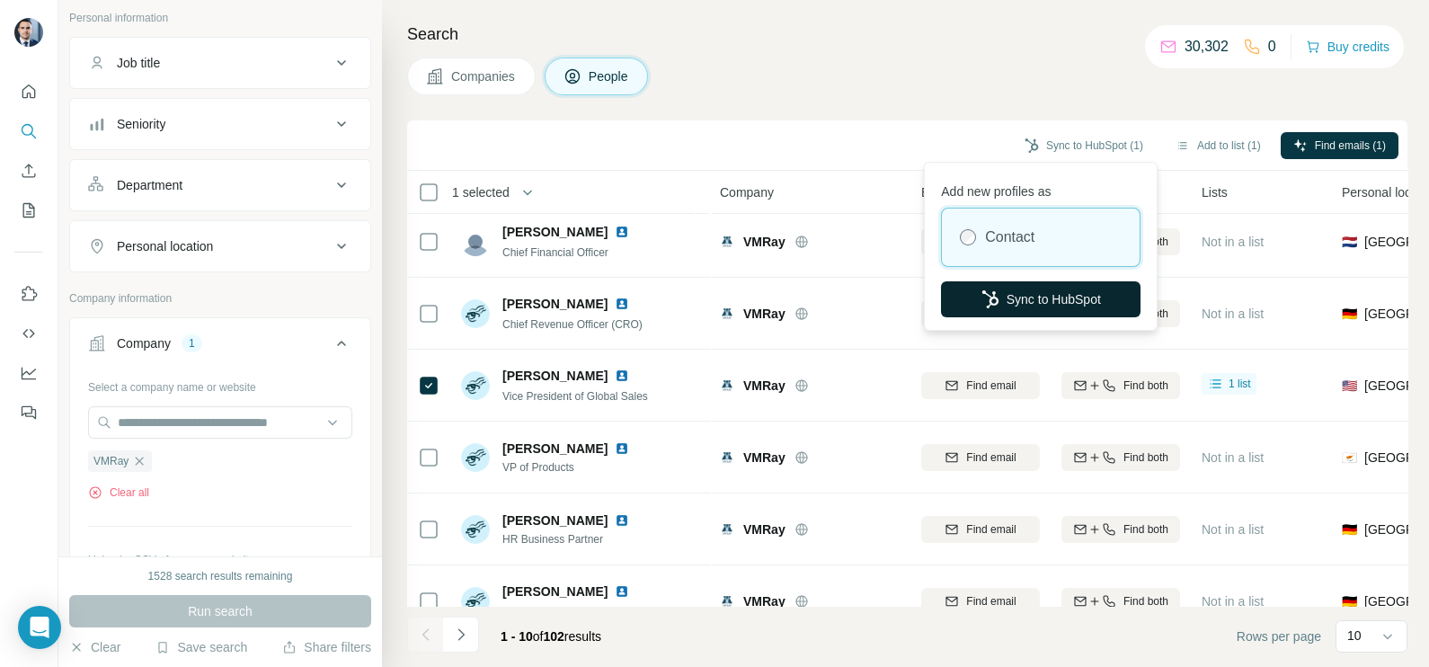
click at [1046, 287] on button "Sync to HubSpot" at bounding box center [1041, 299] width 200 height 36
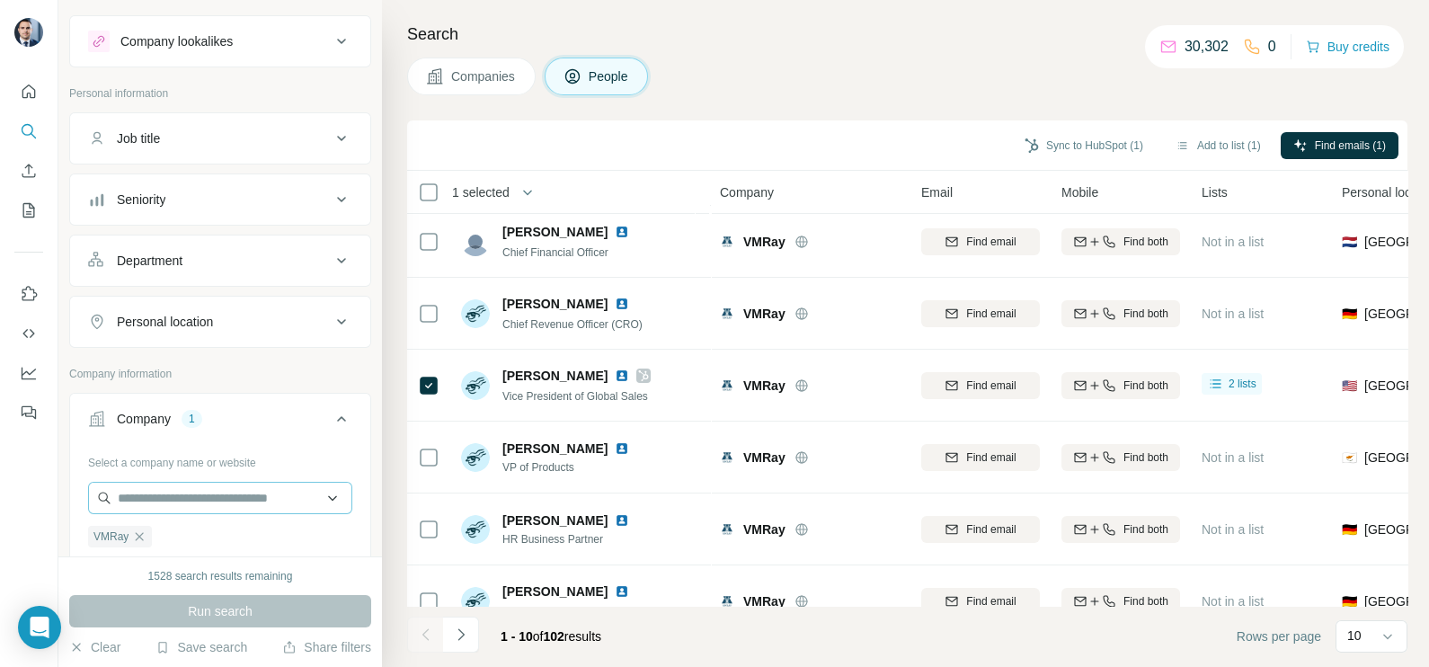
scroll to position [111, 0]
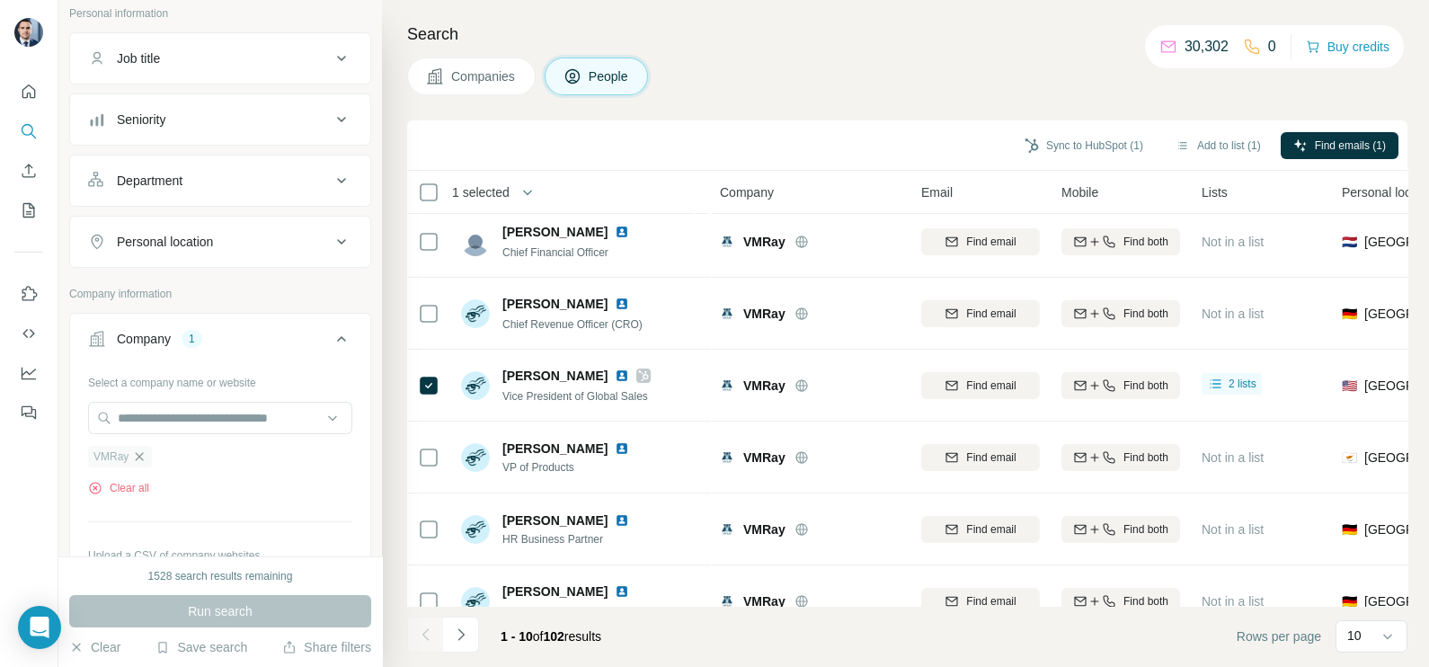
click at [139, 458] on icon "button" at bounding box center [139, 456] width 14 height 14
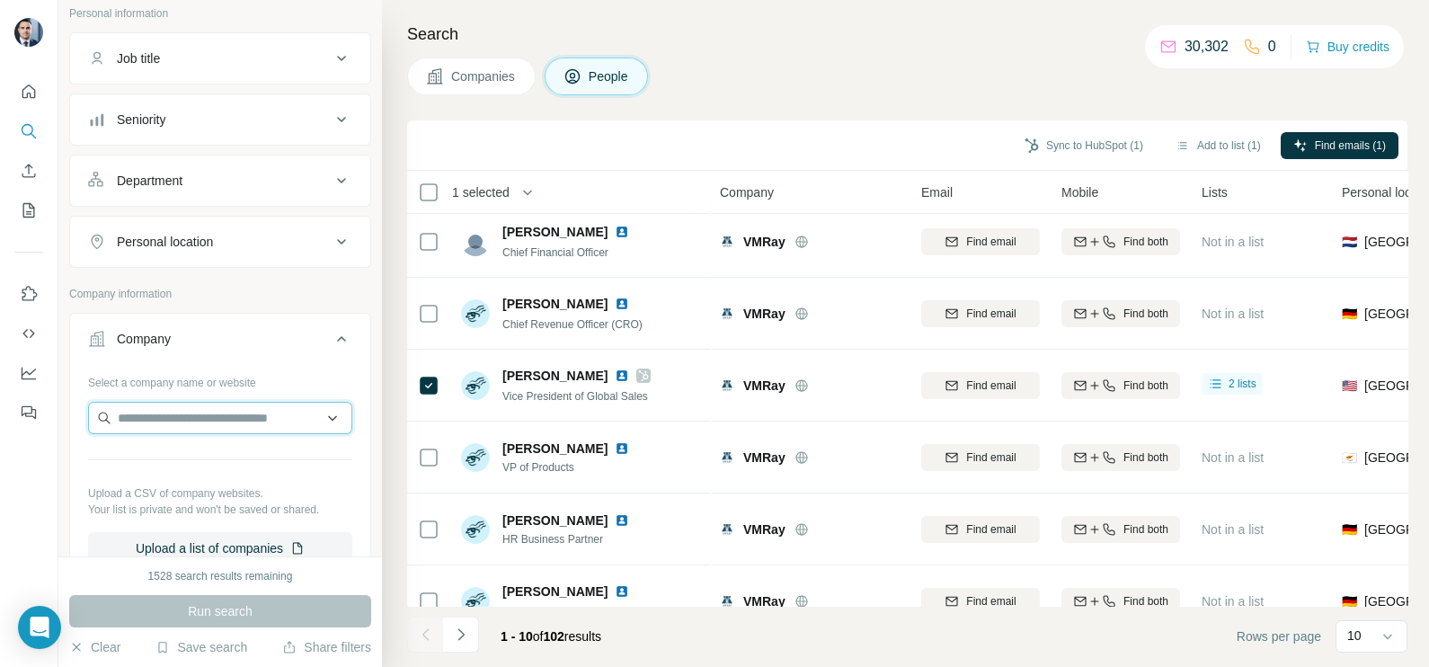
click at [156, 418] on input "text" at bounding box center [220, 418] width 264 height 32
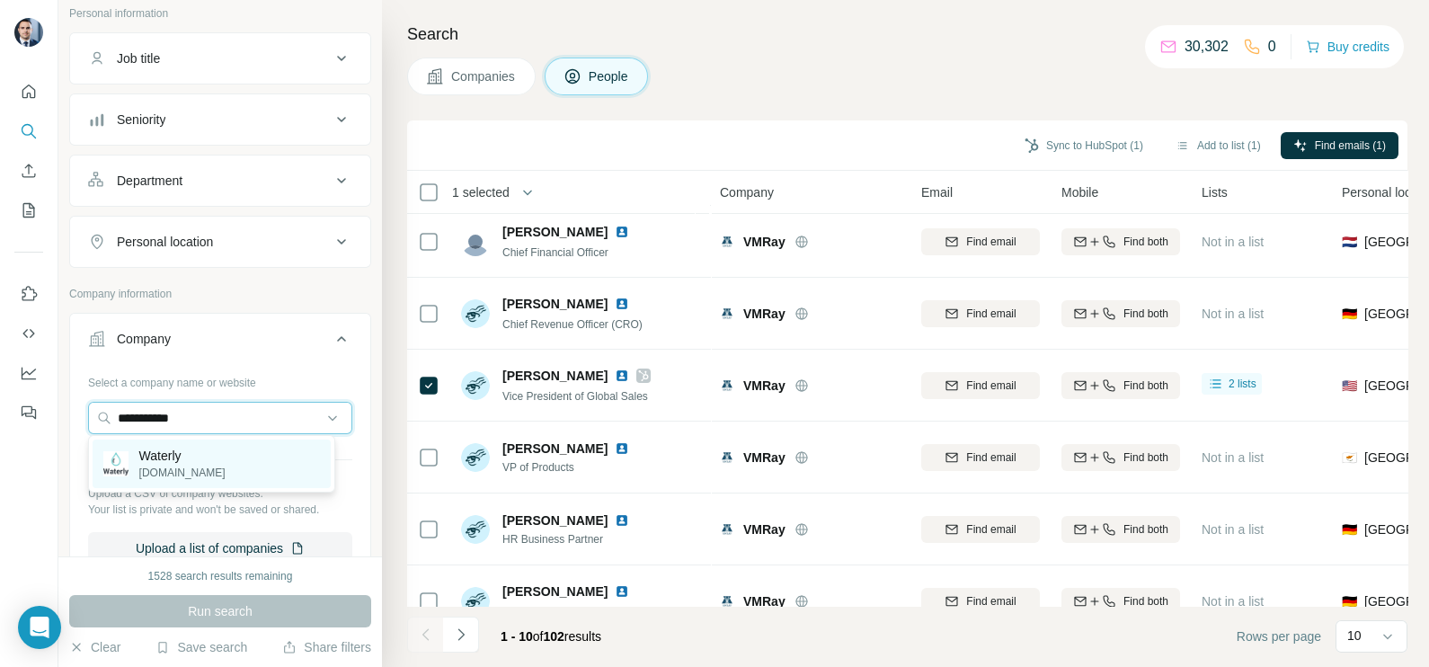
type input "**********"
click at [187, 473] on p "[DOMAIN_NAME]" at bounding box center [182, 473] width 86 height 16
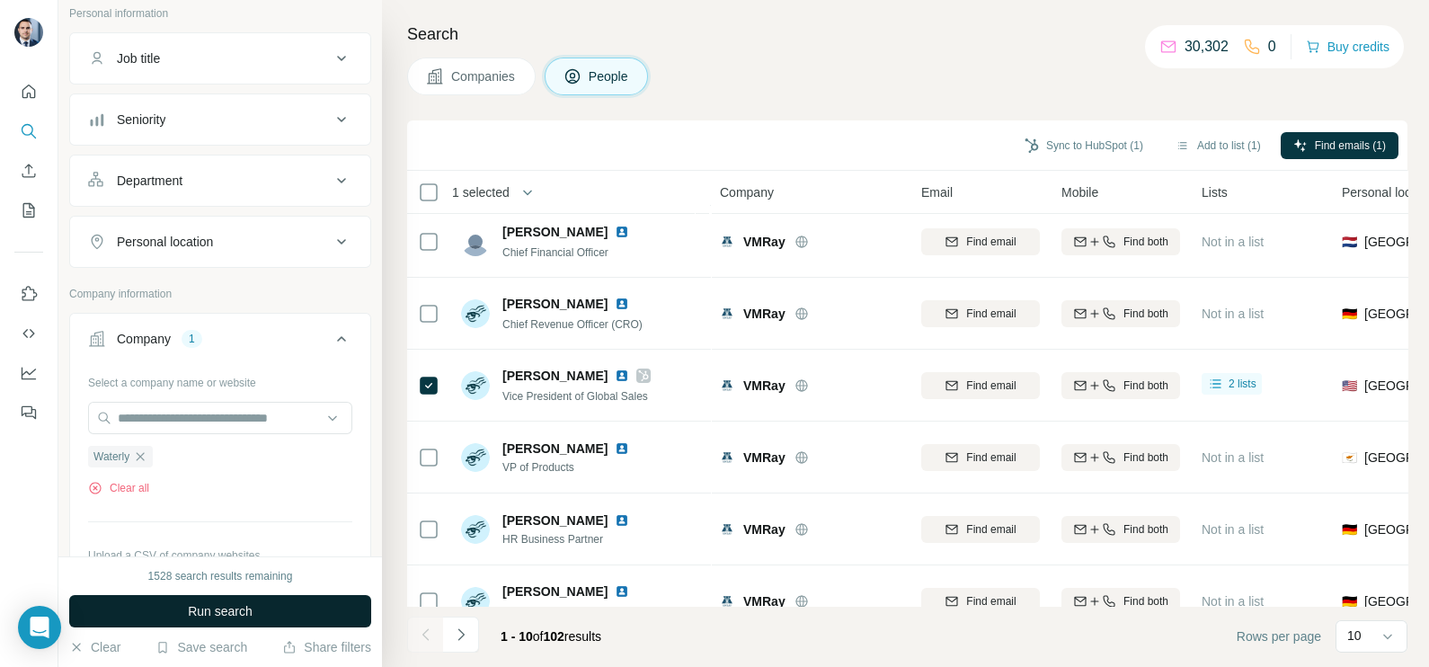
click at [215, 605] on span "Run search" at bounding box center [220, 611] width 65 height 18
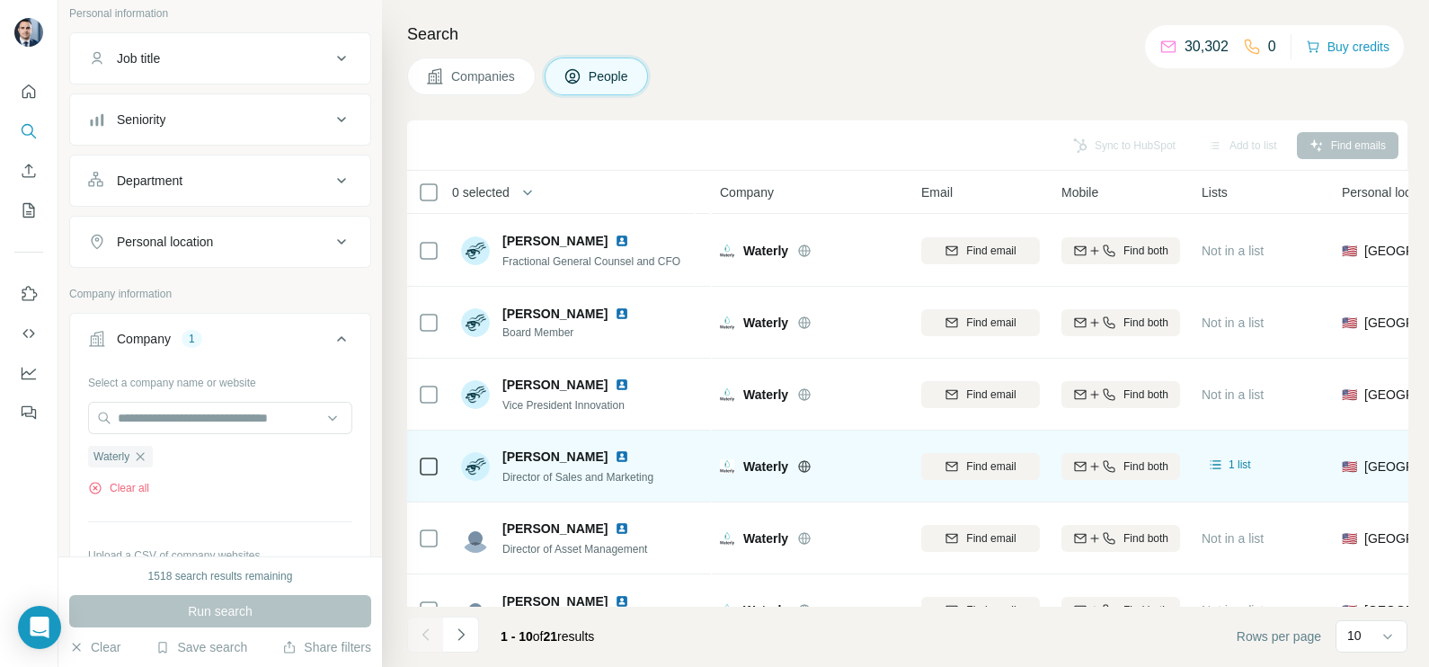
scroll to position [224, 0]
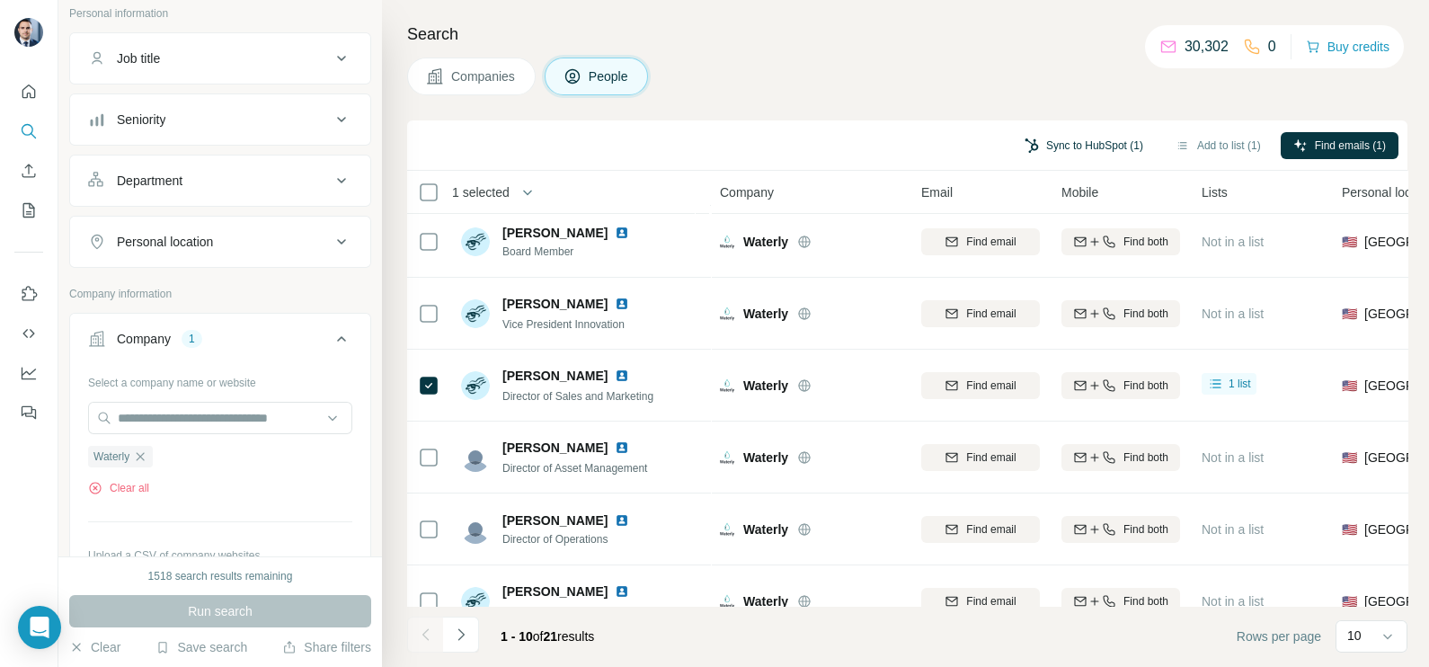
click at [1088, 132] on button "Sync to HubSpot (1)" at bounding box center [1084, 145] width 144 height 27
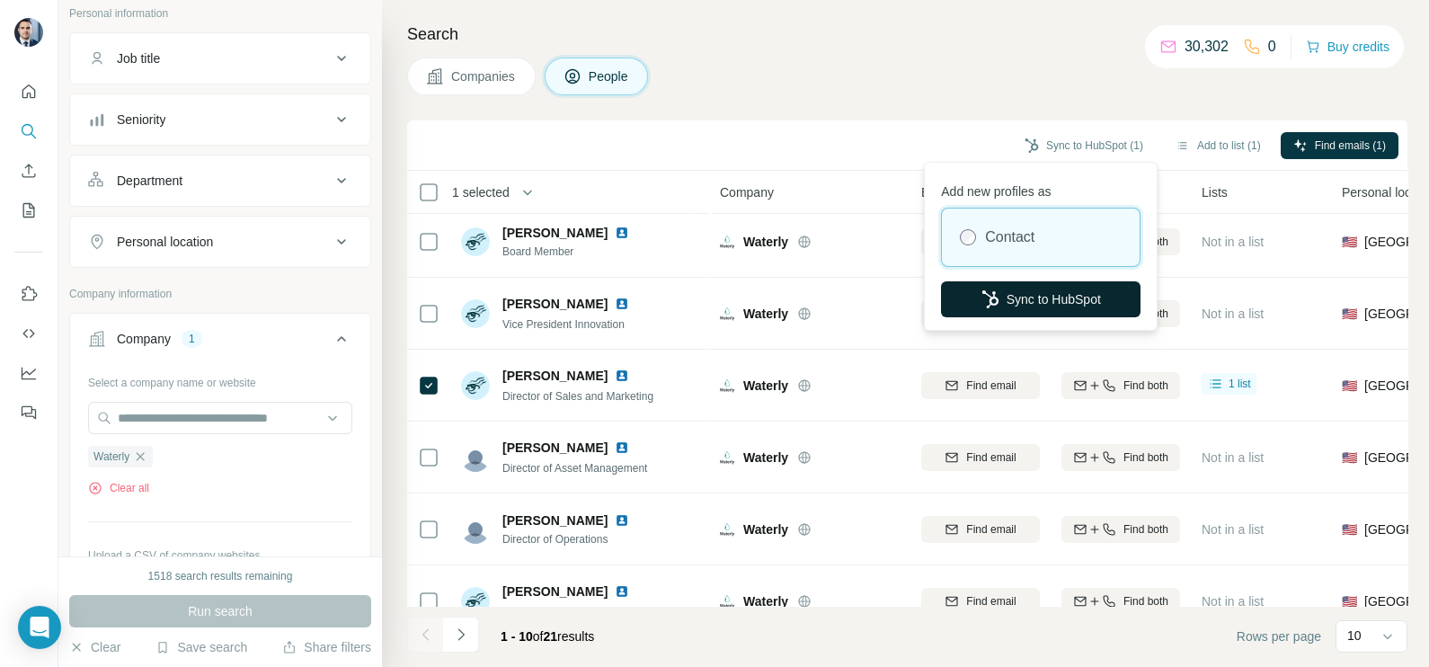
click at [1018, 302] on button "Sync to HubSpot" at bounding box center [1041, 299] width 200 height 36
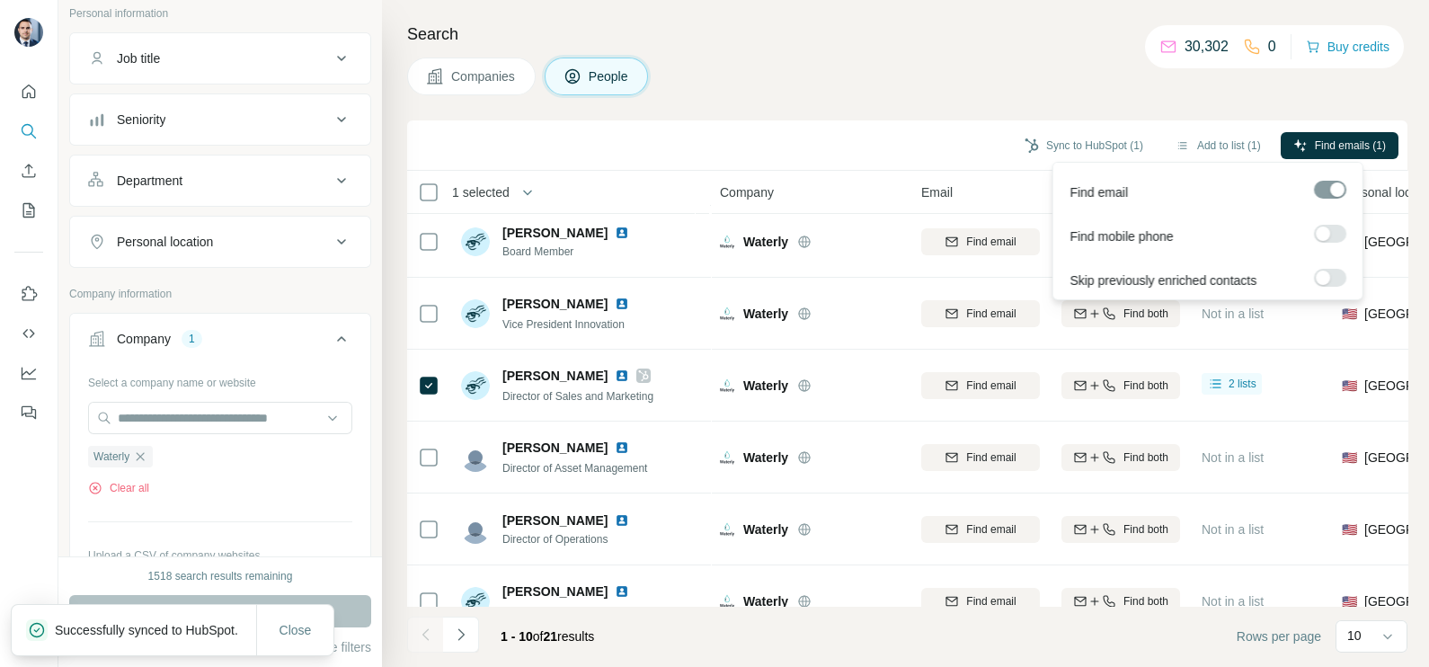
click at [1324, 158] on div "Find emails (1)" at bounding box center [1340, 147] width 118 height 31
click at [1329, 143] on span "Find emails (1)" at bounding box center [1350, 146] width 71 height 16
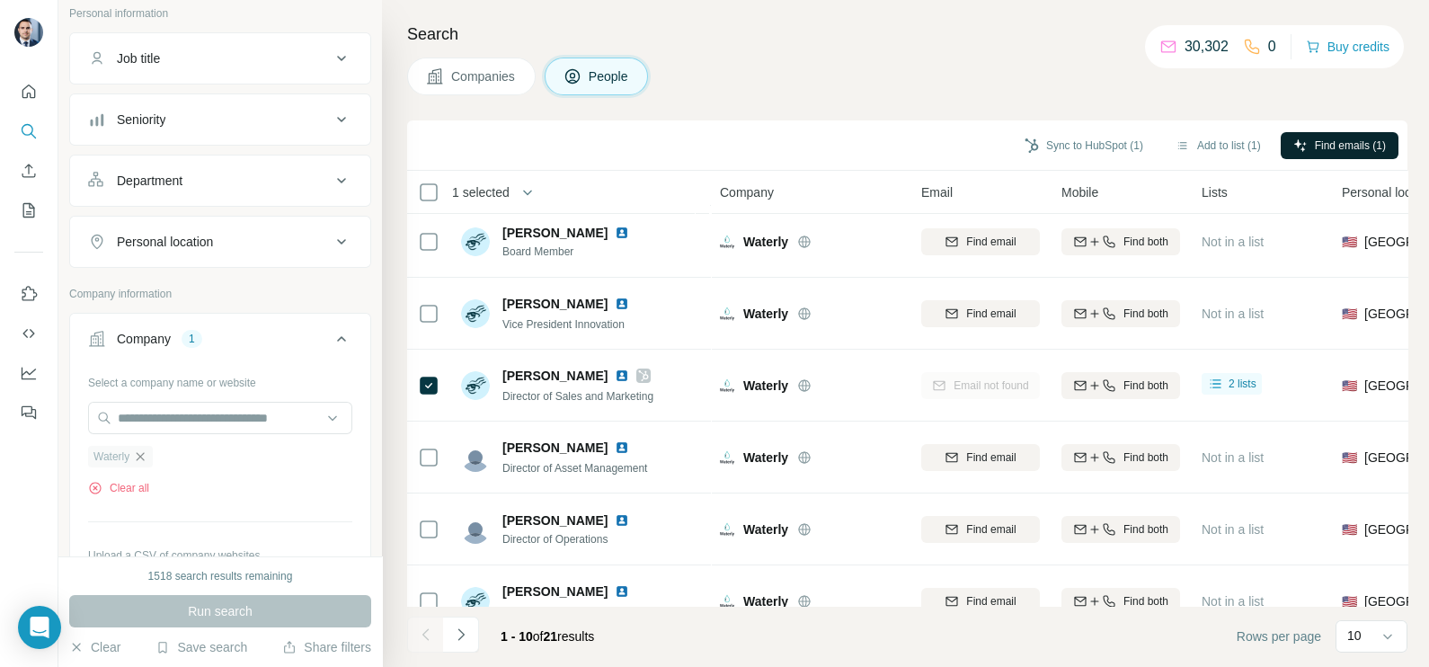
click at [143, 458] on icon "button" at bounding box center [140, 456] width 14 height 14
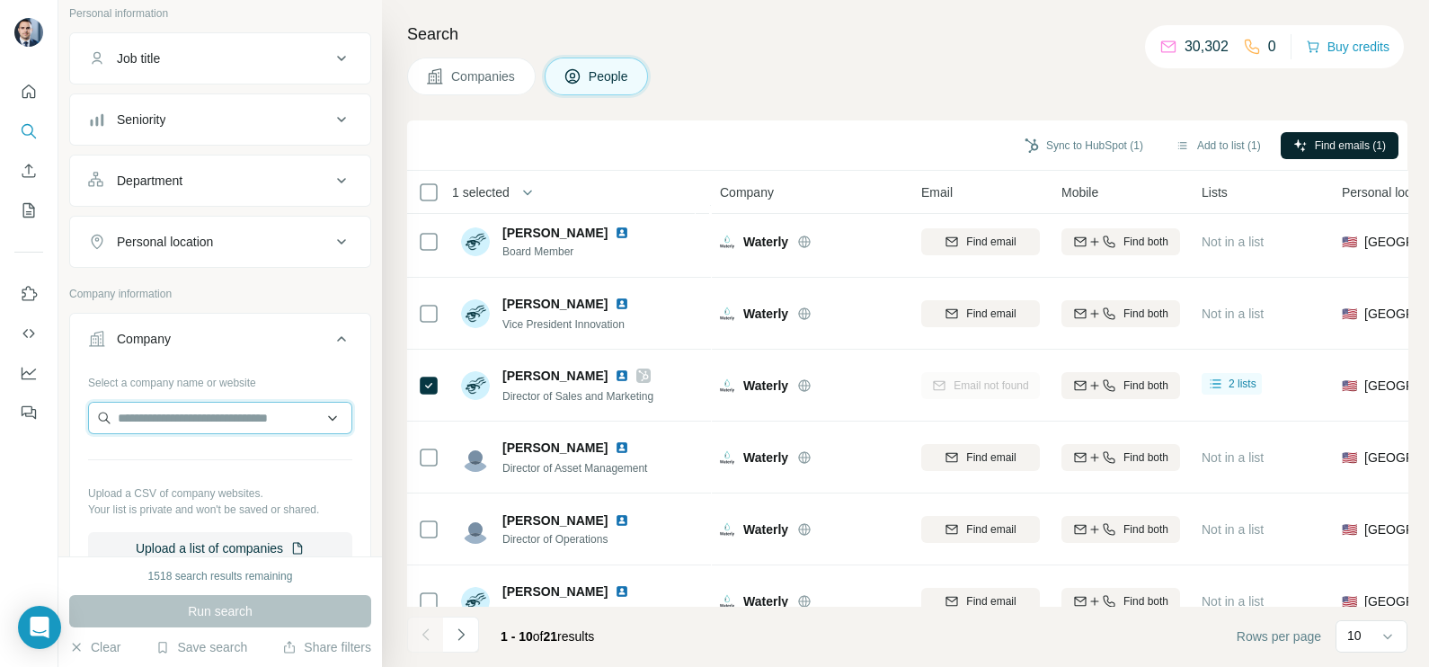
click at [173, 417] on input "text" at bounding box center [220, 418] width 264 height 32
paste input "**********"
type input "**********"
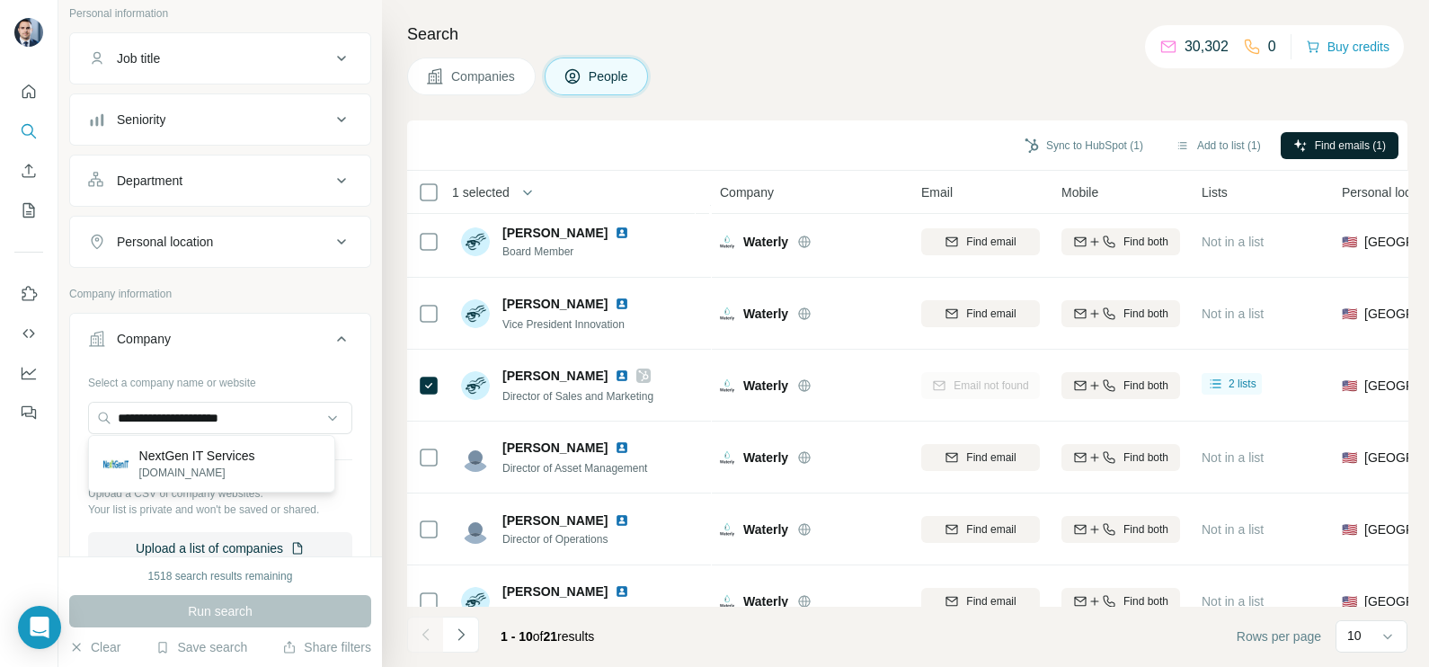
click at [214, 465] on p "[DOMAIN_NAME]" at bounding box center [197, 473] width 116 height 16
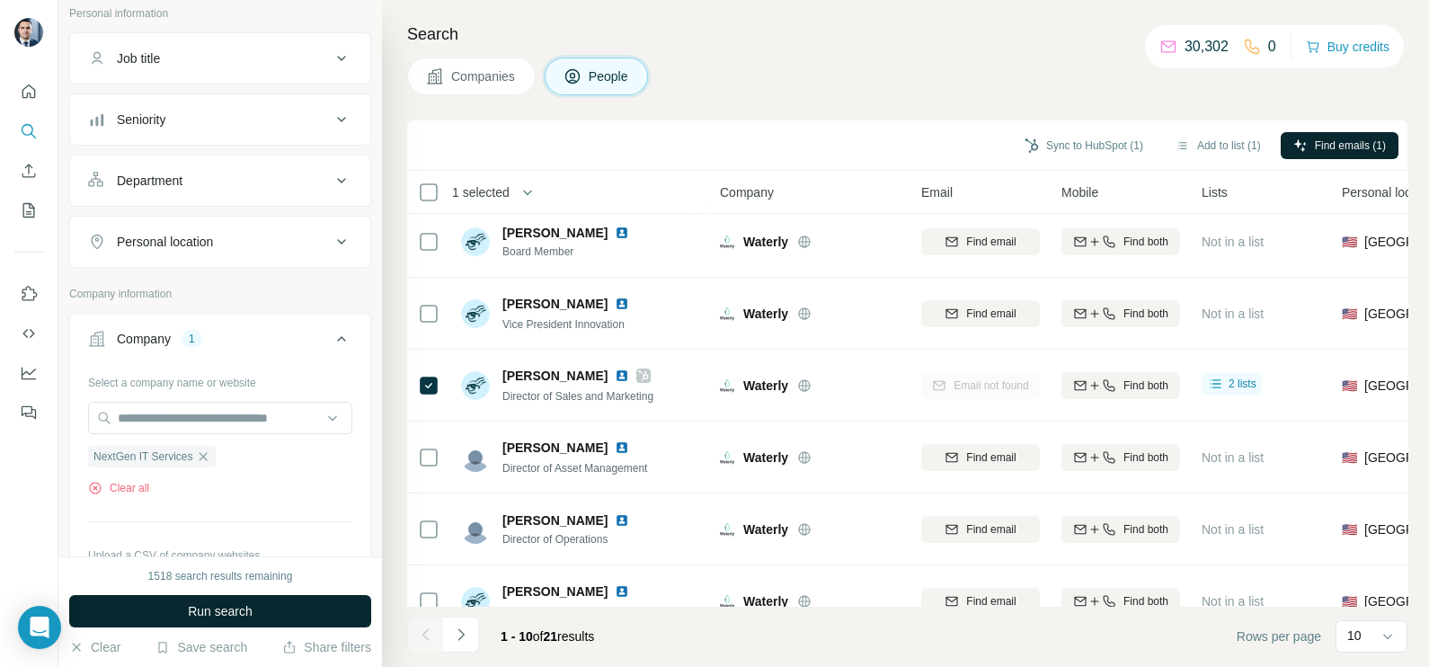
click at [270, 617] on button "Run search" at bounding box center [220, 611] width 302 height 32
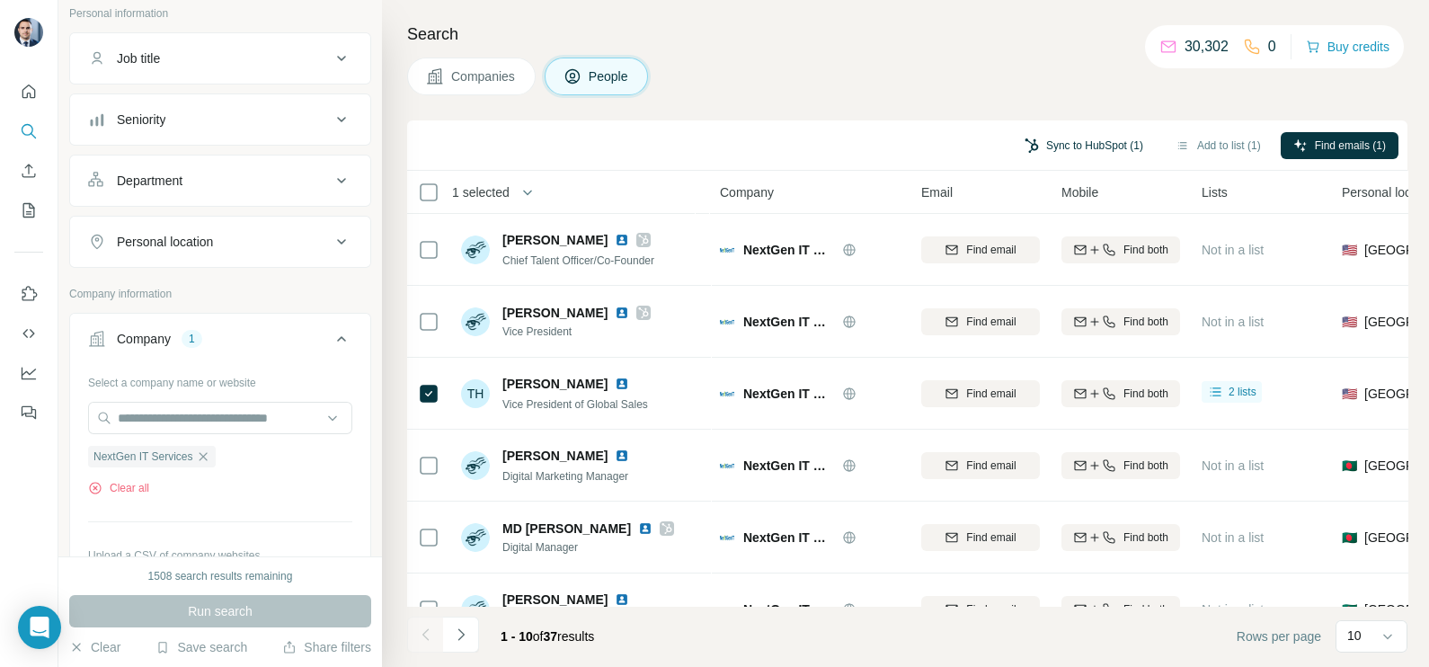
click at [1040, 139] on button "Sync to HubSpot (1)" at bounding box center [1084, 145] width 144 height 27
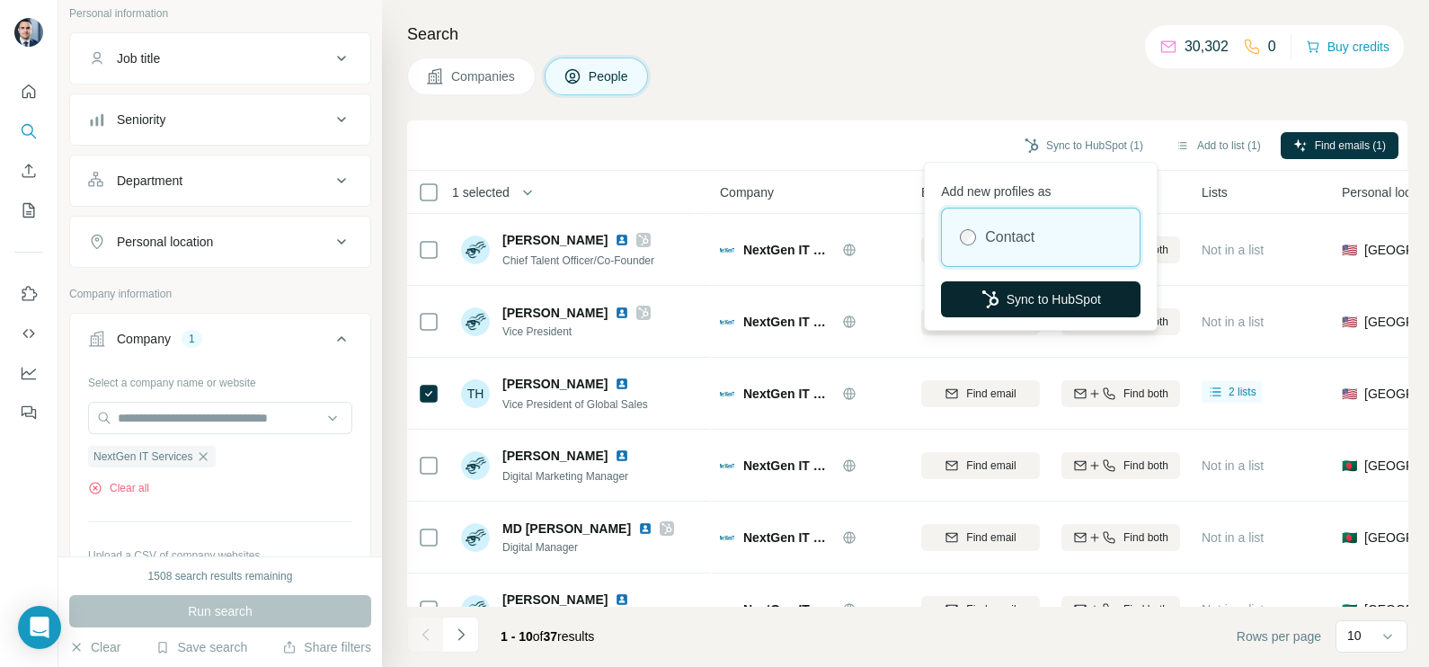
click at [1051, 281] on button "Sync to HubSpot" at bounding box center [1041, 299] width 200 height 36
